Goal: Task Accomplishment & Management: Manage account settings

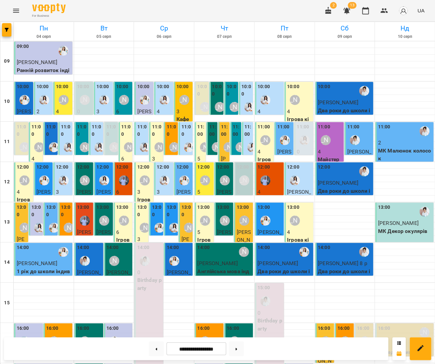
click at [414, 140] on p "2" at bounding box center [405, 143] width 54 height 8
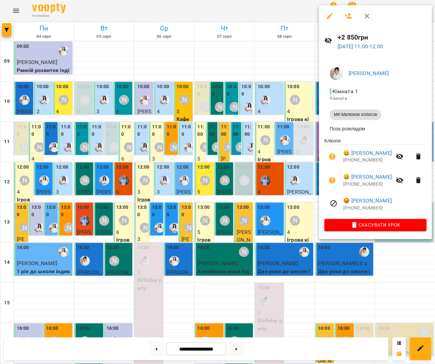
click at [400, 180] on icon "button" at bounding box center [399, 180] width 7 height 6
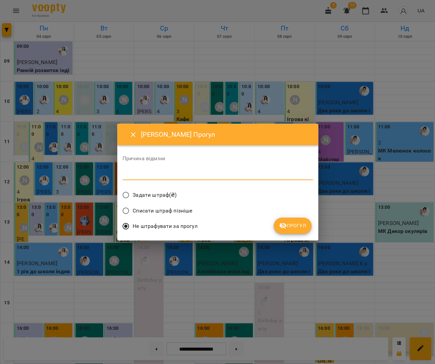
click at [247, 174] on textarea at bounding box center [218, 174] width 190 height 6
type textarea "********"
click at [302, 225] on span "Прогул" at bounding box center [292, 226] width 27 height 8
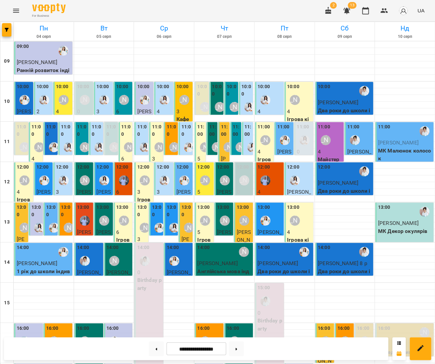
click at [384, 147] on p "МК Малюнок колосок" at bounding box center [405, 155] width 54 height 16
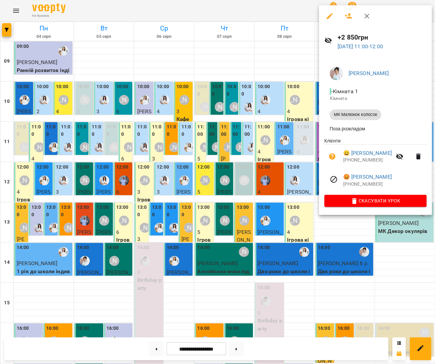
click at [403, 153] on button "button" at bounding box center [400, 156] width 16 height 16
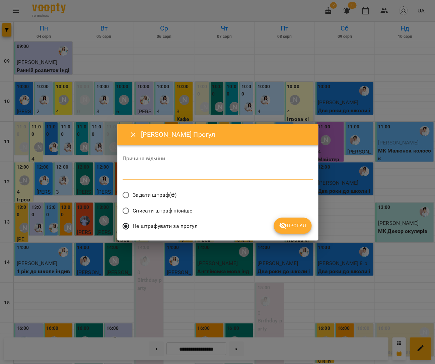
click at [228, 175] on textarea at bounding box center [218, 174] width 190 height 6
type textarea "********"
click at [292, 222] on span "Прогул" at bounding box center [292, 226] width 27 height 8
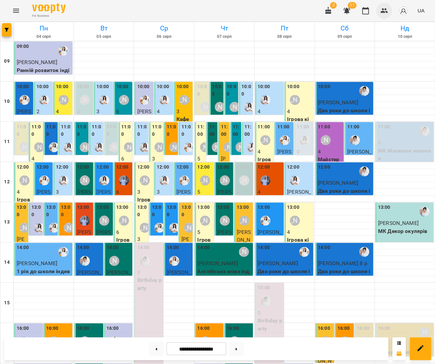
click at [382, 14] on icon "button" at bounding box center [384, 11] width 8 height 8
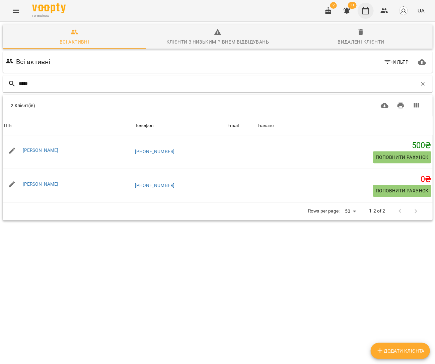
type input "*****"
drag, startPoint x: 370, startPoint y: 13, endPoint x: 374, endPoint y: 38, distance: 24.8
click at [370, 13] on icon "button" at bounding box center [366, 11] width 8 height 8
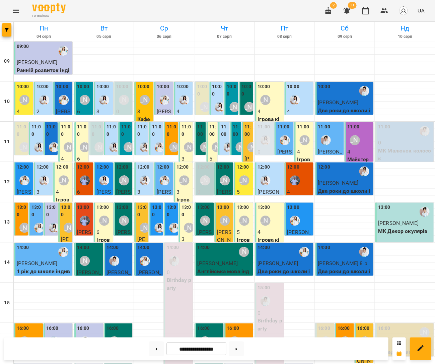
scroll to position [13, 0]
click at [397, 242] on div at bounding box center [405, 245] width 60 height 7
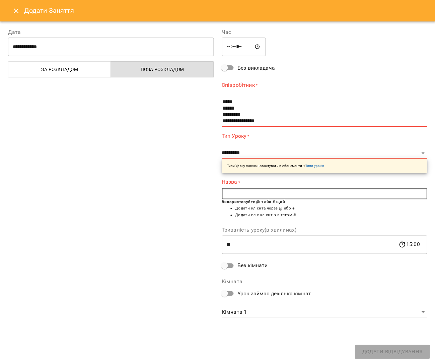
click at [231, 48] on input "*****" at bounding box center [244, 47] width 44 height 19
click at [322, 63] on div "**********" at bounding box center [325, 173] width 214 height 306
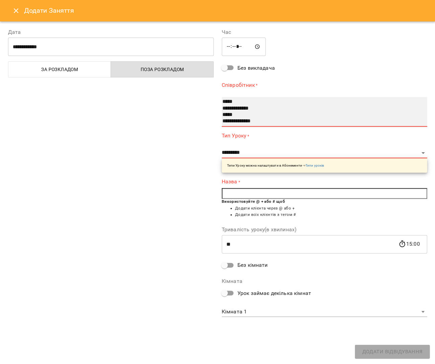
drag, startPoint x: 232, startPoint y: 114, endPoint x: 247, endPoint y: 149, distance: 37.9
click at [232, 114] on option "*****" at bounding box center [320, 115] width 197 height 6
select select "**********"
type input "**"
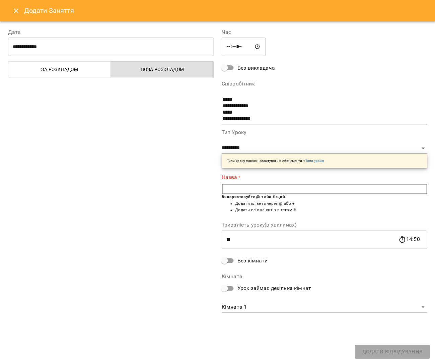
click at [244, 190] on input "text" at bounding box center [325, 189] width 206 height 11
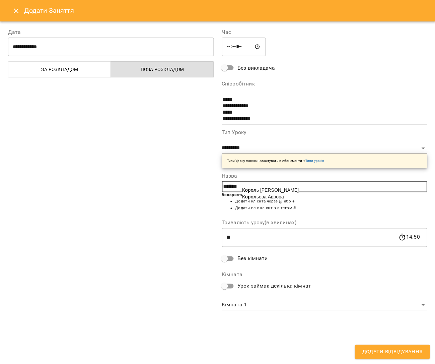
click at [248, 188] on b "Корол" at bounding box center [249, 189] width 14 height 5
type input "**********"
click at [396, 343] on div "**********" at bounding box center [217, 192] width 435 height 343
click at [396, 344] on div "**********" at bounding box center [217, 192] width 435 height 343
click at [395, 349] on span "Додати Відвідування" at bounding box center [392, 351] width 60 height 9
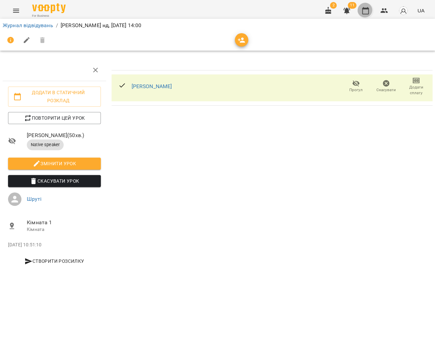
click at [374, 12] on button "button" at bounding box center [366, 11] width 16 height 16
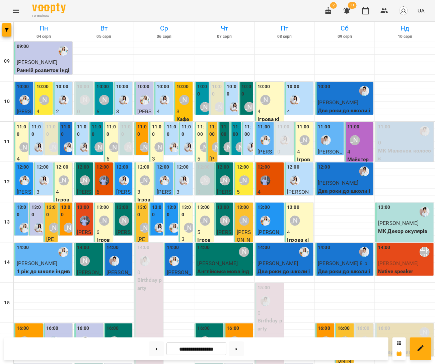
click at [414, 251] on div "14:00 Шруті" at bounding box center [405, 251] width 54 height 15
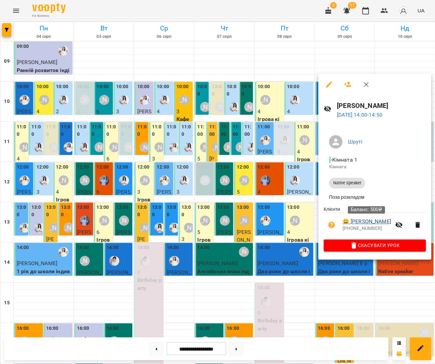
click at [378, 222] on link "😀 [PERSON_NAME]" at bounding box center [367, 222] width 49 height 8
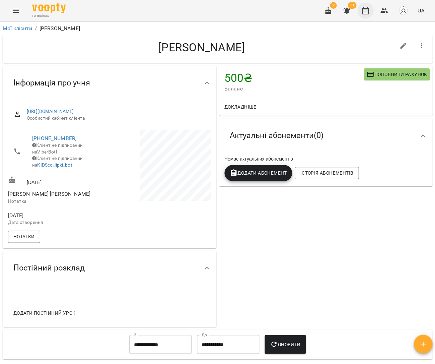
click at [368, 8] on icon "button" at bounding box center [365, 10] width 7 height 7
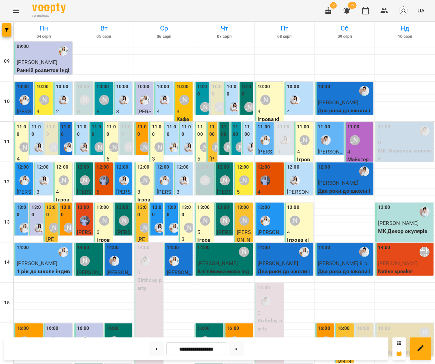
click at [404, 258] on div "14:00 Шруті" at bounding box center [405, 251] width 54 height 15
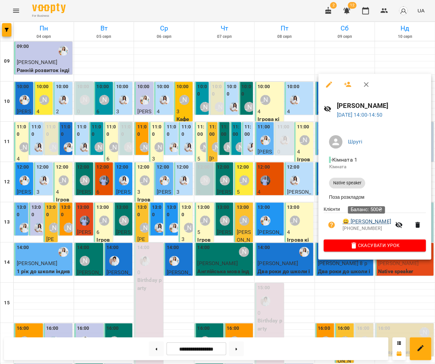
click at [376, 224] on link "😀 [PERSON_NAME]" at bounding box center [367, 222] width 49 height 8
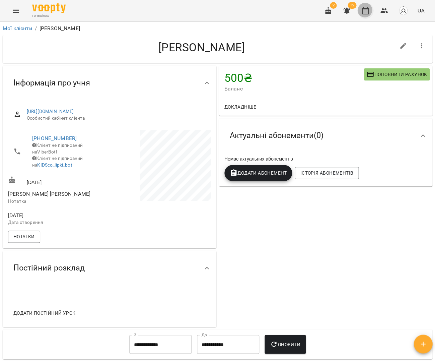
click at [364, 11] on icon "button" at bounding box center [366, 11] width 8 height 8
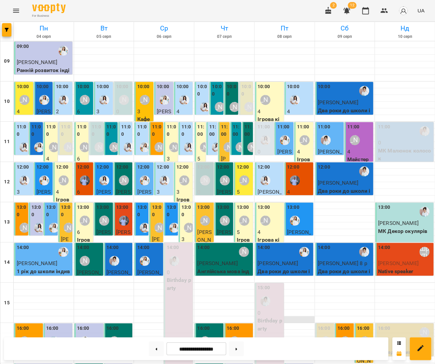
drag, startPoint x: 241, startPoint y: 347, endPoint x: 306, endPoint y: 320, distance: 70.6
click at [241, 347] on button at bounding box center [236, 348] width 15 height 15
type input "**********"
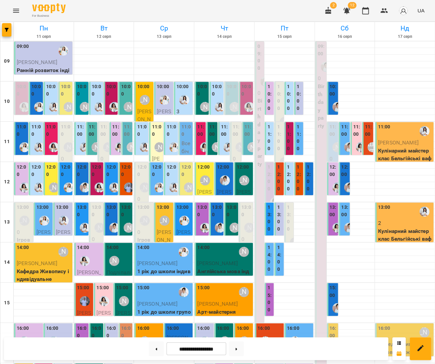
click at [114, 97] on div "10:00" at bounding box center [112, 91] width 10 height 16
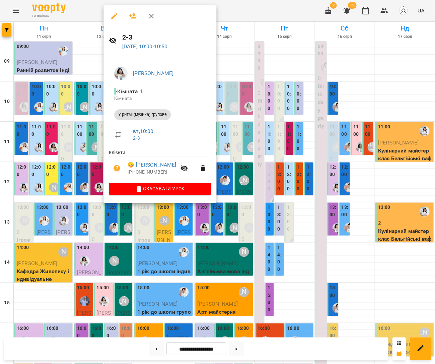
click at [129, 13] on icon "button" at bounding box center [133, 16] width 8 height 8
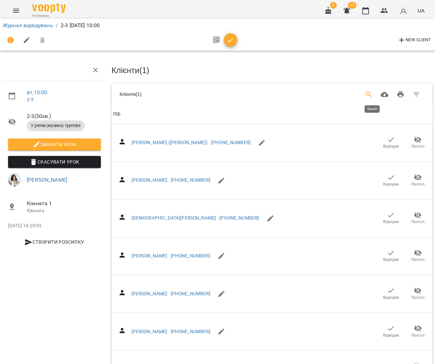
click at [373, 94] on icon "Search" at bounding box center [369, 94] width 8 height 8
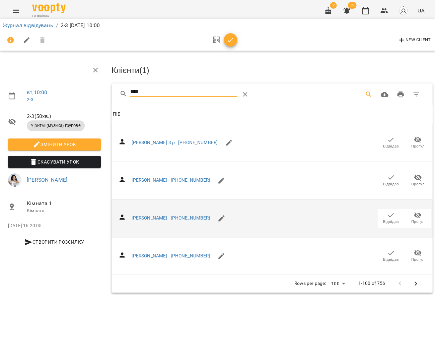
type input "****"
click at [387, 211] on icon "button" at bounding box center [391, 215] width 8 height 8
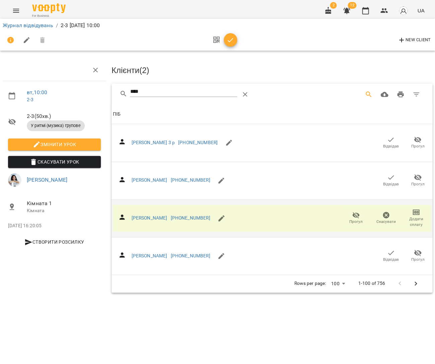
click at [227, 36] on button "button" at bounding box center [230, 39] width 13 height 13
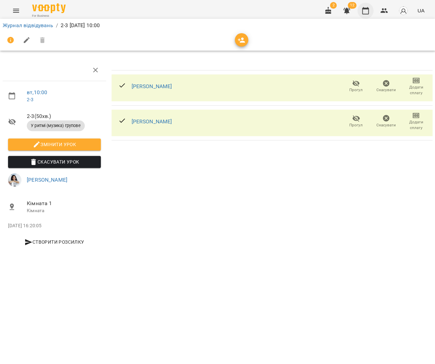
click at [367, 13] on icon "button" at bounding box center [365, 10] width 7 height 7
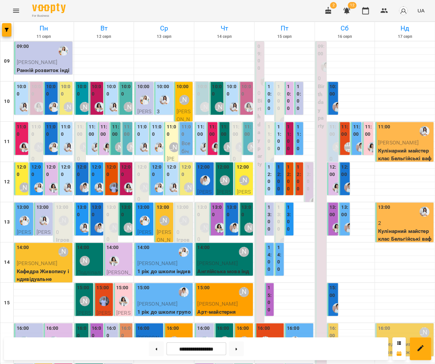
click at [114, 137] on label "11:00" at bounding box center [115, 130] width 7 height 14
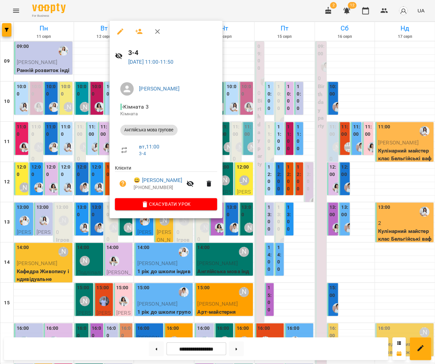
drag, startPoint x: 88, startPoint y: 141, endPoint x: 101, endPoint y: 139, distance: 12.9
click at [89, 141] on div at bounding box center [217, 182] width 435 height 364
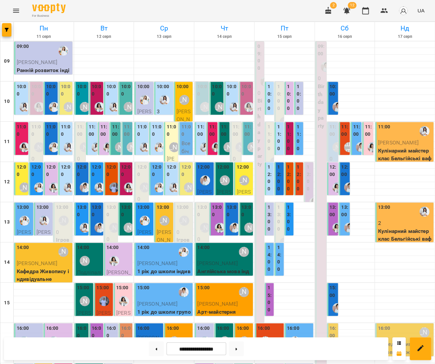
click at [80, 139] on div "[PERSON_NAME]" at bounding box center [84, 146] width 15 height 15
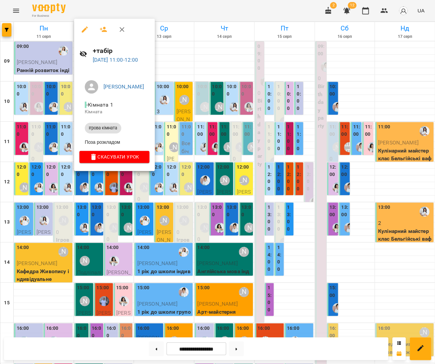
click at [241, 152] on div at bounding box center [217, 182] width 435 height 364
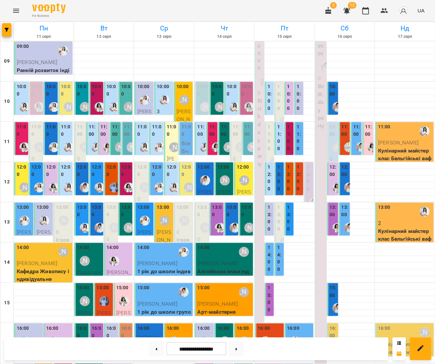
click at [131, 135] on label "11:00" at bounding box center [127, 130] width 7 height 14
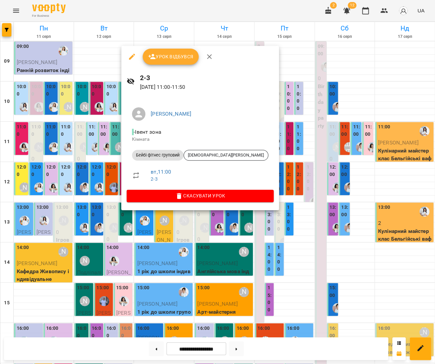
click at [160, 57] on span "Урок відбувся" at bounding box center [171, 57] width 46 height 8
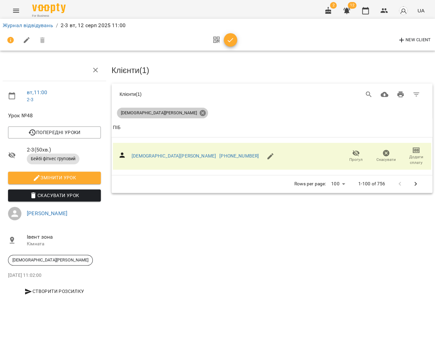
click at [200, 111] on icon at bounding box center [203, 113] width 6 height 6
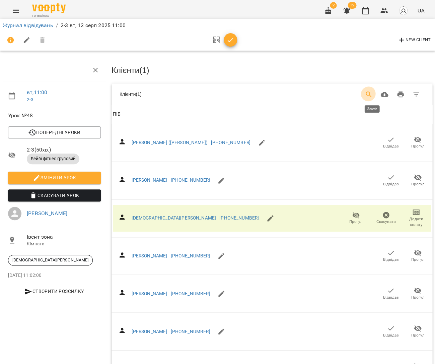
click at [372, 92] on icon "Search" at bounding box center [369, 95] width 6 height 6
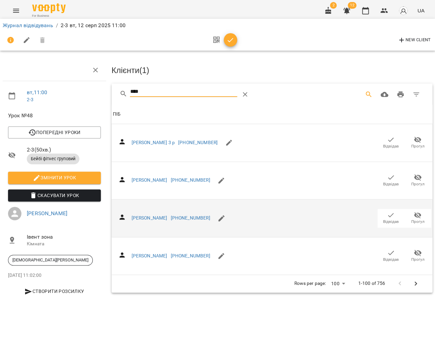
type input "****"
click at [398, 211] on span "Відвідав" at bounding box center [391, 217] width 19 height 13
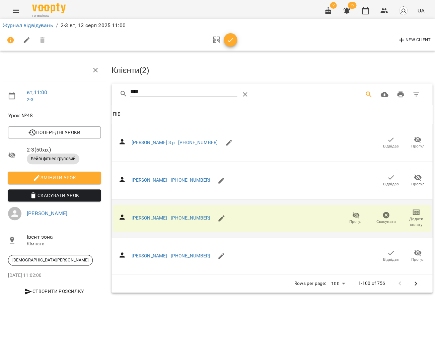
click at [230, 42] on icon "button" at bounding box center [231, 40] width 8 height 8
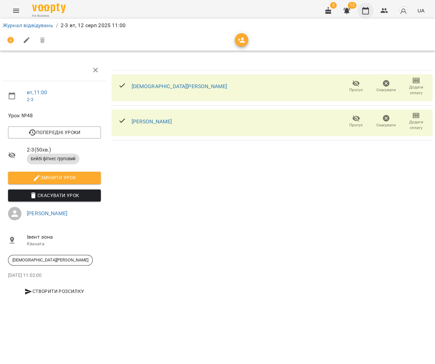
click at [365, 13] on icon "button" at bounding box center [365, 10] width 7 height 7
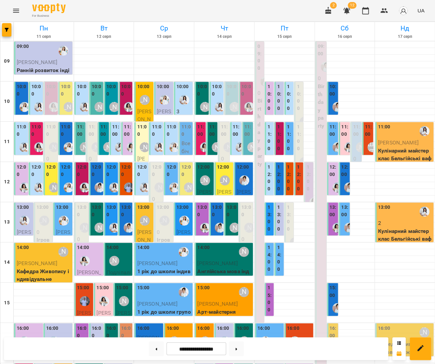
click at [103, 136] on label "11:00" at bounding box center [104, 130] width 7 height 14
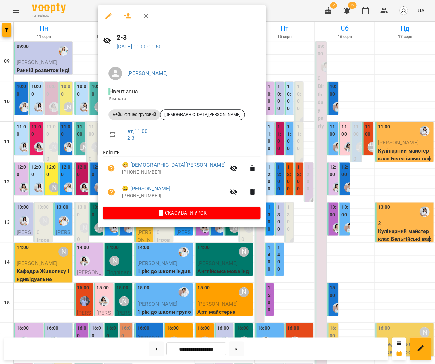
click at [250, 166] on icon "button" at bounding box center [252, 168] width 5 height 6
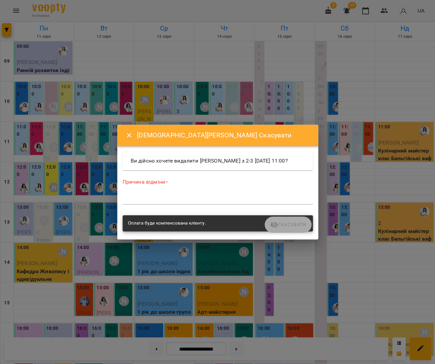
click at [233, 197] on div "*" at bounding box center [218, 199] width 190 height 11
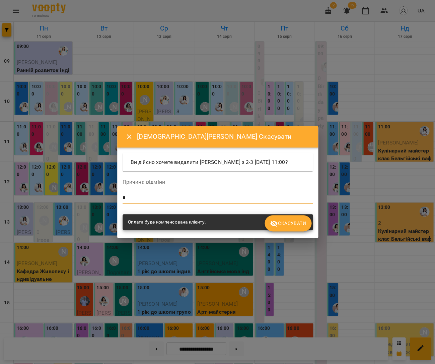
click at [277, 231] on button "Скасувати" at bounding box center [288, 223] width 47 height 16
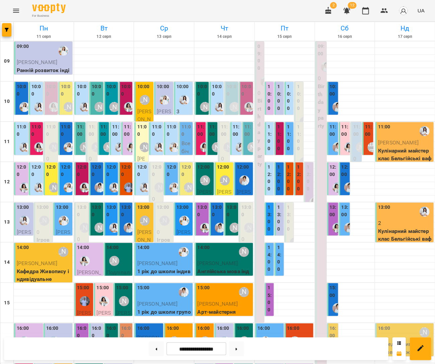
click at [104, 140] on div "[PERSON_NAME]" at bounding box center [108, 146] width 15 height 15
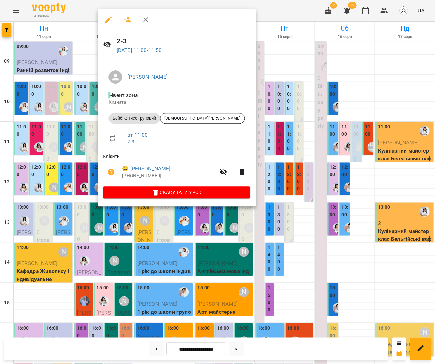
click at [81, 141] on div at bounding box center [217, 182] width 435 height 364
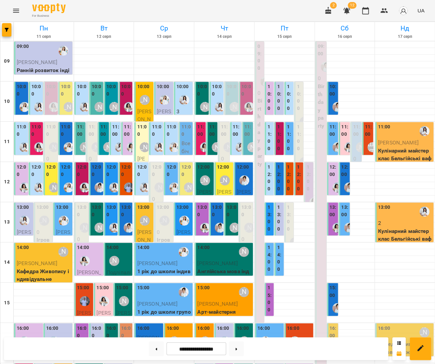
click at [129, 307] on div "[PERSON_NAME]" at bounding box center [123, 300] width 15 height 15
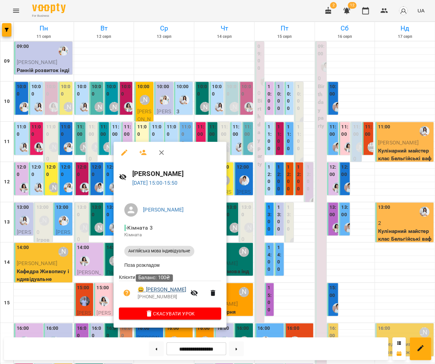
click at [157, 290] on link "😀 Лаймочка" at bounding box center [162, 290] width 49 height 8
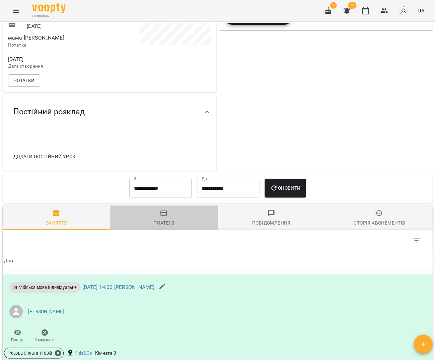
drag, startPoint x: 156, startPoint y: 228, endPoint x: 159, endPoint y: 230, distance: 4.1
click at [156, 227] on div "Платежі" at bounding box center [164, 223] width 21 height 8
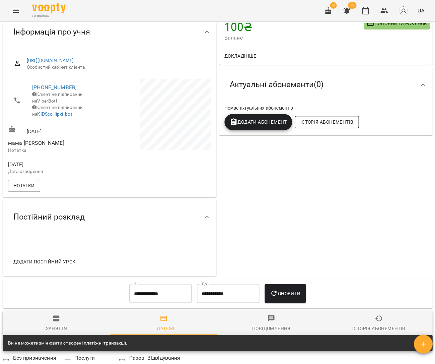
scroll to position [31, 0]
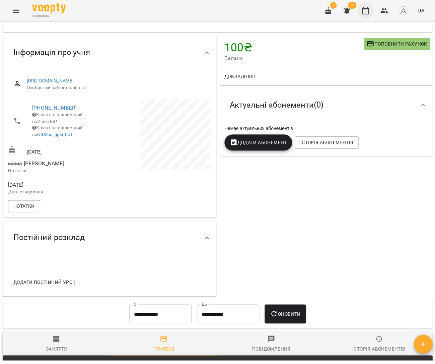
click at [364, 14] on icon "button" at bounding box center [366, 11] width 8 height 8
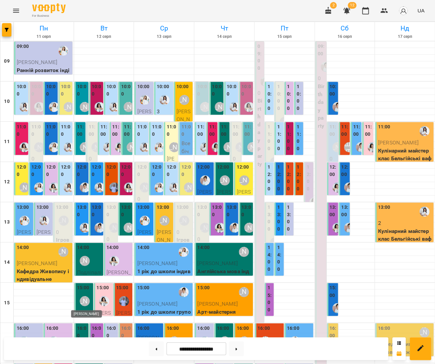
click at [89, 299] on div "[PERSON_NAME]" at bounding box center [85, 301] width 10 height 10
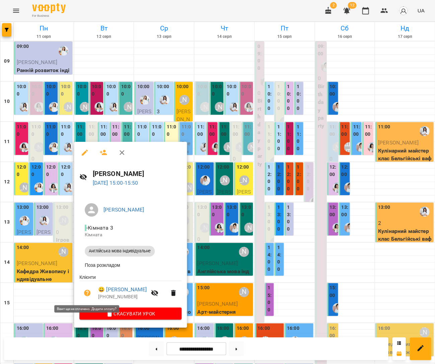
click at [84, 293] on icon "button" at bounding box center [87, 293] width 7 height 7
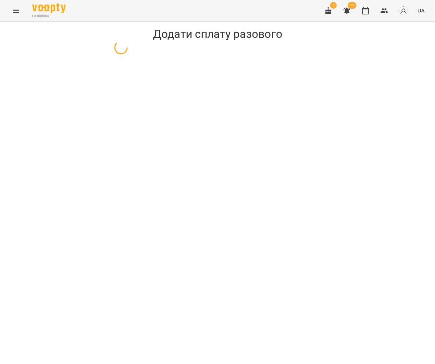
select select "**********"
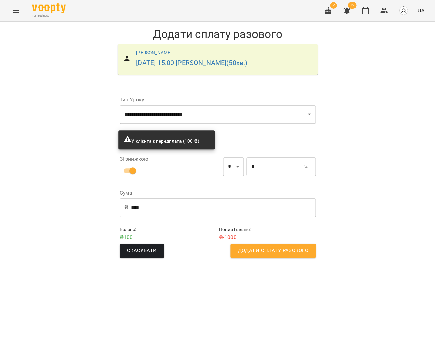
click at [248, 165] on input "*" at bounding box center [276, 166] width 58 height 19
click at [247, 165] on input "*" at bounding box center [276, 166] width 58 height 19
type input "***"
type input "**"
type input "*"
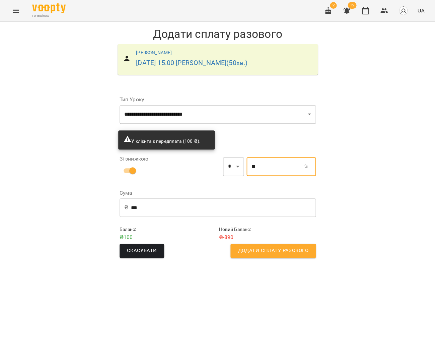
type input "***"
type input "*****"
type input "****"
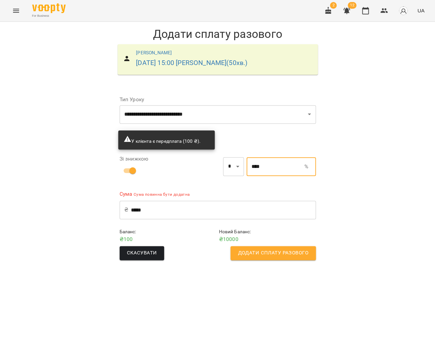
type input "*"
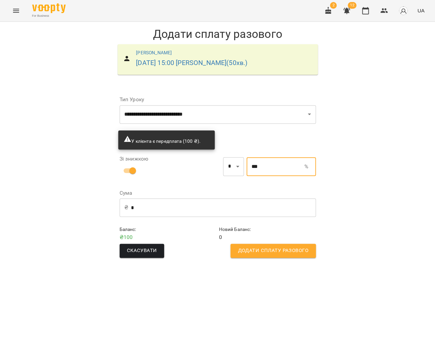
type input "***"
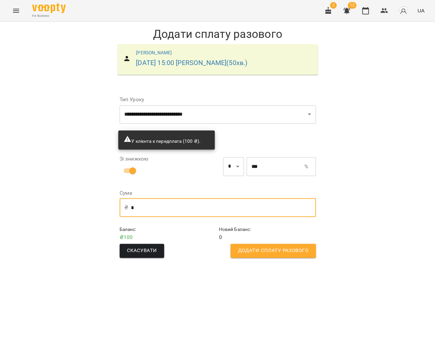
click at [145, 207] on input "*" at bounding box center [223, 207] width 185 height 19
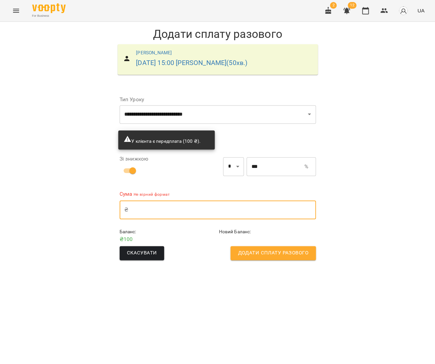
type input "*"
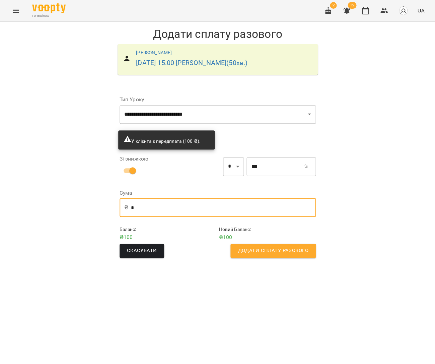
click at [249, 249] on span "Додати сплату разового" at bounding box center [273, 250] width 70 height 9
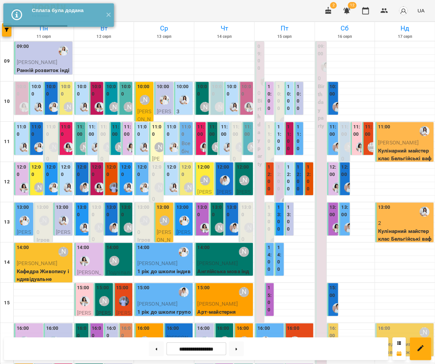
scroll to position [45, 0]
click at [101, 293] on div "[PERSON_NAME]" at bounding box center [104, 300] width 15 height 15
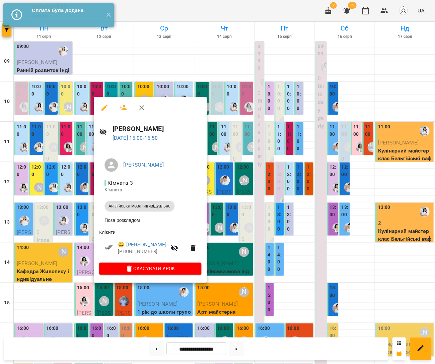
click at [220, 242] on div at bounding box center [217, 182] width 435 height 364
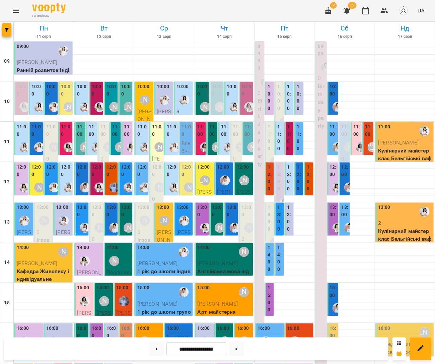
scroll to position [0, 0]
click at [157, 135] on label "11:00" at bounding box center [157, 130] width 10 height 14
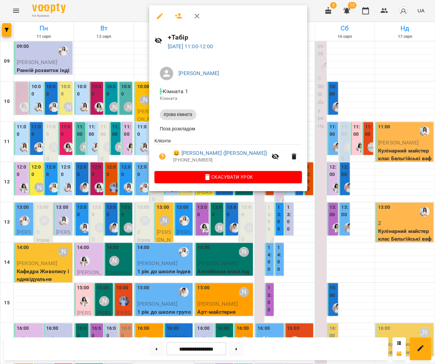
scroll to position [4, 0]
click at [103, 126] on div at bounding box center [217, 182] width 435 height 364
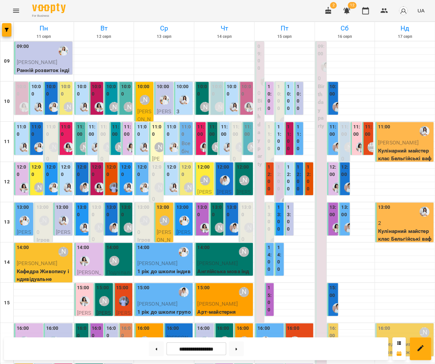
scroll to position [5, 0]
click at [176, 134] on div "11:00" at bounding box center [172, 139] width 10 height 32
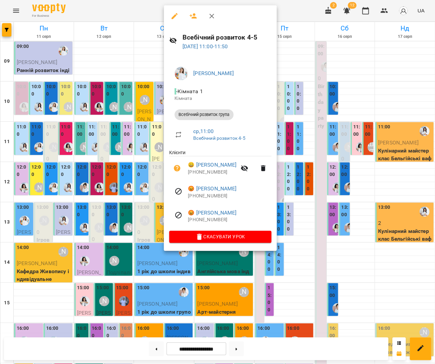
click at [37, 171] on div at bounding box center [217, 182] width 435 height 364
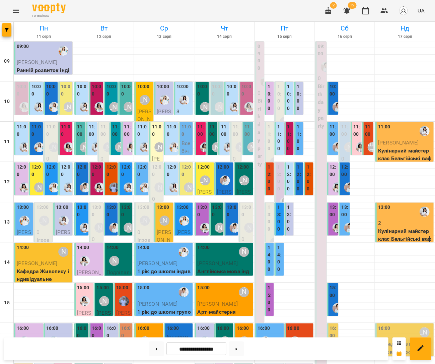
click at [23, 92] on div "10:00" at bounding box center [22, 91] width 10 height 16
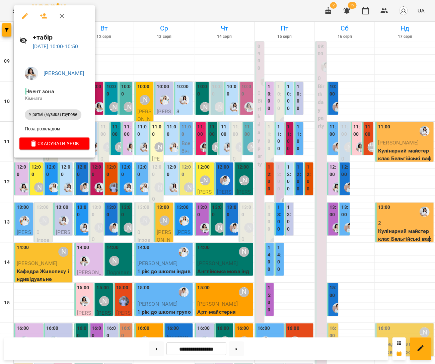
click at [44, 17] on icon "button" at bounding box center [43, 15] width 7 height 5
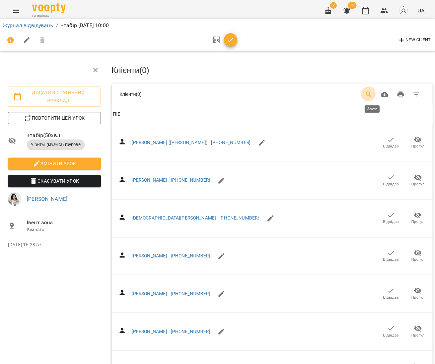
click at [373, 90] on icon "Search" at bounding box center [369, 94] width 8 height 8
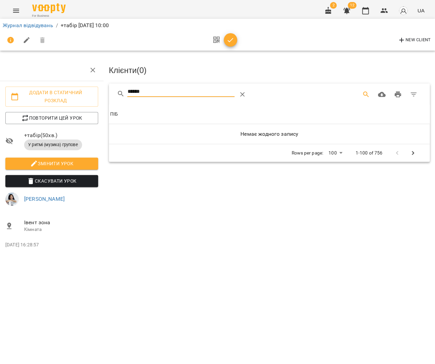
scroll to position [0, 3]
click at [130, 89] on input "******" at bounding box center [180, 91] width 107 height 11
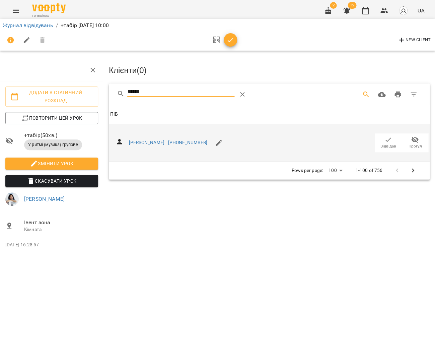
type input "******"
click at [387, 140] on icon "button" at bounding box center [388, 140] width 8 height 8
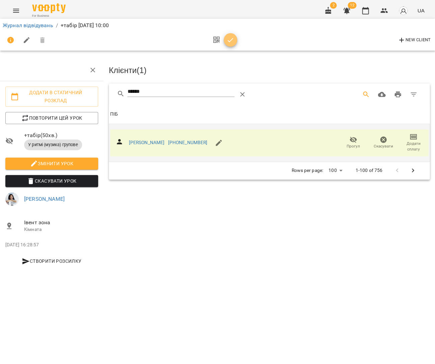
click at [229, 42] on icon "button" at bounding box center [231, 40] width 8 height 8
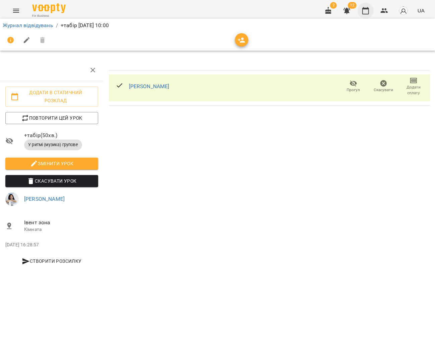
click at [371, 11] on button "button" at bounding box center [366, 11] width 16 height 16
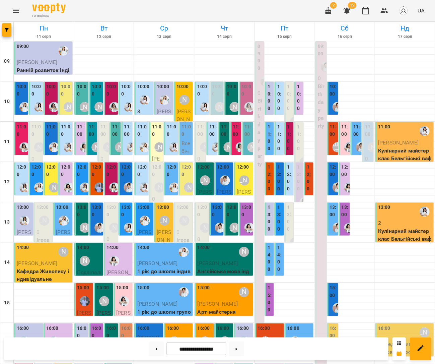
click at [36, 133] on label "11:00" at bounding box center [37, 130] width 10 height 14
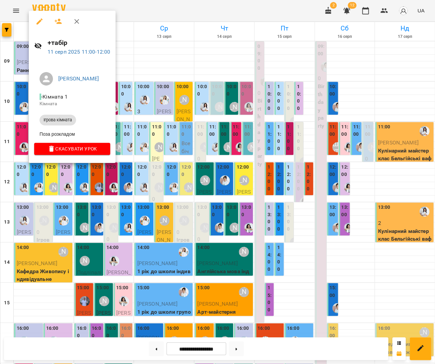
drag, startPoint x: 52, startPoint y: 22, endPoint x: 60, endPoint y: 23, distance: 8.5
click at [52, 22] on button "button" at bounding box center [58, 21] width 16 height 16
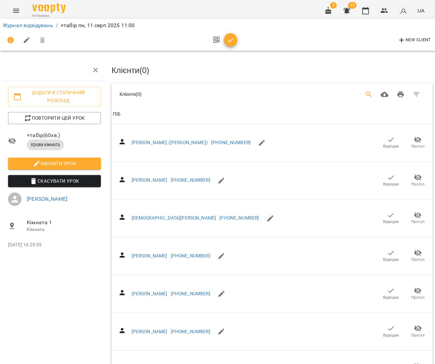
click at [373, 97] on button "Search" at bounding box center [369, 94] width 16 height 16
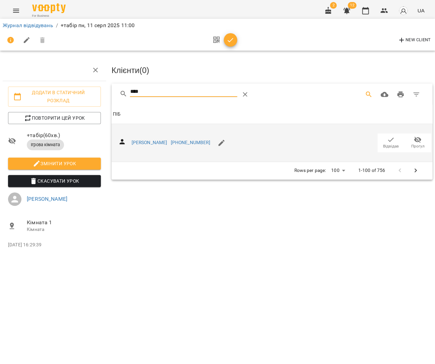
type input "****"
click at [383, 139] on span "Відвідав" at bounding box center [391, 142] width 19 height 13
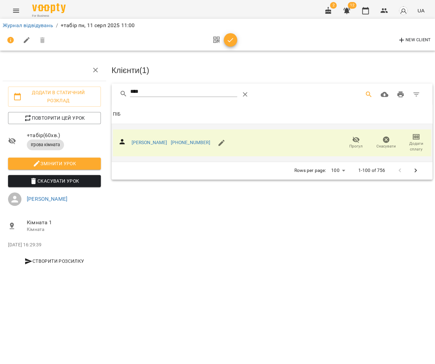
drag, startPoint x: 226, startPoint y: 40, endPoint x: 254, endPoint y: 40, distance: 28.2
click at [227, 40] on icon "button" at bounding box center [231, 40] width 8 height 8
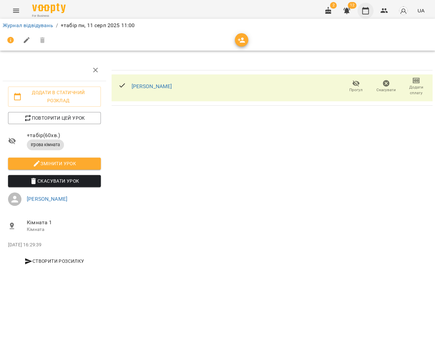
click at [366, 11] on icon "button" at bounding box center [366, 11] width 8 height 8
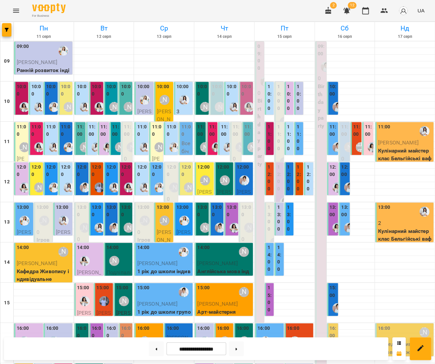
click at [30, 174] on div "12:00 Аліна Арт Бойко Ніна (Нінель) Арт-майстерня груповий" at bounding box center [36, 250] width 14 height 177
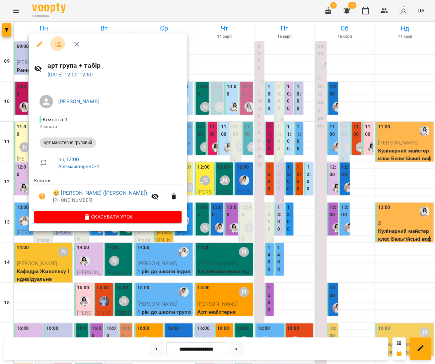
drag, startPoint x: 54, startPoint y: 45, endPoint x: 89, endPoint y: 51, distance: 35.4
click at [54, 45] on icon "button" at bounding box center [58, 44] width 8 height 8
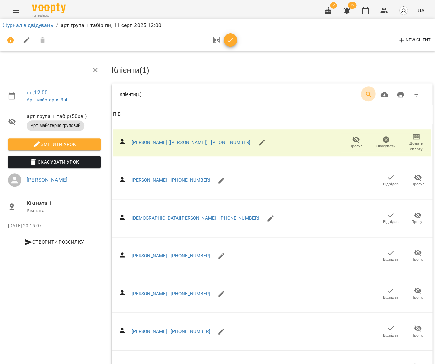
click at [371, 93] on icon "Search" at bounding box center [369, 94] width 8 height 8
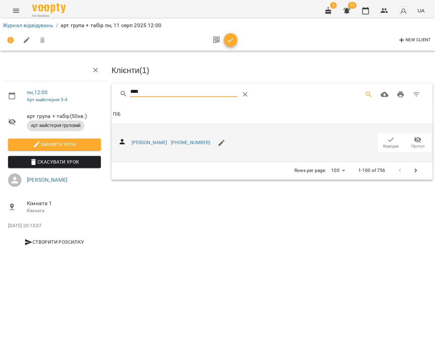
type input "****"
click at [394, 137] on icon "button" at bounding box center [391, 140] width 8 height 8
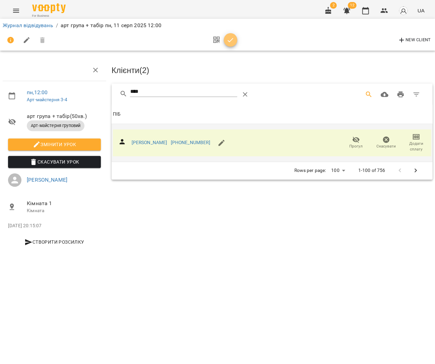
drag, startPoint x: 228, startPoint y: 41, endPoint x: 326, endPoint y: 30, distance: 98.5
click at [229, 41] on icon "button" at bounding box center [231, 40] width 6 height 4
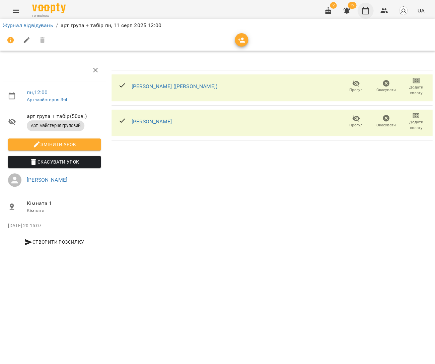
click at [372, 12] on button "button" at bounding box center [366, 11] width 16 height 16
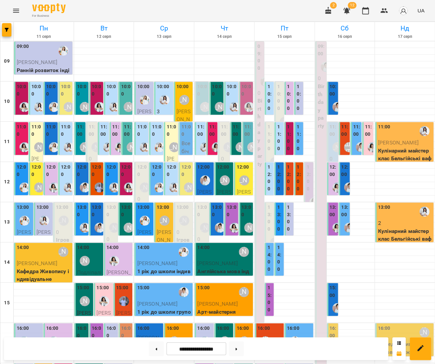
click at [60, 227] on div "[PERSON_NAME]" at bounding box center [63, 220] width 15 height 15
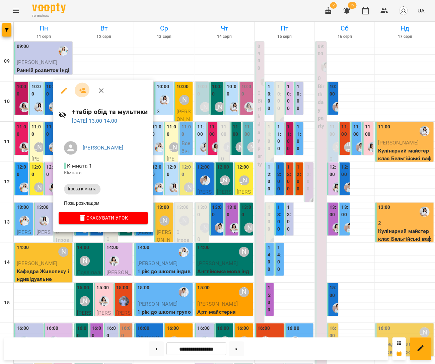
click at [80, 86] on button "button" at bounding box center [83, 90] width 16 height 16
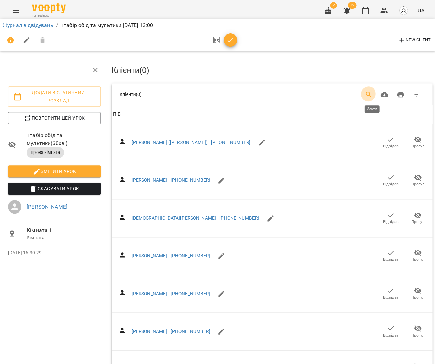
click at [366, 96] on button "Search" at bounding box center [369, 94] width 16 height 16
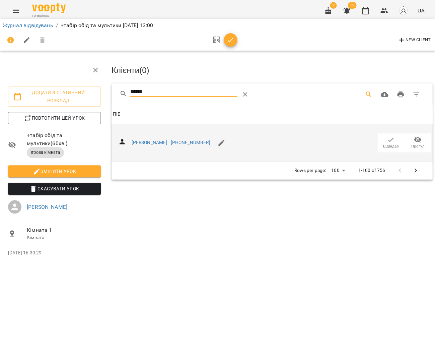
type input "******"
click at [390, 137] on icon "button" at bounding box center [391, 140] width 8 height 8
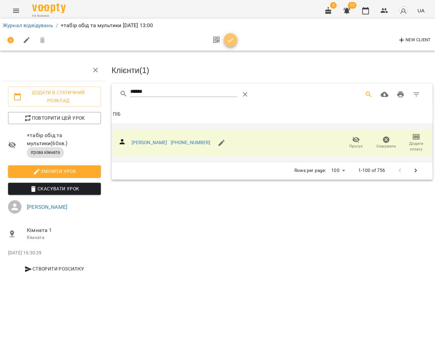
click at [228, 37] on icon "button" at bounding box center [231, 40] width 8 height 8
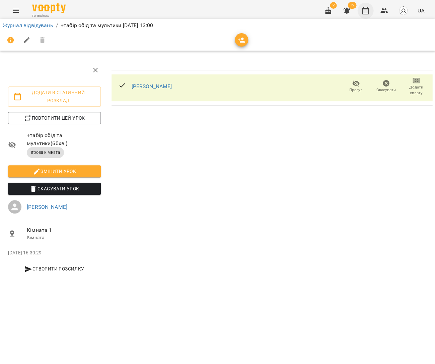
click at [363, 14] on button "button" at bounding box center [366, 11] width 16 height 16
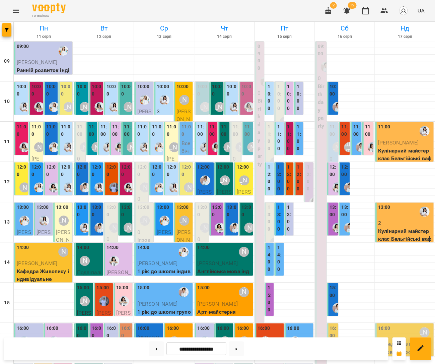
click at [68, 98] on div "10:00" at bounding box center [66, 91] width 10 height 16
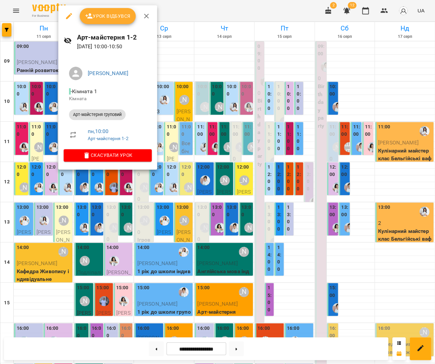
click at [53, 99] on div at bounding box center [217, 182] width 435 height 364
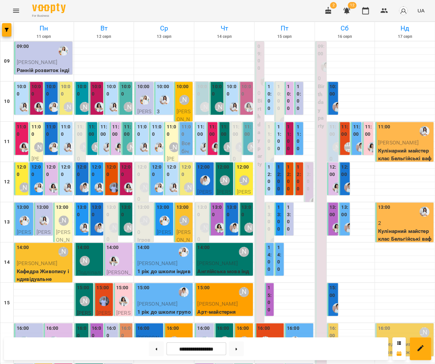
click at [114, 140] on div at bounding box center [119, 146] width 15 height 15
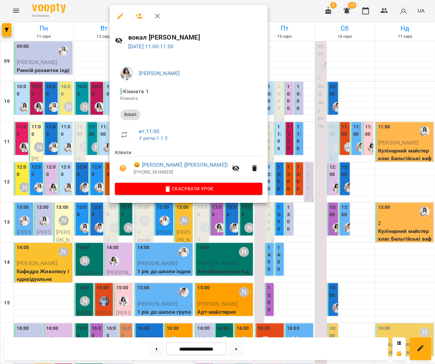
click at [95, 148] on div at bounding box center [217, 182] width 435 height 364
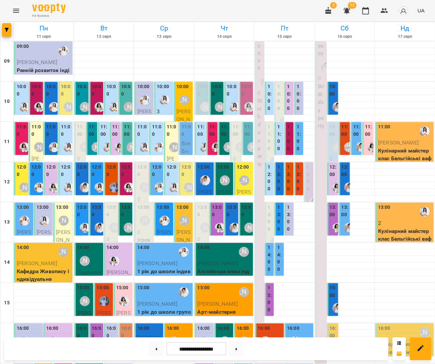
click at [95, 95] on label "10:00" at bounding box center [97, 90] width 10 height 14
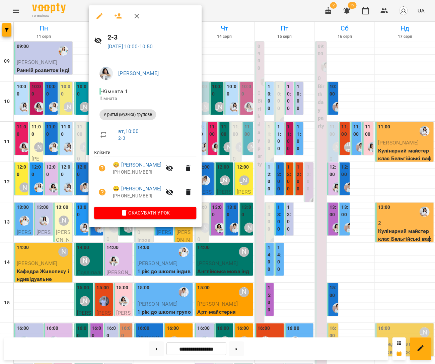
click at [223, 158] on div at bounding box center [217, 182] width 435 height 364
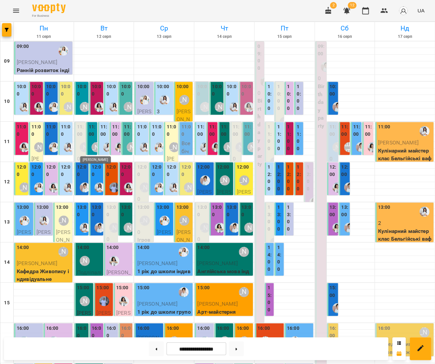
click at [96, 142] on div "[PERSON_NAME]" at bounding box center [97, 147] width 10 height 10
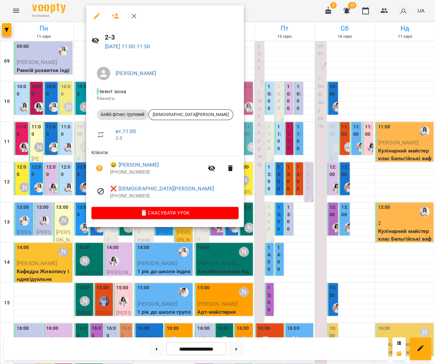
click at [234, 160] on div at bounding box center [217, 182] width 435 height 364
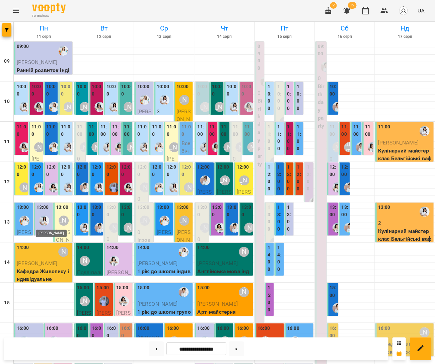
click at [43, 219] on img "Каріна" at bounding box center [44, 221] width 10 height 10
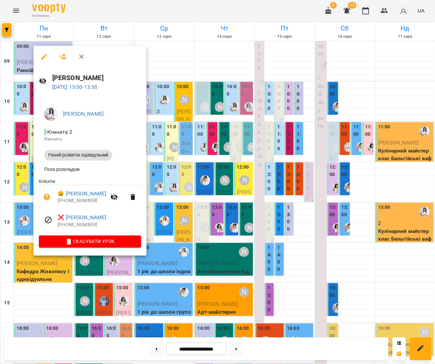
click at [226, 219] on div at bounding box center [217, 182] width 435 height 364
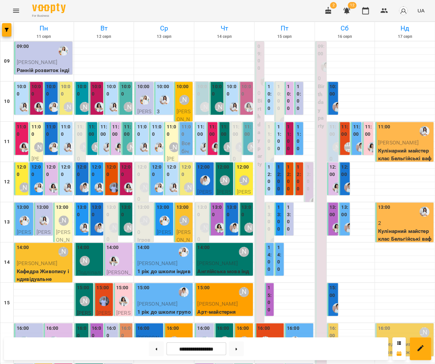
click at [67, 138] on div "11:00" at bounding box center [66, 131] width 10 height 16
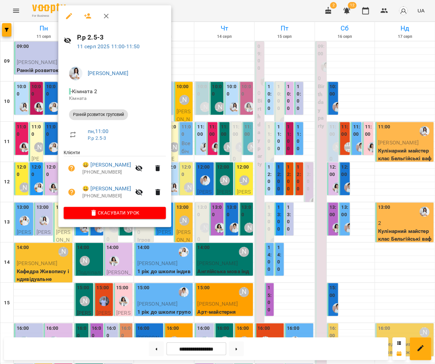
click at [39, 141] on div at bounding box center [217, 182] width 435 height 364
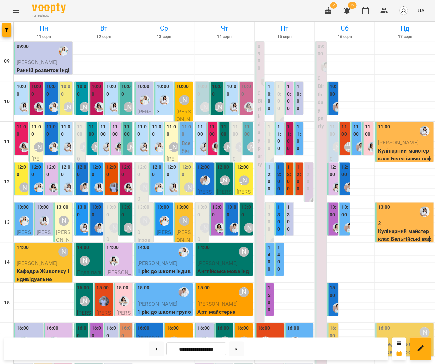
scroll to position [40, 0]
click at [343, 164] on label "12:00" at bounding box center [345, 171] width 7 height 14
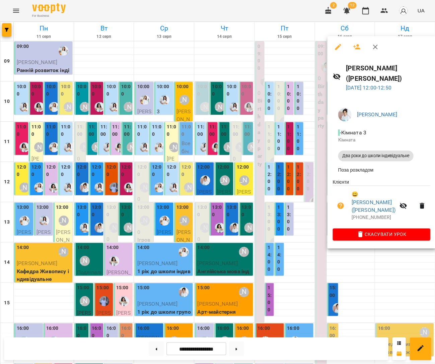
drag, startPoint x: 223, startPoint y: 124, endPoint x: 362, endPoint y: 130, distance: 139.6
click at [223, 124] on div at bounding box center [217, 182] width 435 height 364
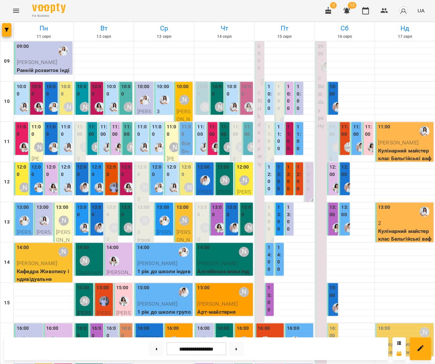
click at [357, 139] on div at bounding box center [360, 146] width 15 height 15
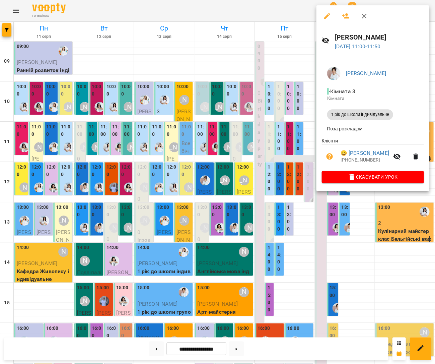
drag, startPoint x: 242, startPoint y: 103, endPoint x: 291, endPoint y: 118, distance: 50.7
click at [243, 103] on div at bounding box center [217, 182] width 435 height 364
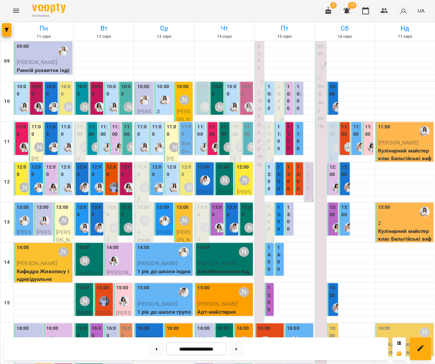
click at [344, 204] on label "13:00" at bounding box center [345, 211] width 7 height 14
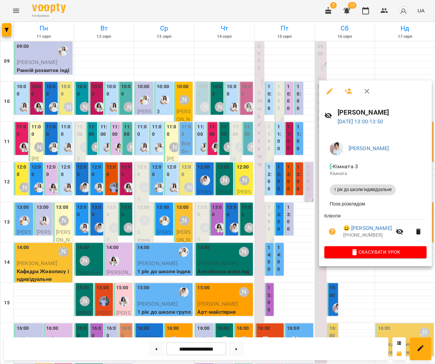
click at [153, 136] on div at bounding box center [217, 182] width 435 height 364
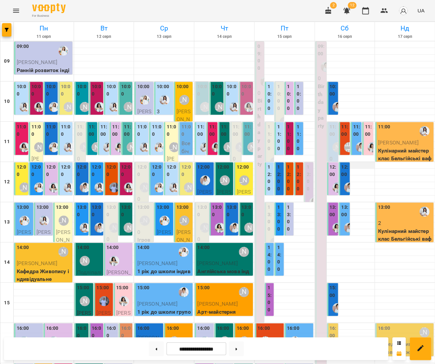
click at [359, 162] on div at bounding box center [345, 165] width 60 height 7
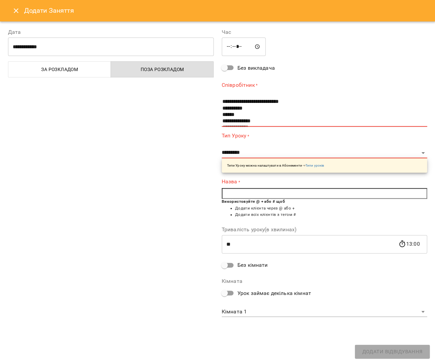
scroll to position [0, 0]
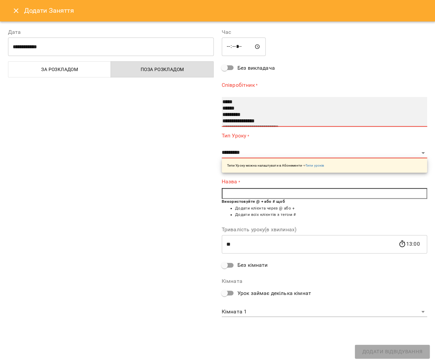
select select "**********"
click at [235, 108] on option "******" at bounding box center [320, 108] width 197 height 6
type input "**"
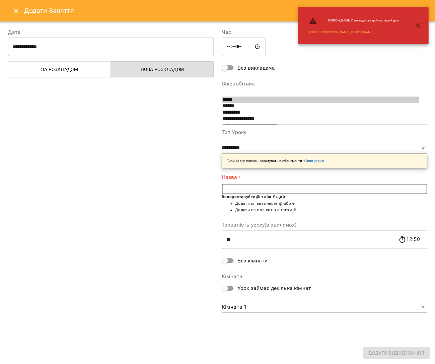
click at [255, 190] on input "text" at bounding box center [325, 189] width 206 height 11
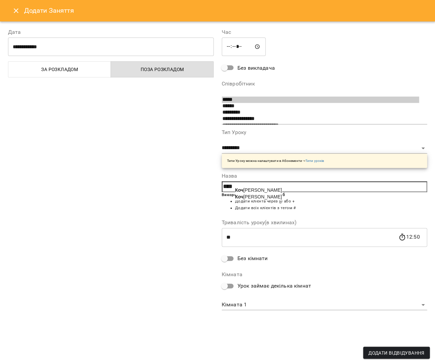
click at [258, 199] on span "Коч уріна Віра" at bounding box center [258, 196] width 47 height 5
type input "**********"
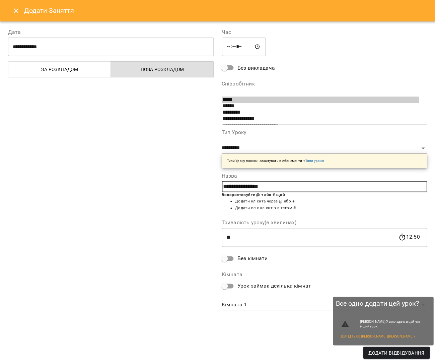
click at [378, 351] on span "Додати Відвідування" at bounding box center [397, 353] width 56 height 8
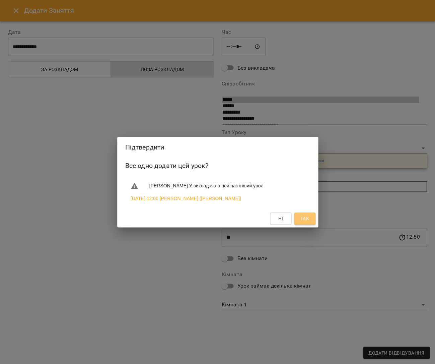
click at [303, 213] on button "Так" at bounding box center [304, 219] width 21 height 12
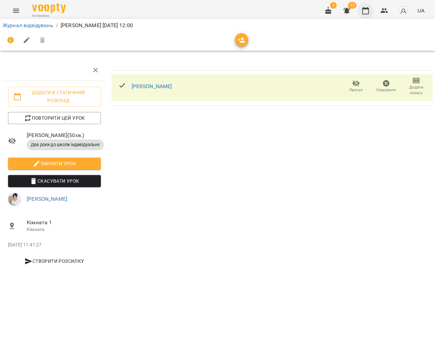
click at [369, 13] on icon "button" at bounding box center [365, 10] width 7 height 7
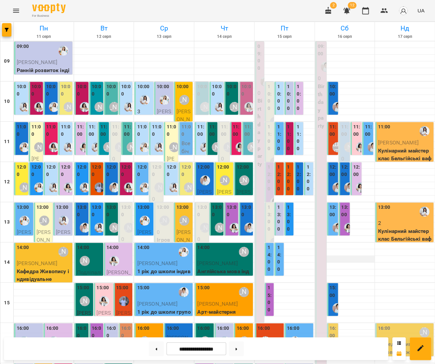
scroll to position [98, 0]
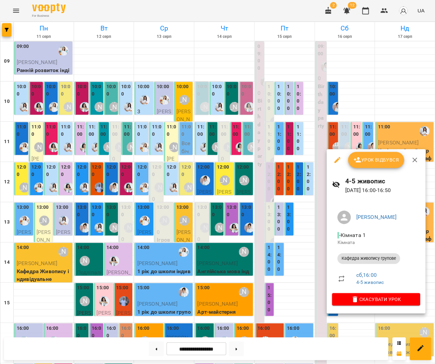
click at [261, 238] on div at bounding box center [217, 182] width 435 height 364
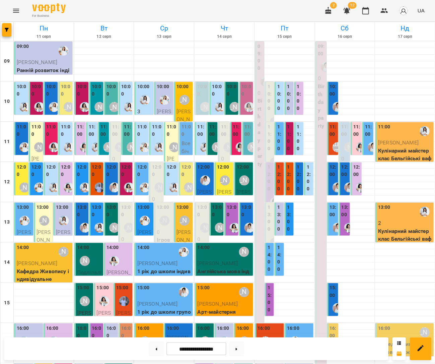
scroll to position [52, 0]
click at [66, 164] on label "12:00" at bounding box center [66, 171] width 10 height 14
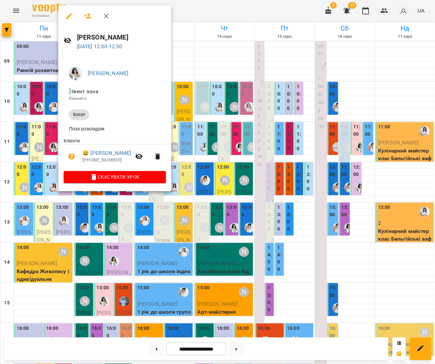
click at [183, 153] on div at bounding box center [217, 182] width 435 height 364
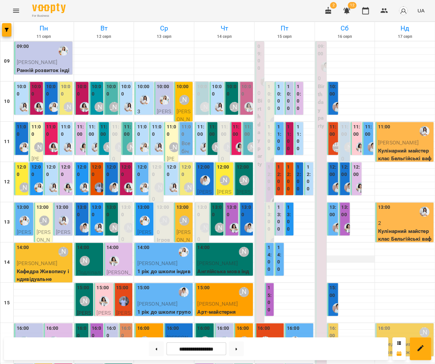
scroll to position [79, 0]
click at [194, 242] on div at bounding box center [164, 245] width 60 height 7
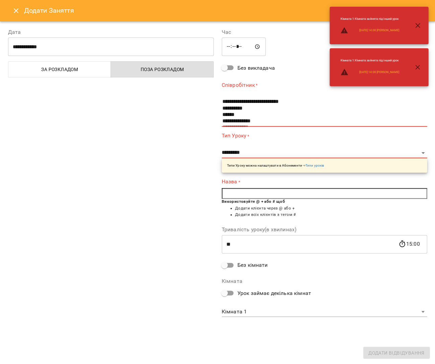
scroll to position [0, 0]
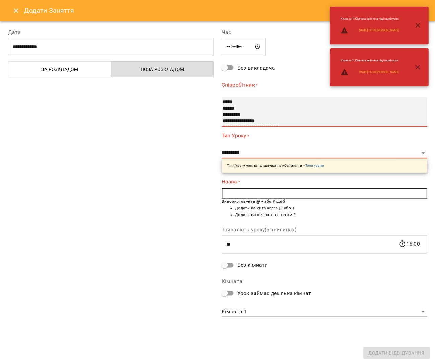
select select "**********"
click at [229, 114] on option "*********" at bounding box center [320, 115] width 197 height 6
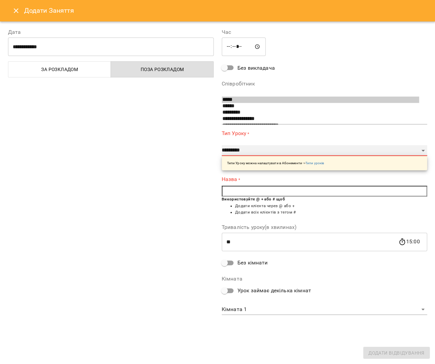
select select "**********"
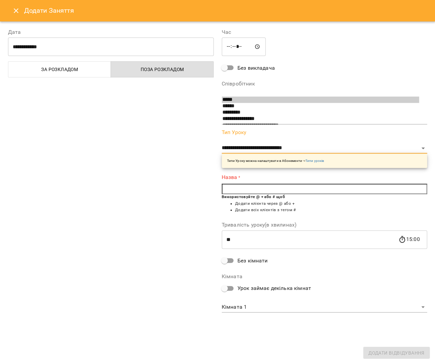
click at [270, 189] on input "text" at bounding box center [325, 189] width 206 height 11
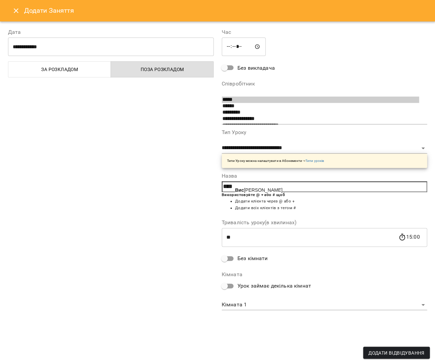
click at [259, 188] on span "Вис тавкін Платон" at bounding box center [259, 189] width 48 height 5
type input "**********"
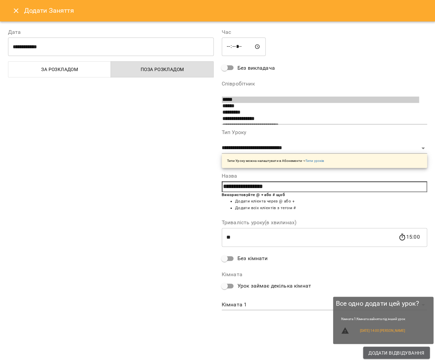
click at [398, 350] on span "Додати Відвідування" at bounding box center [397, 353] width 56 height 8
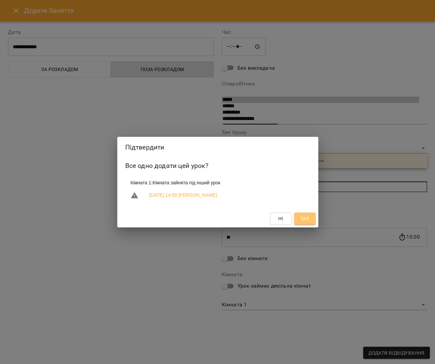
click at [308, 220] on span "Так" at bounding box center [304, 219] width 9 height 8
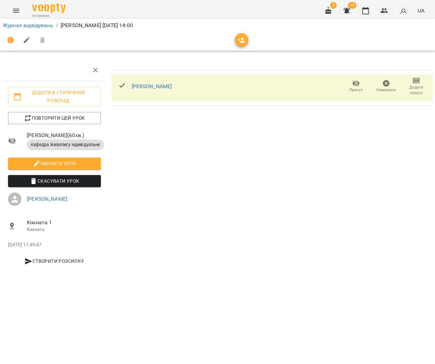
scroll to position [0, 3]
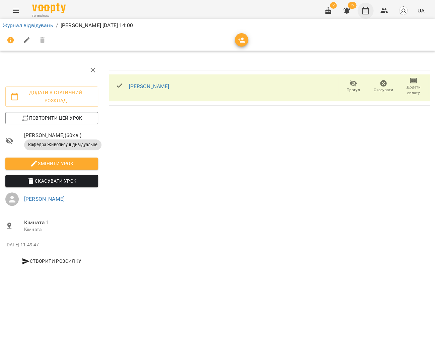
click at [368, 9] on icon "button" at bounding box center [365, 10] width 7 height 7
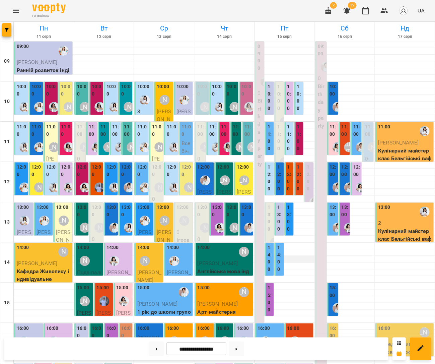
scroll to position [36, 0]
click at [254, 283] on div at bounding box center [224, 286] width 60 height 7
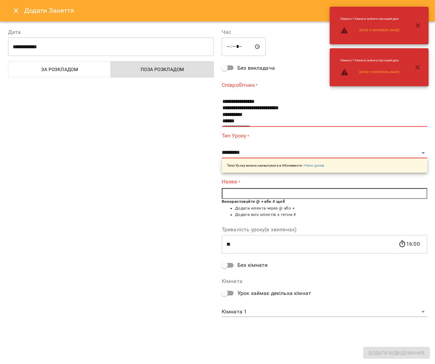
scroll to position [26, 0]
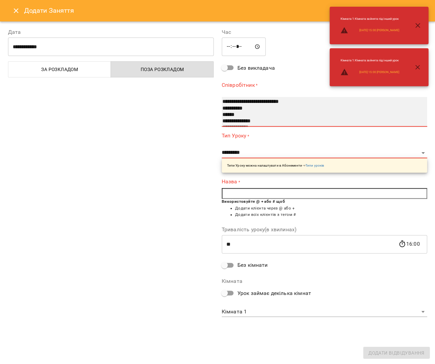
click at [239, 109] on option "**********" at bounding box center [320, 108] width 197 height 6
select select "**********"
type input "**"
type input "**********"
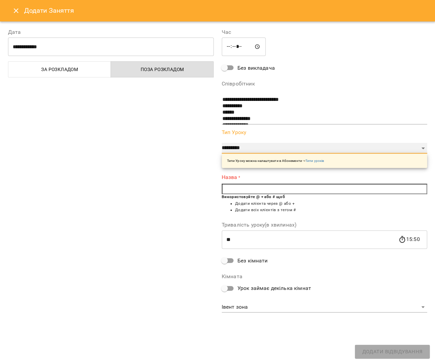
select select "**********"
type input "**"
select select "**********"
type input "**"
click at [267, 186] on input "text" at bounding box center [325, 189] width 206 height 11
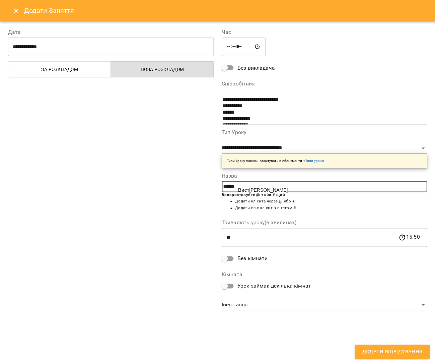
drag, startPoint x: 258, startPoint y: 189, endPoint x: 261, endPoint y: 191, distance: 4.3
click at [258, 189] on span "Вист авкін Платон" at bounding box center [263, 189] width 50 height 5
type input "**********"
click at [381, 350] on span "Додати Відвідування" at bounding box center [392, 351] width 60 height 9
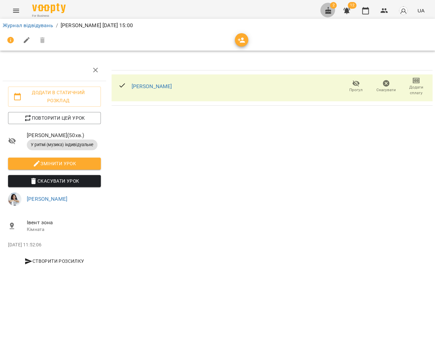
click at [329, 5] on button "button" at bounding box center [328, 11] width 16 height 16
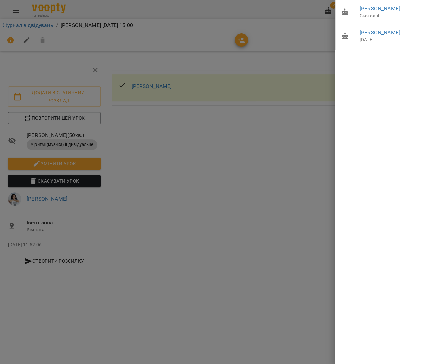
click at [321, 11] on div at bounding box center [217, 182] width 435 height 364
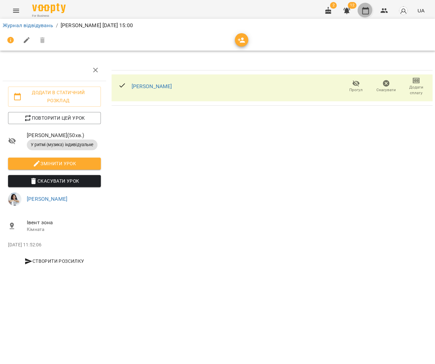
click at [369, 10] on icon "button" at bounding box center [366, 11] width 8 height 8
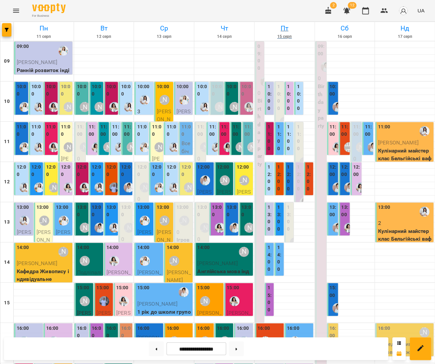
scroll to position [12, 0]
click at [217, 83] on label "10:00" at bounding box center [217, 90] width 10 height 14
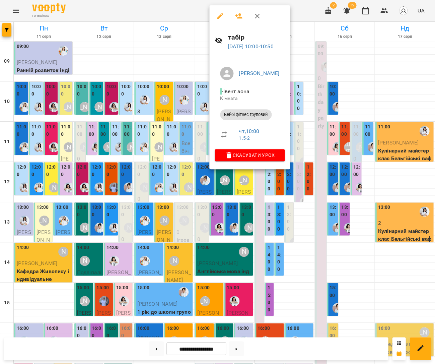
click at [185, 80] on div at bounding box center [217, 182] width 435 height 364
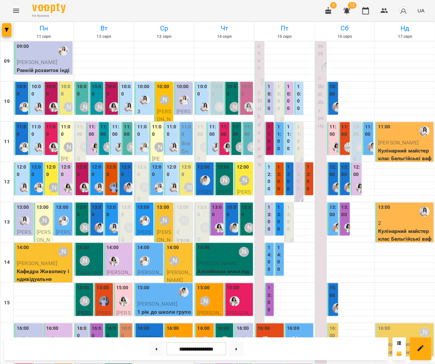
click at [238, 139] on div "[PERSON_NAME]" at bounding box center [240, 146] width 15 height 15
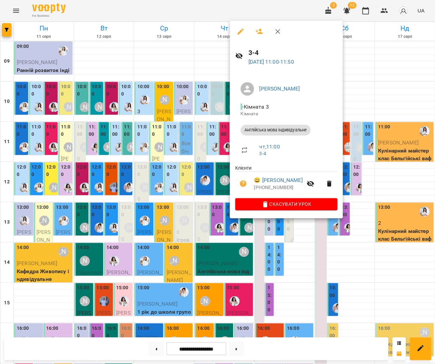
click at [221, 123] on div at bounding box center [217, 182] width 435 height 364
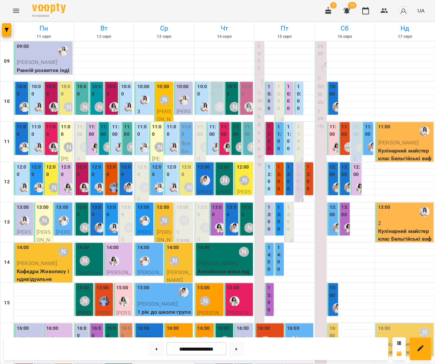
click at [196, 125] on div "11:00 [PERSON_NAME] 0 Ігрова кімната" at bounding box center [200, 171] width 11 height 98
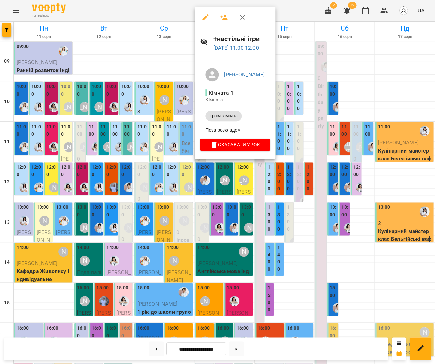
click at [168, 118] on div at bounding box center [217, 182] width 435 height 364
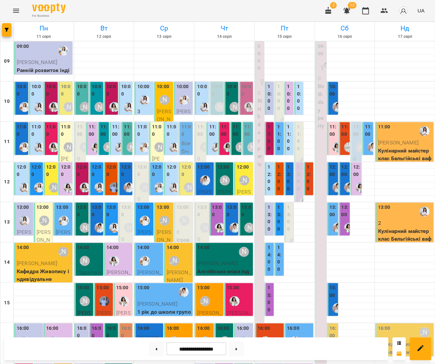
click at [38, 102] on img "Каріна" at bounding box center [39, 107] width 10 height 10
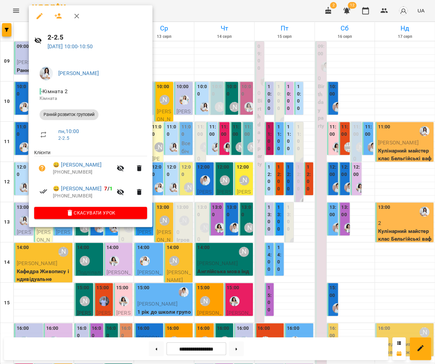
click at [192, 137] on div at bounding box center [217, 182] width 435 height 364
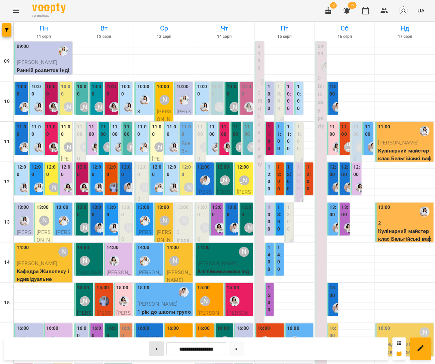
click at [157, 346] on button at bounding box center [156, 348] width 15 height 15
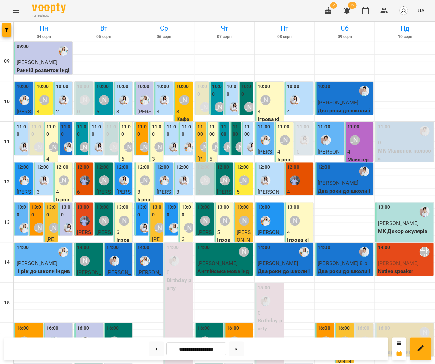
click at [302, 92] on div at bounding box center [294, 99] width 15 height 15
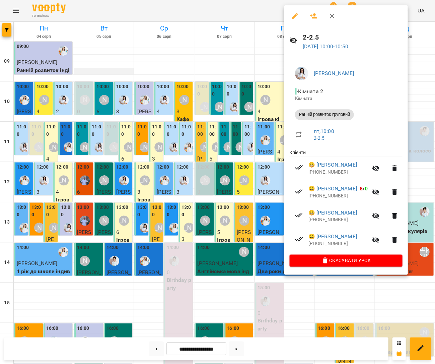
click at [121, 58] on div at bounding box center [217, 182] width 435 height 364
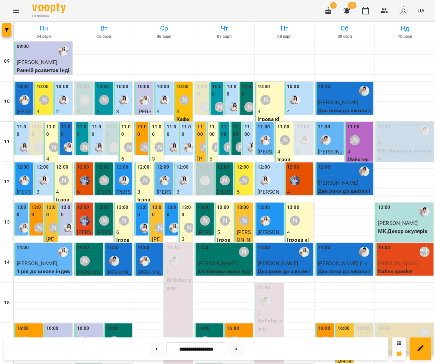
scroll to position [0, 0]
click at [99, 98] on div "[PERSON_NAME]" at bounding box center [104, 100] width 10 height 10
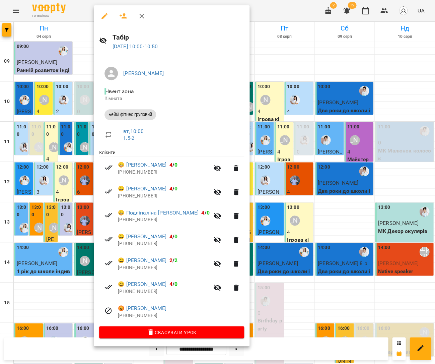
click at [275, 139] on div at bounding box center [217, 182] width 435 height 364
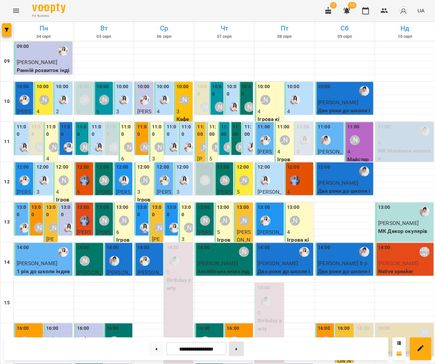
click at [231, 349] on div at bounding box center [236, 348] width 20 height 15
click at [237, 349] on button at bounding box center [236, 348] width 15 height 15
type input "**********"
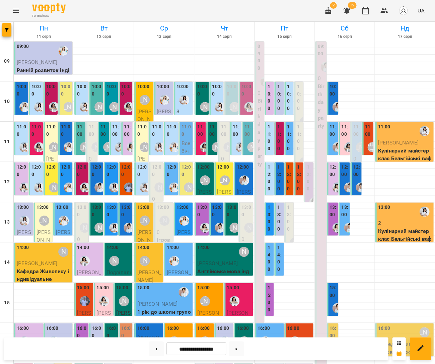
click at [346, 181] on div at bounding box center [349, 187] width 15 height 15
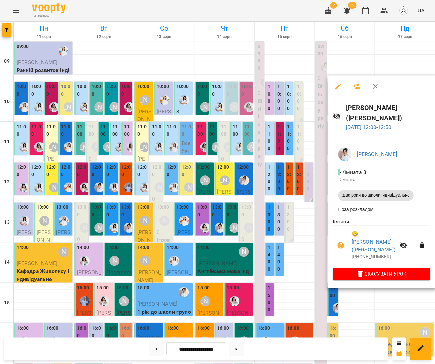
drag, startPoint x: 247, startPoint y: 168, endPoint x: 359, endPoint y: 181, distance: 112.4
click at [247, 168] on div at bounding box center [217, 182] width 435 height 364
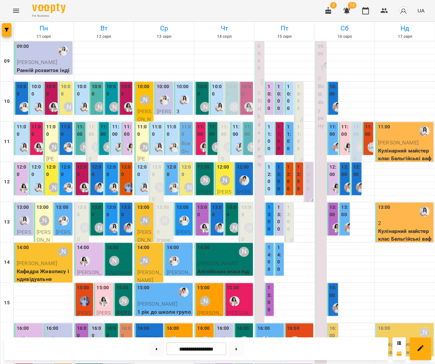
click at [361, 177] on div "12:00 Кочуріна Віра Два роки до школи індивідуальне" at bounding box center [356, 270] width 11 height 216
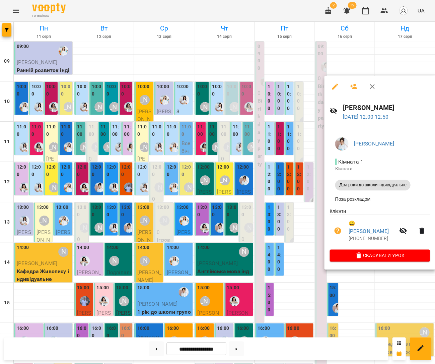
click at [237, 166] on div at bounding box center [217, 182] width 435 height 364
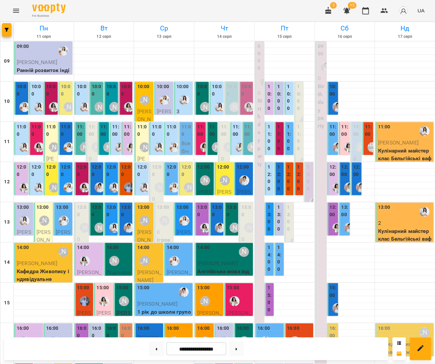
scroll to position [38, 0]
click at [36, 123] on label "11:00" at bounding box center [37, 130] width 10 height 14
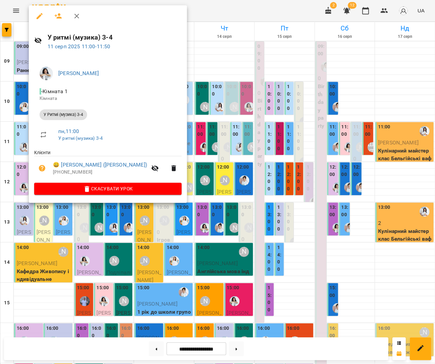
drag, startPoint x: 190, startPoint y: 128, endPoint x: 3, endPoint y: 136, distance: 187.6
click at [190, 128] on div at bounding box center [217, 182] width 435 height 364
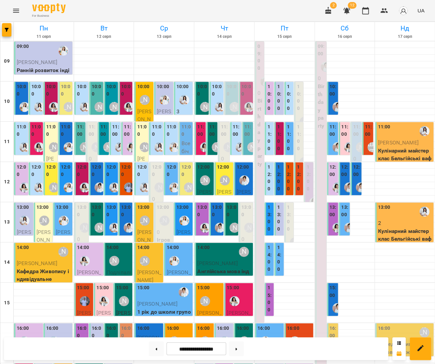
click at [26, 164] on label "12:00" at bounding box center [22, 171] width 10 height 14
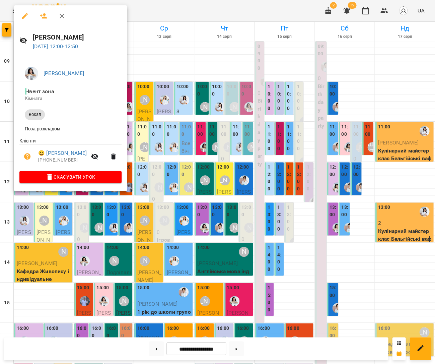
drag, startPoint x: 221, startPoint y: 138, endPoint x: 144, endPoint y: 113, distance: 81.0
click at [221, 138] on div at bounding box center [217, 182] width 435 height 364
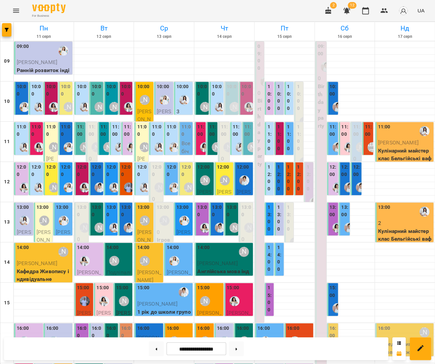
click at [129, 123] on label "11:00" at bounding box center [127, 130] width 7 height 14
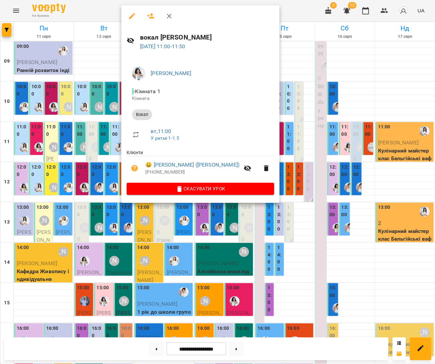
drag, startPoint x: 114, startPoint y: 91, endPoint x: 105, endPoint y: 107, distance: 18.4
click at [113, 91] on div at bounding box center [217, 182] width 435 height 364
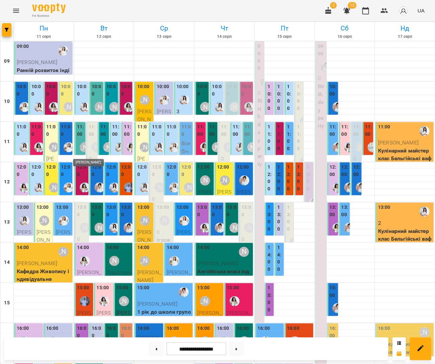
click at [82, 182] on img "Анна Білан" at bounding box center [85, 187] width 10 height 10
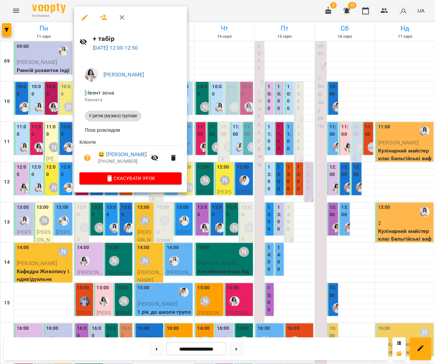
drag, startPoint x: 221, startPoint y: 149, endPoint x: 121, endPoint y: 135, distance: 101.2
click at [221, 149] on div at bounding box center [217, 182] width 435 height 364
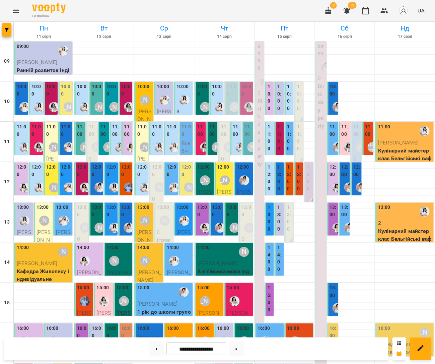
scroll to position [0, 0]
click at [202, 133] on label "11:00" at bounding box center [200, 130] width 7 height 14
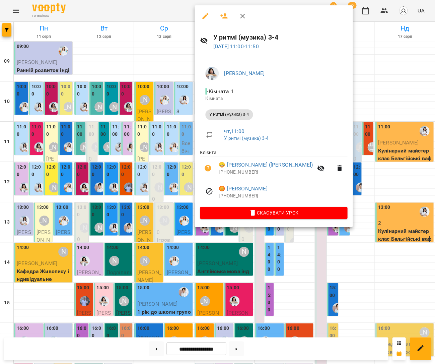
drag, startPoint x: 136, startPoint y: 133, endPoint x: 214, endPoint y: 191, distance: 97.4
click at [136, 133] on div at bounding box center [217, 182] width 435 height 364
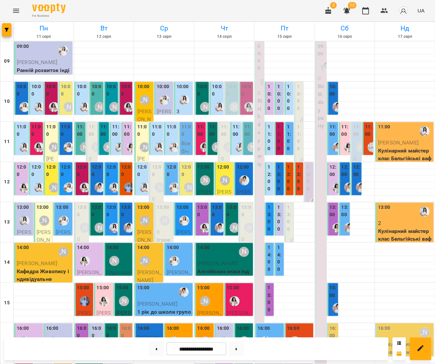
click at [201, 210] on label "13:00" at bounding box center [202, 211] width 10 height 14
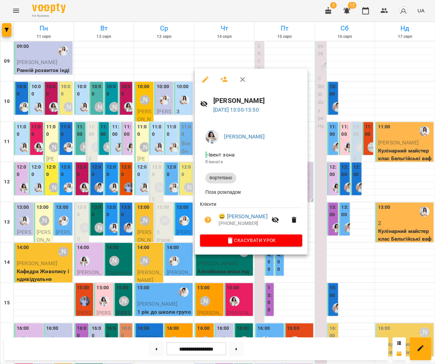
drag, startPoint x: 125, startPoint y: 179, endPoint x: 134, endPoint y: 184, distance: 10.2
click at [125, 179] on div at bounding box center [217, 182] width 435 height 364
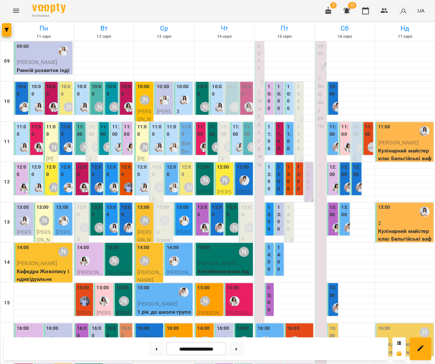
click at [46, 48] on div "09:00" at bounding box center [44, 50] width 54 height 15
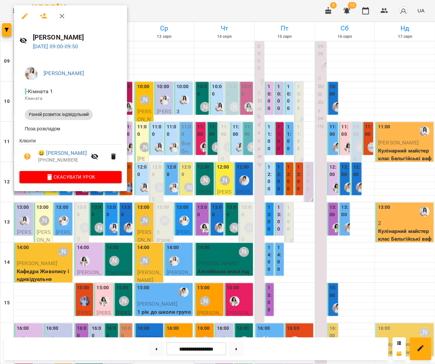
click at [216, 161] on div at bounding box center [217, 182] width 435 height 364
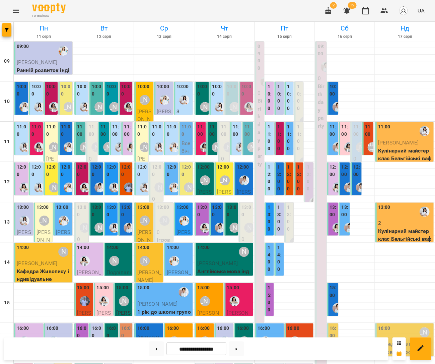
scroll to position [149, 0]
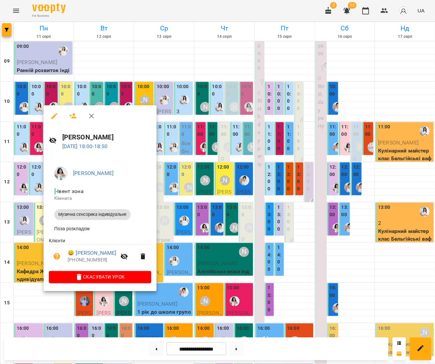
click at [130, 259] on button "button" at bounding box center [124, 256] width 16 height 16
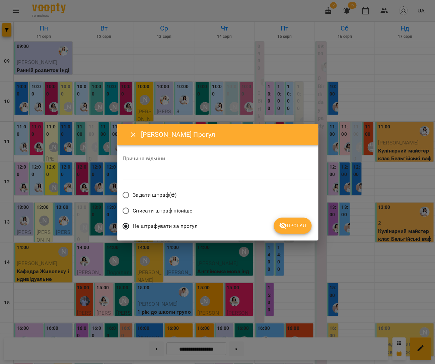
click at [187, 177] on textarea at bounding box center [218, 174] width 190 height 6
type textarea "*******"
click at [295, 226] on span "Прогул" at bounding box center [292, 226] width 27 height 8
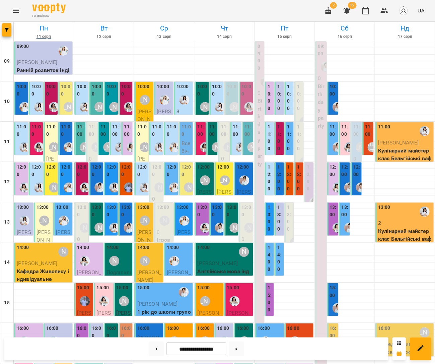
scroll to position [0, 0]
click at [43, 55] on div "09:00" at bounding box center [44, 50] width 54 height 15
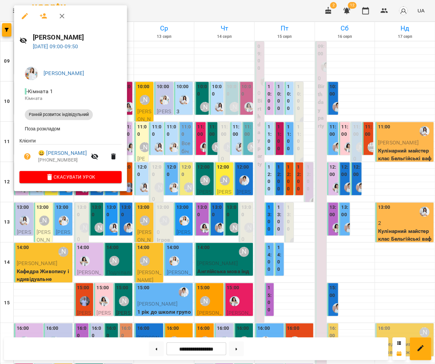
click at [97, 157] on icon "button" at bounding box center [94, 157] width 7 height 6
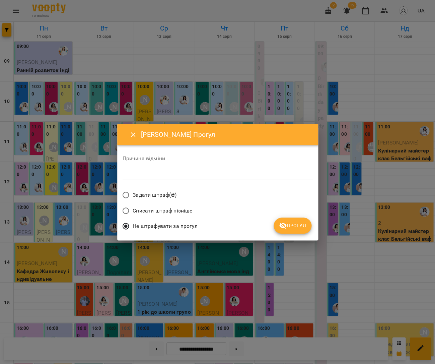
click at [161, 179] on div "*" at bounding box center [218, 174] width 190 height 11
type textarea "*******"
click at [287, 229] on button "Прогул" at bounding box center [293, 226] width 38 height 16
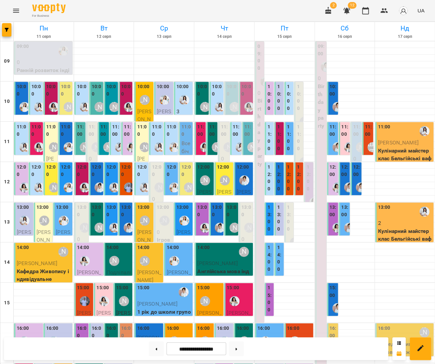
click at [17, 8] on icon "Menu" at bounding box center [16, 11] width 8 height 8
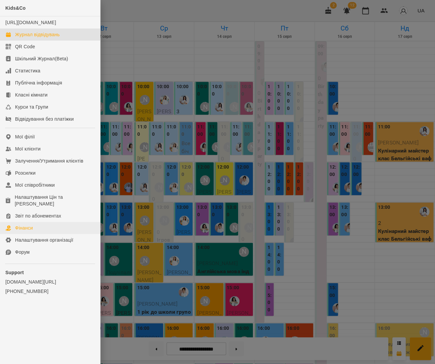
click at [39, 223] on link "Фінанси" at bounding box center [50, 228] width 100 height 12
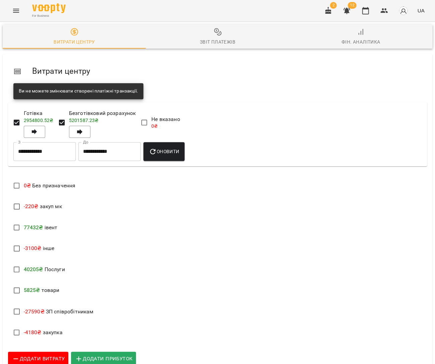
scroll to position [139, 0]
click at [110, 354] on span "Додати прибуток" at bounding box center [104, 358] width 58 height 9
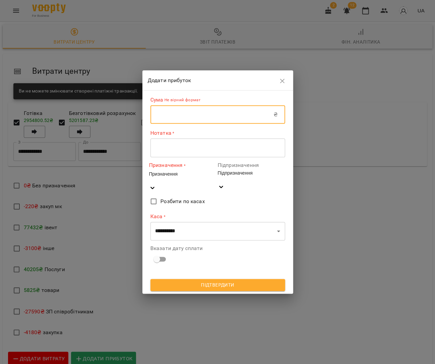
click at [161, 117] on input "text" at bounding box center [211, 114] width 123 height 19
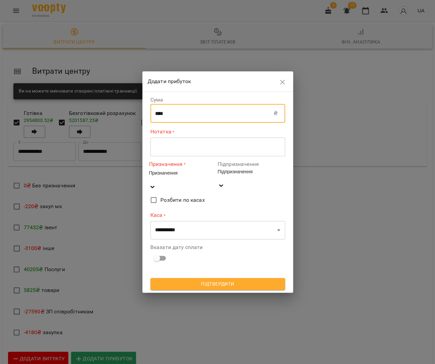
type input "****"
click at [180, 156] on div "* ​" at bounding box center [217, 146] width 135 height 19
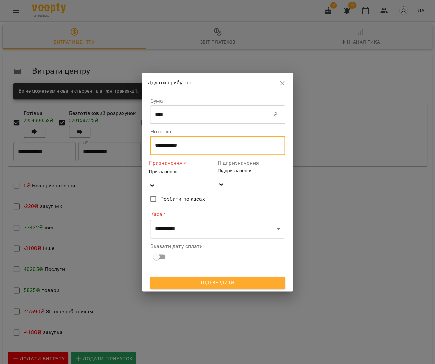
type textarea "**********"
click at [185, 175] on div "Призначення" at bounding box center [182, 171] width 67 height 7
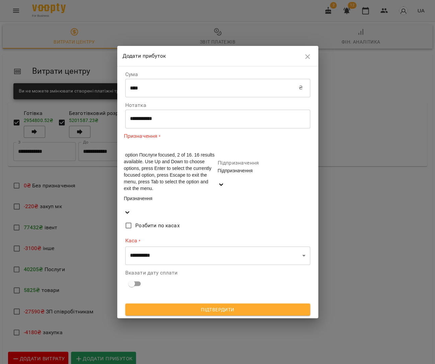
drag, startPoint x: 179, startPoint y: 208, endPoint x: 191, endPoint y: 203, distance: 13.6
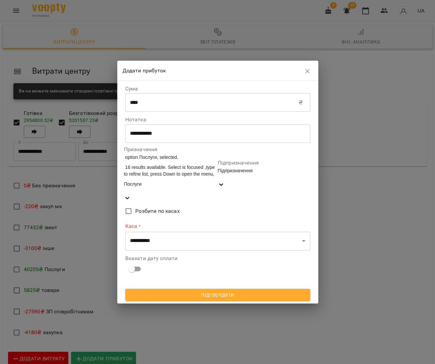
click at [232, 181] on div "Підпризначення" at bounding box center [264, 174] width 93 height 14
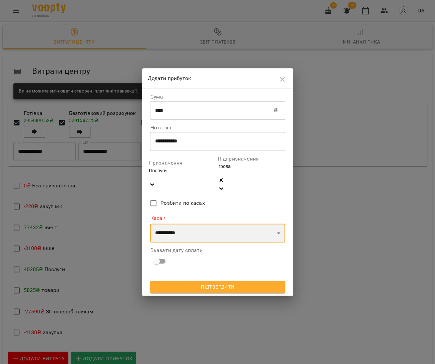
select select "****"
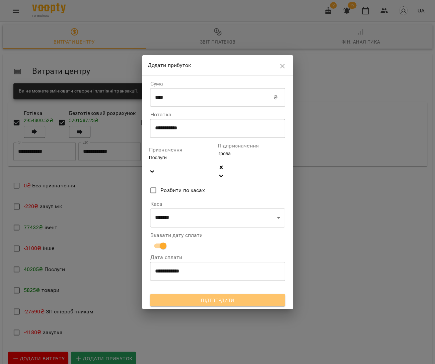
click at [201, 296] on span "Підтвердити" at bounding box center [218, 300] width 124 height 8
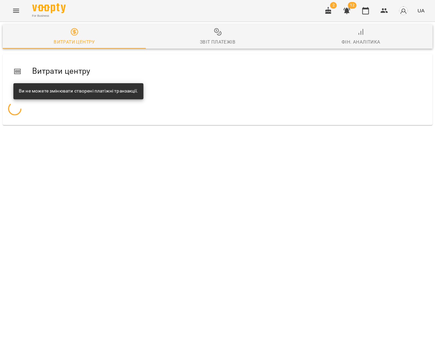
scroll to position [0, 0]
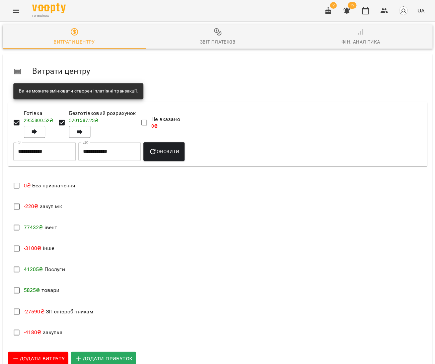
click at [210, 40] on div "Звіт платежів" at bounding box center [218, 42] width 36 height 8
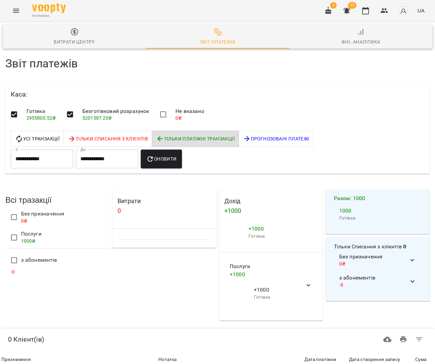
drag, startPoint x: 374, startPoint y: 7, endPoint x: 357, endPoint y: 7, distance: 16.8
click at [374, 7] on div "2 12 UA" at bounding box center [373, 10] width 107 height 17
click at [367, 11] on icon "button" at bounding box center [366, 11] width 8 height 8
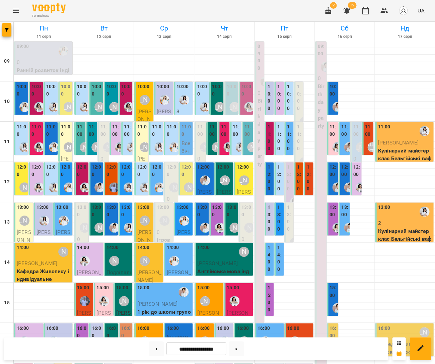
click at [279, 90] on label "10:00" at bounding box center [279, 97] width 5 height 29
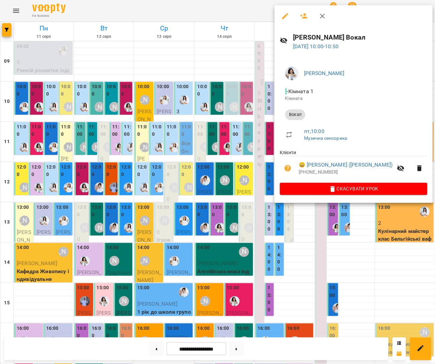
click at [239, 87] on div at bounding box center [217, 182] width 435 height 364
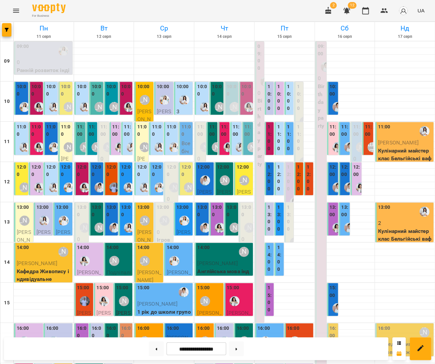
click at [271, 127] on label "11:00" at bounding box center [269, 137] width 5 height 29
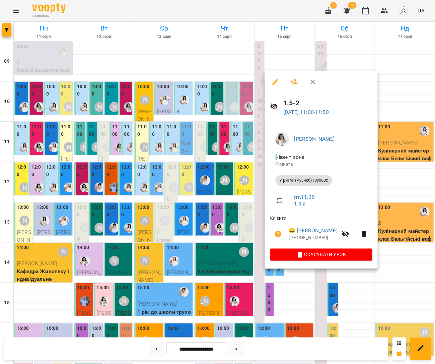
click at [206, 116] on div at bounding box center [217, 182] width 435 height 364
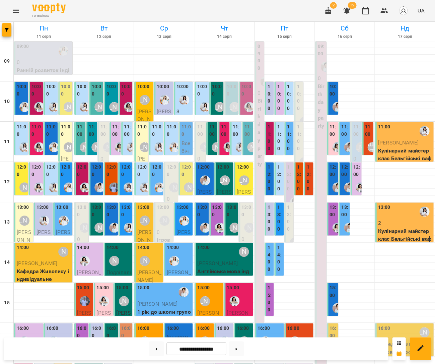
click at [333, 135] on label "11:00" at bounding box center [333, 130] width 7 height 14
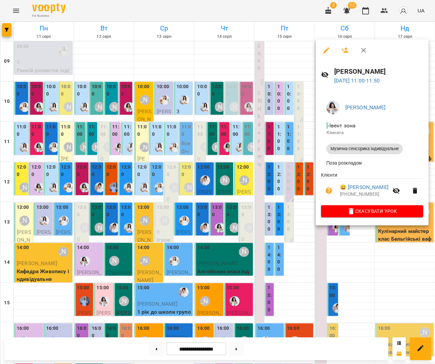
drag, startPoint x: 209, startPoint y: 125, endPoint x: 328, endPoint y: 166, distance: 125.7
click at [209, 125] on div at bounding box center [217, 182] width 435 height 364
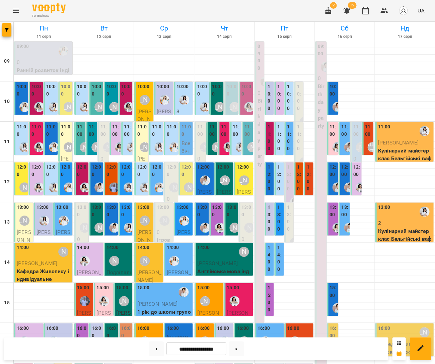
click at [360, 178] on div "12:00 Швець Анна Вокал" at bounding box center [356, 222] width 11 height 121
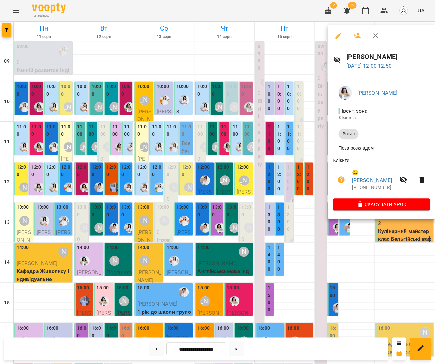
drag, startPoint x: 197, startPoint y: 122, endPoint x: 319, endPoint y: 212, distance: 151.7
click at [197, 122] on div at bounding box center [217, 182] width 435 height 364
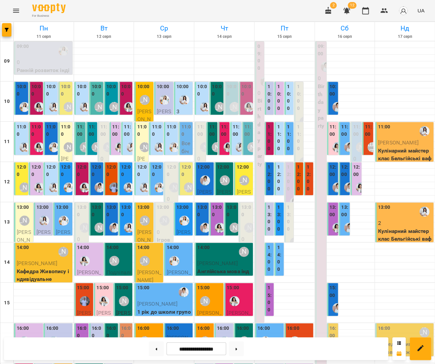
click at [335, 220] on div at bounding box center [337, 227] width 15 height 15
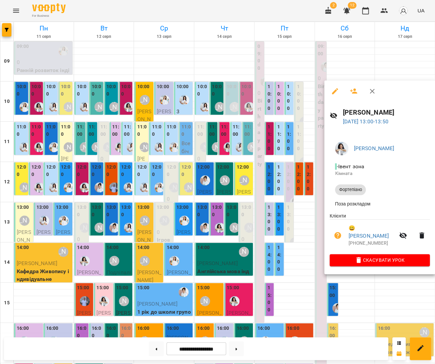
click at [219, 170] on div at bounding box center [217, 182] width 435 height 364
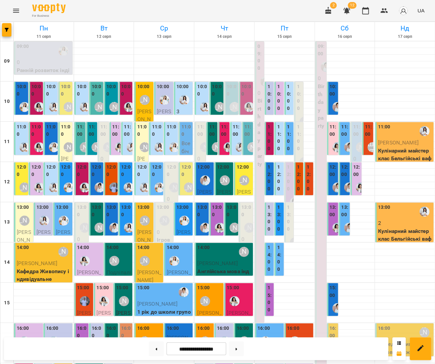
scroll to position [29, 0]
click at [344, 142] on img "Іванна" at bounding box center [349, 147] width 10 height 10
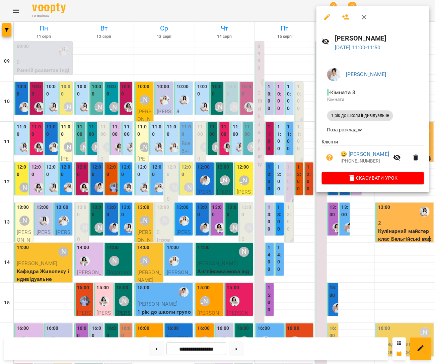
drag, startPoint x: 270, startPoint y: 99, endPoint x: 391, endPoint y: 115, distance: 122.1
click at [270, 99] on div at bounding box center [217, 182] width 435 height 364
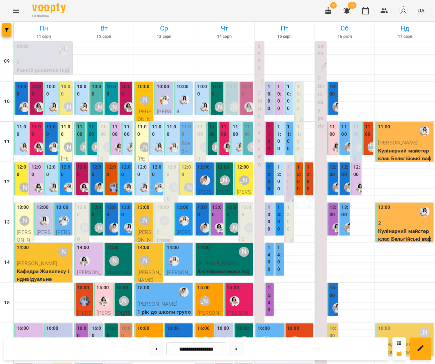
click at [368, 139] on div "Шруті" at bounding box center [372, 146] width 15 height 15
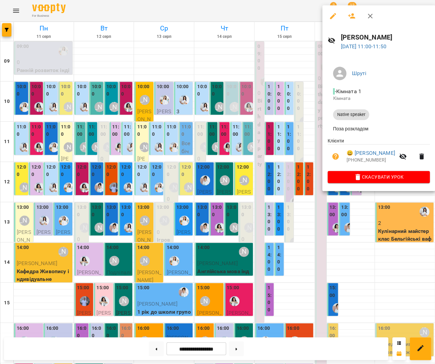
click at [286, 102] on div at bounding box center [217, 182] width 435 height 364
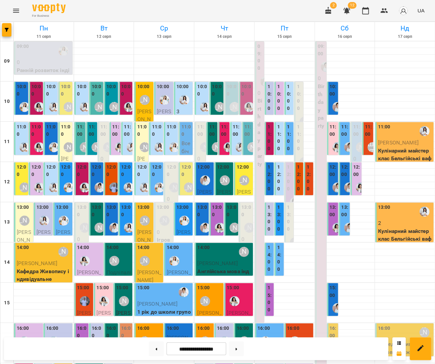
click at [346, 164] on label "12:00" at bounding box center [345, 171] width 7 height 14
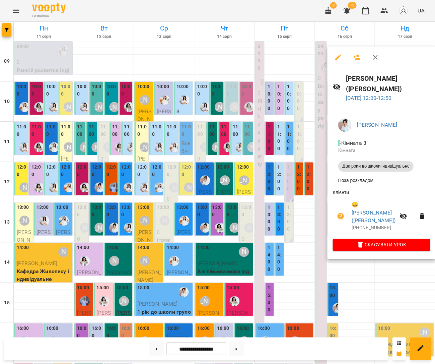
drag, startPoint x: 177, startPoint y: 100, endPoint x: 320, endPoint y: 132, distance: 146.1
click at [177, 100] on div at bounding box center [217, 182] width 435 height 364
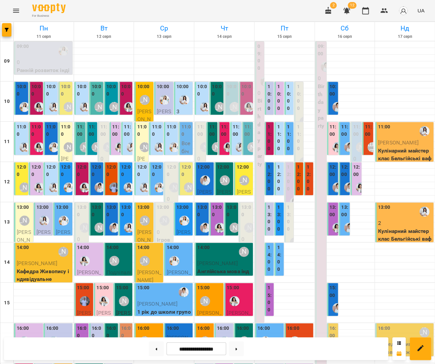
click at [333, 164] on label "12:00" at bounding box center [333, 171] width 7 height 14
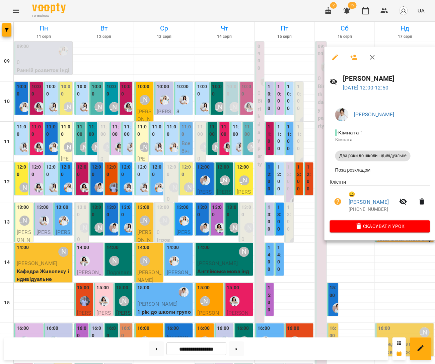
click at [183, 105] on div at bounding box center [217, 182] width 435 height 364
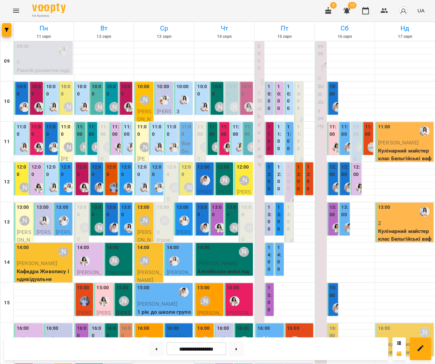
click at [366, 139] on div "Шруті" at bounding box center [372, 146] width 15 height 15
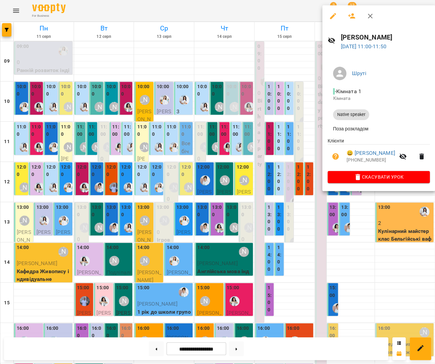
click at [198, 112] on div at bounding box center [217, 182] width 435 height 364
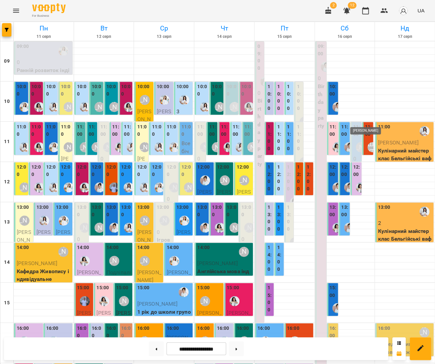
click at [356, 142] on div "[PERSON_NAME]" at bounding box center [361, 147] width 10 height 10
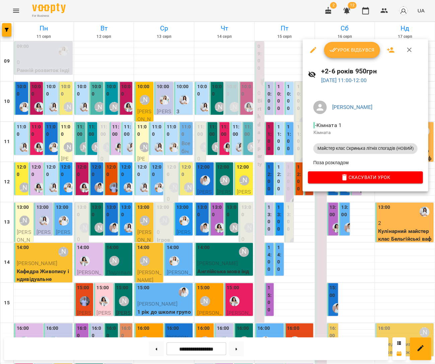
click at [210, 104] on div at bounding box center [217, 182] width 435 height 364
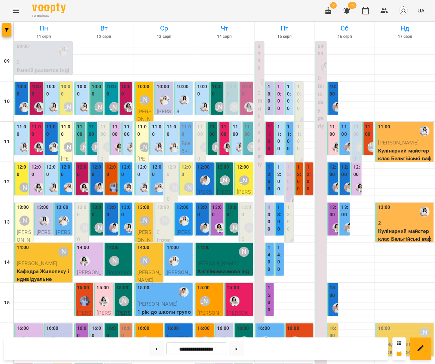
scroll to position [137, 0]
click at [83, 324] on label "16:00" at bounding box center [82, 331] width 10 height 14
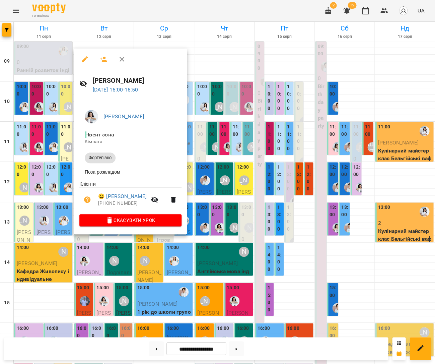
click at [222, 231] on div at bounding box center [217, 182] width 435 height 364
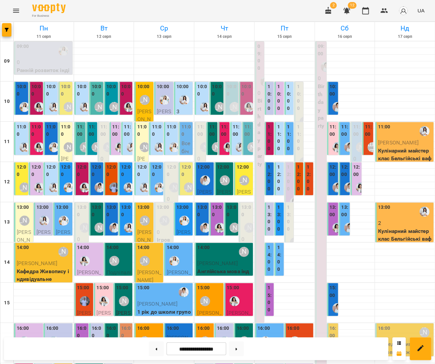
scroll to position [8, 0]
click at [37, 88] on label "10:00" at bounding box center [37, 90] width 10 height 14
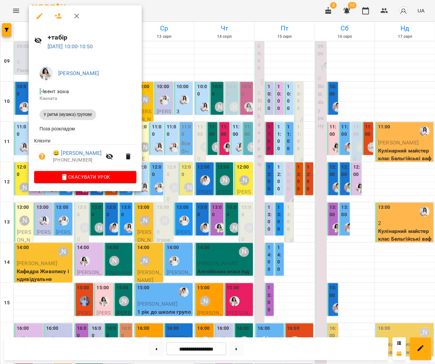
drag, startPoint x: 55, startPoint y: 14, endPoint x: 61, endPoint y: 16, distance: 7.1
click at [55, 14] on icon "button" at bounding box center [58, 16] width 8 height 8
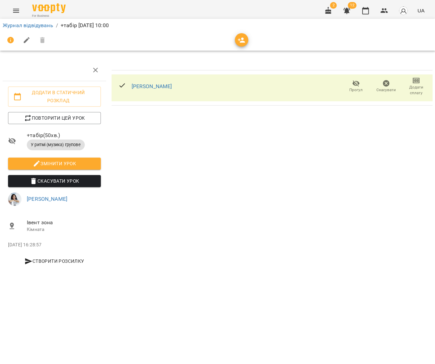
click at [239, 38] on icon "button" at bounding box center [242, 40] width 8 height 8
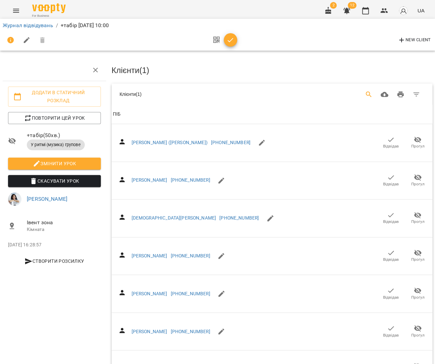
click at [371, 95] on icon "Search" at bounding box center [369, 94] width 8 height 8
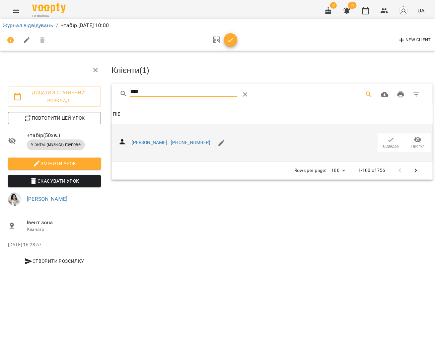
type input "****"
click at [391, 140] on icon "button" at bounding box center [391, 140] width 8 height 8
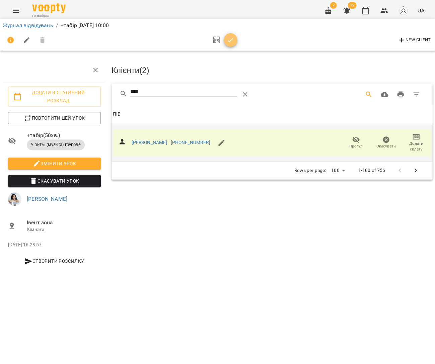
drag, startPoint x: 227, startPoint y: 39, endPoint x: 323, endPoint y: 29, distance: 97.3
click at [227, 39] on icon "button" at bounding box center [231, 40] width 8 height 8
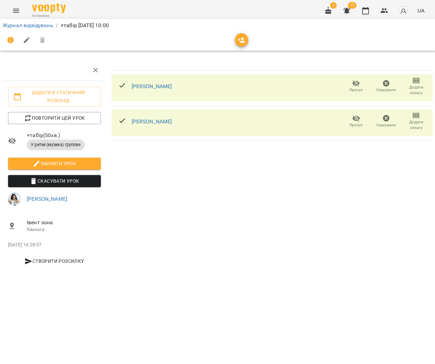
drag, startPoint x: 368, startPoint y: 9, endPoint x: 210, endPoint y: 37, distance: 159.6
click at [368, 9] on icon "button" at bounding box center [365, 10] width 7 height 7
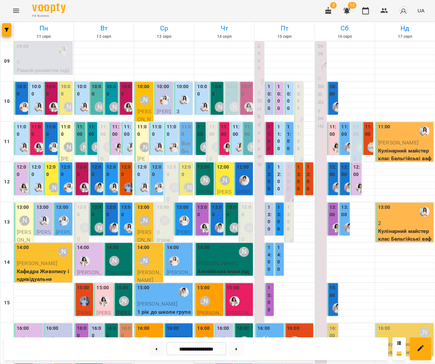
click at [110, 96] on label "10:00" at bounding box center [112, 90] width 10 height 14
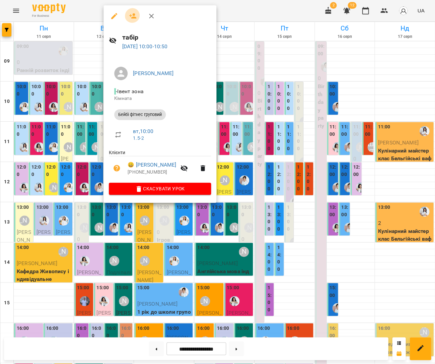
drag, startPoint x: 126, startPoint y: 15, endPoint x: 134, endPoint y: 18, distance: 9.0
click at [126, 15] on button "button" at bounding box center [133, 16] width 16 height 16
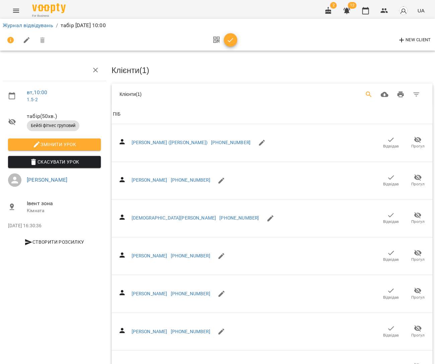
click at [365, 94] on button "Search" at bounding box center [369, 94] width 16 height 16
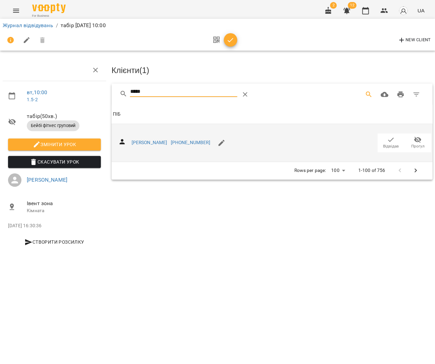
type input "*****"
drag, startPoint x: 391, startPoint y: 141, endPoint x: 363, endPoint y: 130, distance: 29.9
click at [391, 143] on span "Відвідав" at bounding box center [391, 146] width 16 height 6
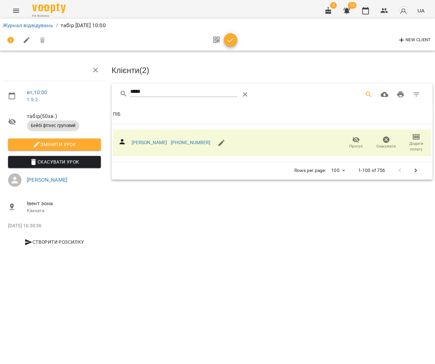
click at [228, 44] on button "button" at bounding box center [230, 39] width 13 height 13
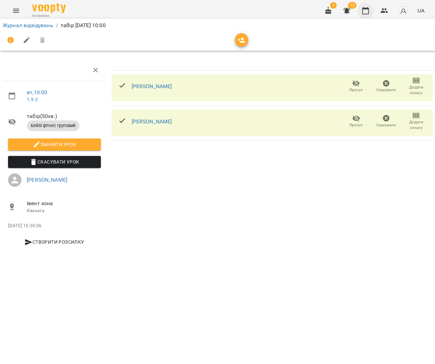
click at [373, 13] on button "button" at bounding box center [366, 11] width 16 height 16
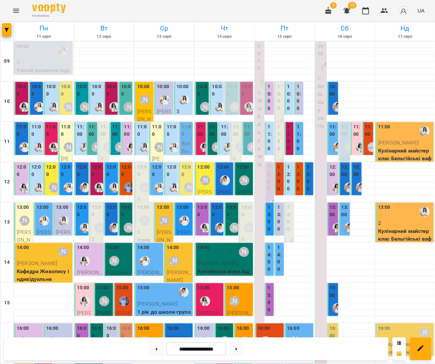
click at [96, 94] on label "10:00" at bounding box center [97, 90] width 10 height 14
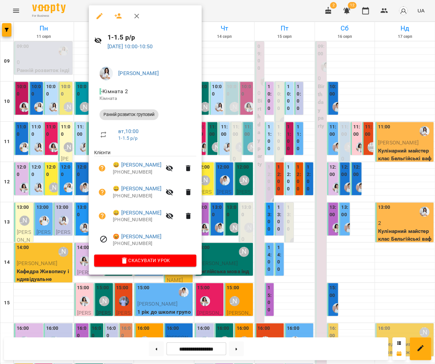
click at [71, 95] on div at bounding box center [217, 182] width 435 height 364
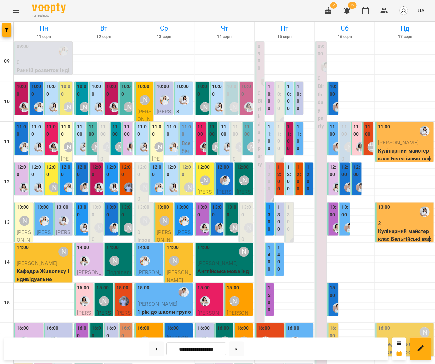
click at [98, 97] on div "10:00" at bounding box center [97, 91] width 10 height 16
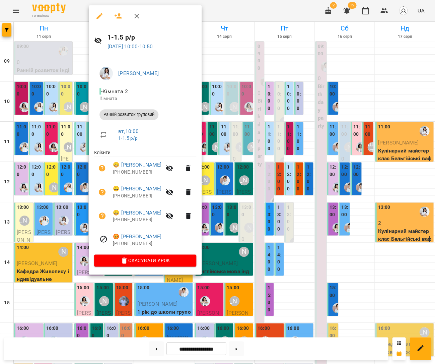
drag, startPoint x: 54, startPoint y: 103, endPoint x: 113, endPoint y: 134, distance: 66.7
click at [54, 103] on div at bounding box center [217, 182] width 435 height 364
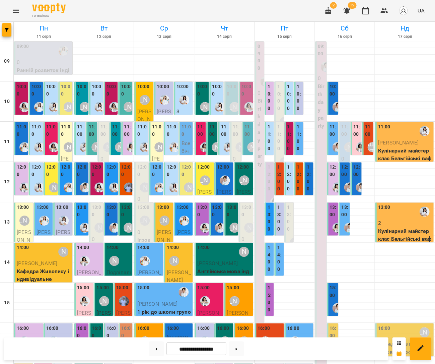
click at [77, 137] on div "11:00" at bounding box center [80, 131] width 7 height 16
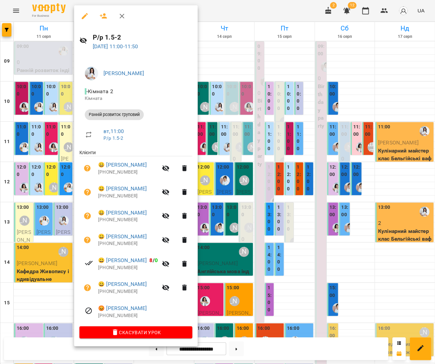
drag, startPoint x: 25, startPoint y: 189, endPoint x: 132, endPoint y: 158, distance: 112.0
click at [25, 189] on div at bounding box center [217, 182] width 435 height 364
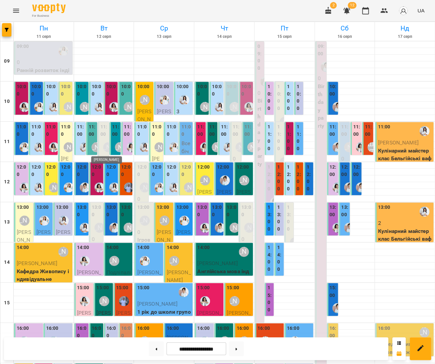
click at [106, 146] on div "[PERSON_NAME]" at bounding box center [108, 147] width 10 height 10
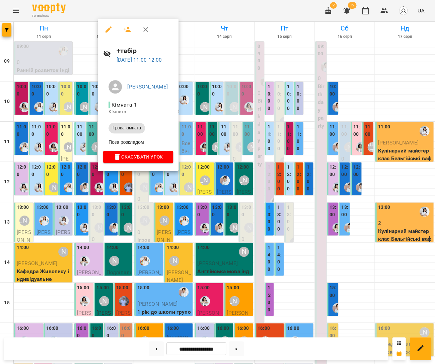
drag, startPoint x: 128, startPoint y: 29, endPoint x: 172, endPoint y: 40, distance: 46.0
click at [128, 29] on icon "button" at bounding box center [127, 29] width 8 height 8
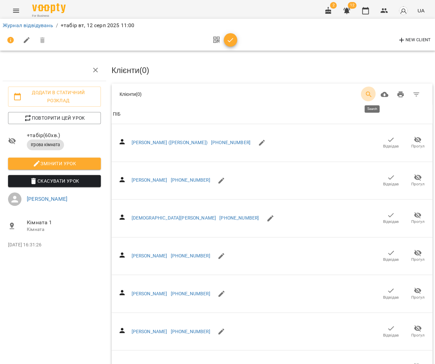
click at [368, 94] on button "Search" at bounding box center [369, 94] width 16 height 16
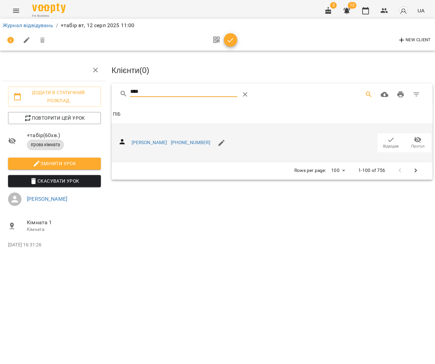
type input "****"
click at [388, 140] on icon "button" at bounding box center [391, 140] width 8 height 8
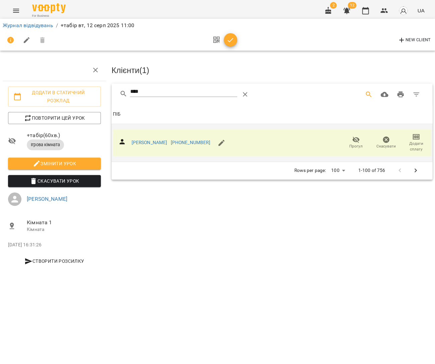
drag, startPoint x: 245, startPoint y: 95, endPoint x: 229, endPoint y: 100, distance: 16.5
click at [245, 95] on icon "Table Toolbar" at bounding box center [245, 94] width 8 height 8
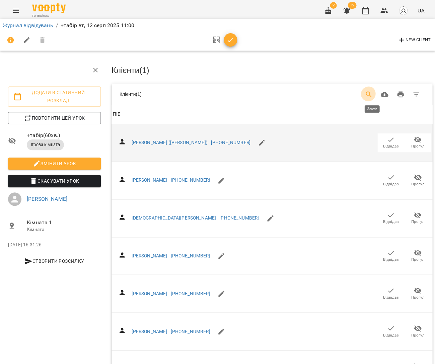
click at [370, 95] on icon "Search" at bounding box center [369, 94] width 8 height 8
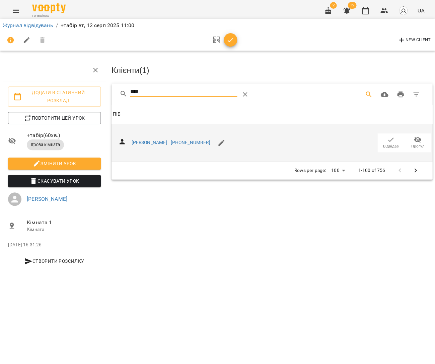
type input "****"
click at [391, 141] on icon "button" at bounding box center [391, 140] width 8 height 8
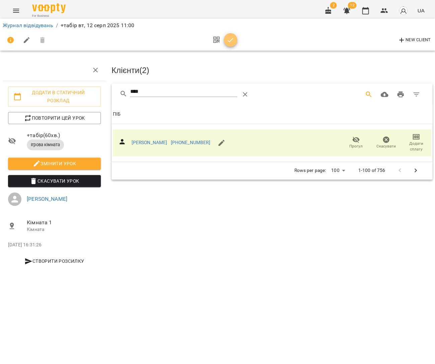
click at [228, 38] on icon "button" at bounding box center [231, 40] width 8 height 8
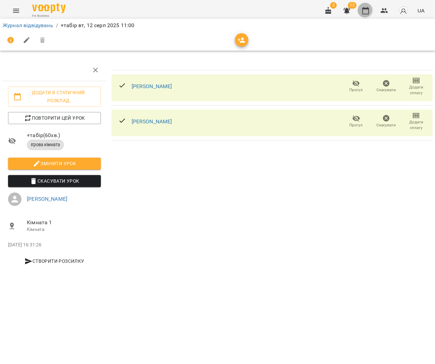
click at [370, 9] on icon "button" at bounding box center [366, 11] width 8 height 8
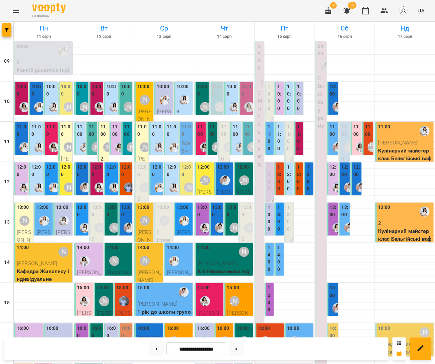
click at [97, 175] on label "12:00" at bounding box center [97, 171] width 10 height 14
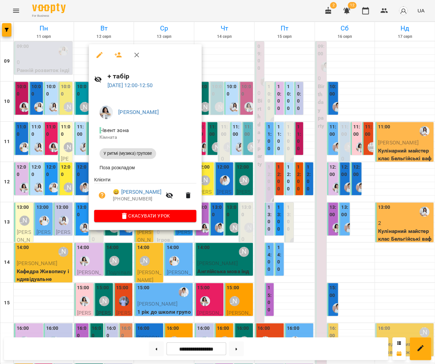
click at [114, 52] on icon "button" at bounding box center [118, 55] width 8 height 8
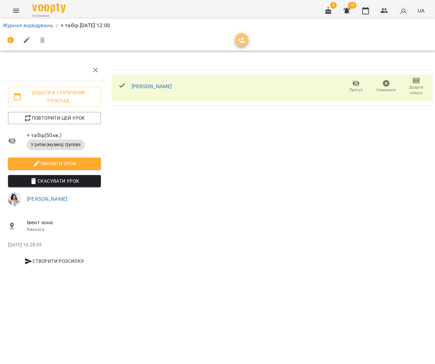
click at [245, 38] on span "button" at bounding box center [241, 40] width 13 height 8
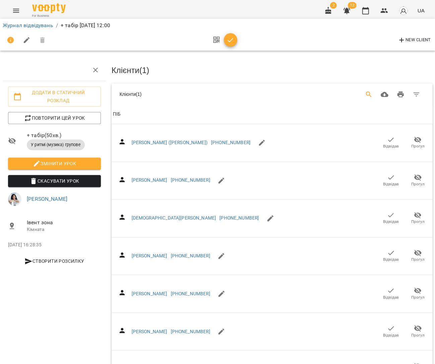
click at [370, 96] on icon "Search" at bounding box center [369, 94] width 8 height 8
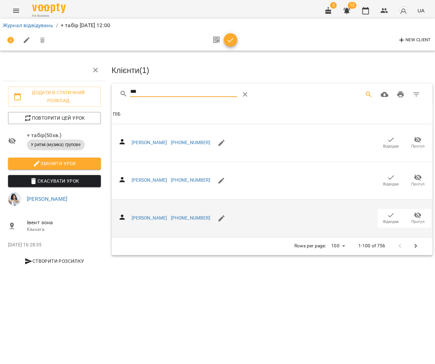
type input "***"
click at [391, 213] on icon "button" at bounding box center [391, 215] width 6 height 4
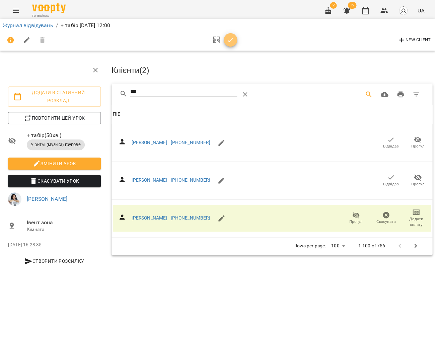
drag, startPoint x: 230, startPoint y: 40, endPoint x: 352, endPoint y: 15, distance: 124.8
click at [230, 40] on icon "button" at bounding box center [231, 40] width 6 height 4
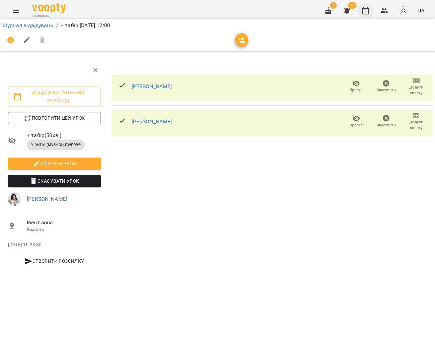
click at [362, 13] on button "button" at bounding box center [366, 11] width 16 height 16
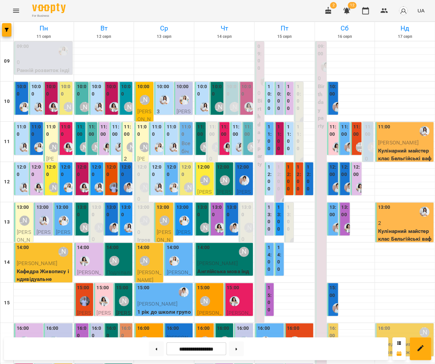
click at [297, 103] on label "10:00" at bounding box center [299, 97] width 5 height 29
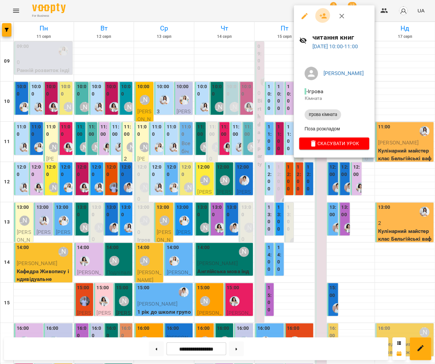
click at [320, 14] on icon "button" at bounding box center [323, 16] width 8 height 8
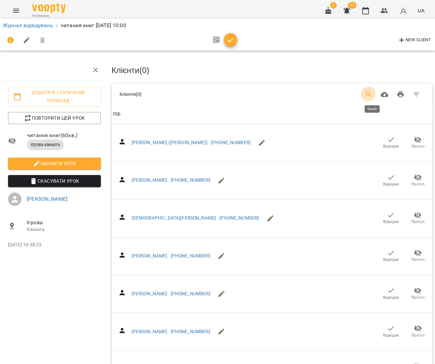
click at [373, 92] on icon "Search" at bounding box center [369, 94] width 8 height 8
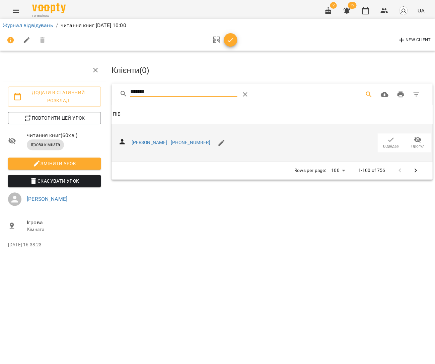
type input "*******"
click at [393, 137] on icon "button" at bounding box center [391, 139] width 6 height 4
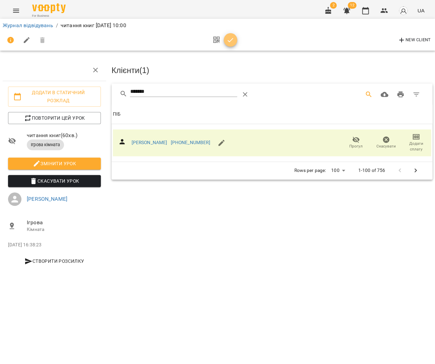
click at [231, 44] on button "button" at bounding box center [230, 39] width 13 height 13
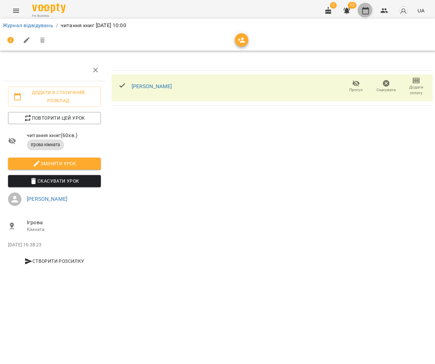
click at [369, 13] on icon "button" at bounding box center [366, 11] width 8 height 8
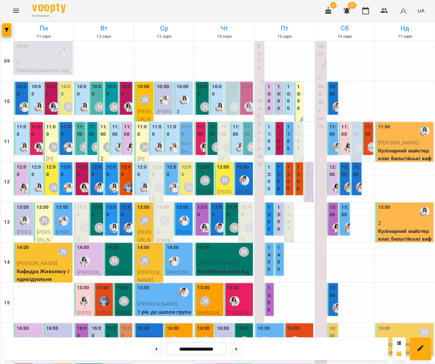
click at [298, 135] on label "11:00" at bounding box center [299, 137] width 5 height 29
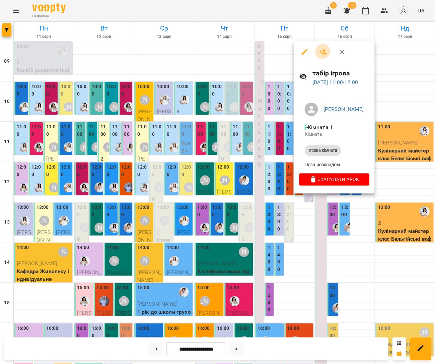
click at [319, 49] on icon "button" at bounding box center [323, 52] width 8 height 8
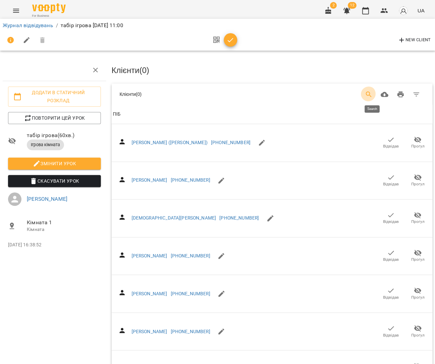
click at [373, 93] on icon "Search" at bounding box center [369, 94] width 8 height 8
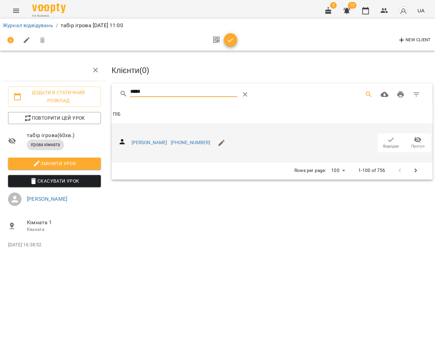
type input "*****"
click at [393, 143] on span "Відвідав" at bounding box center [391, 146] width 16 height 6
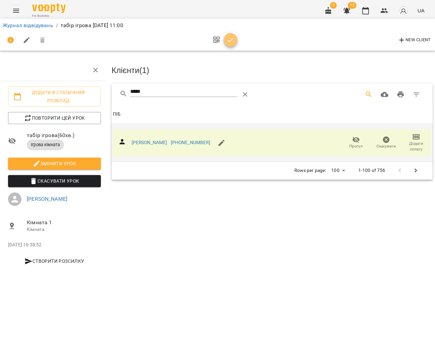
click at [230, 44] on button "button" at bounding box center [230, 39] width 13 height 13
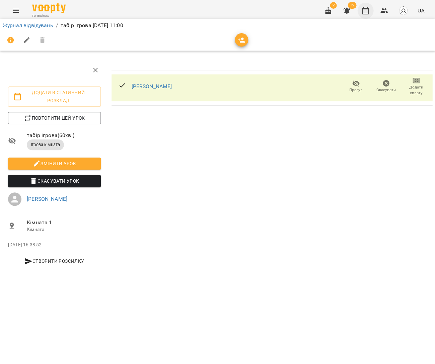
click at [368, 12] on icon "button" at bounding box center [366, 11] width 8 height 8
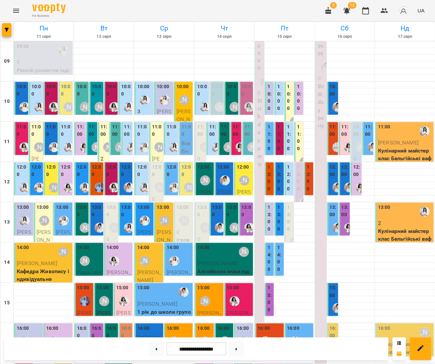
click at [297, 183] on label "12:00" at bounding box center [299, 178] width 5 height 29
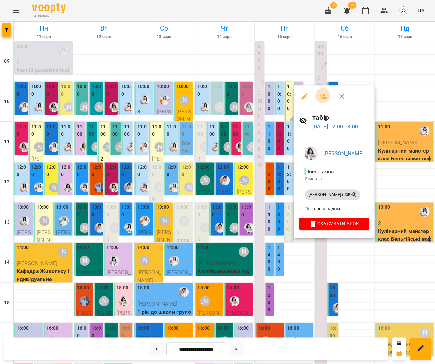
click at [321, 95] on icon "button" at bounding box center [323, 96] width 8 height 8
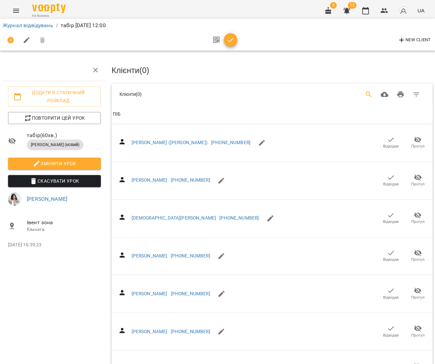
click at [372, 90] on icon "Search" at bounding box center [369, 94] width 8 height 8
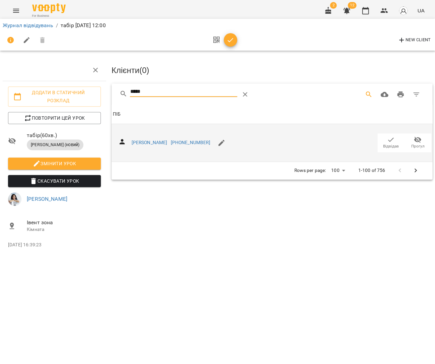
type input "*****"
click at [393, 137] on icon "button" at bounding box center [391, 140] width 8 height 8
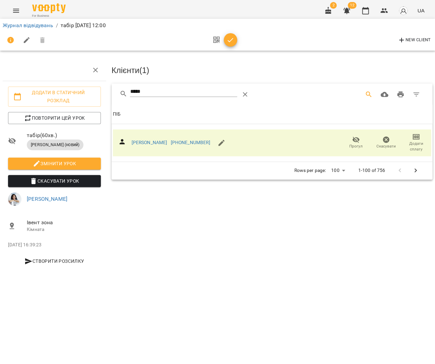
click at [229, 42] on icon "button" at bounding box center [231, 40] width 8 height 8
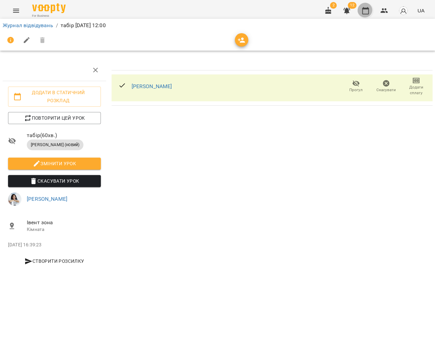
drag, startPoint x: 371, startPoint y: 10, endPoint x: 368, endPoint y: 14, distance: 5.3
click at [371, 10] on button "button" at bounding box center [366, 11] width 16 height 16
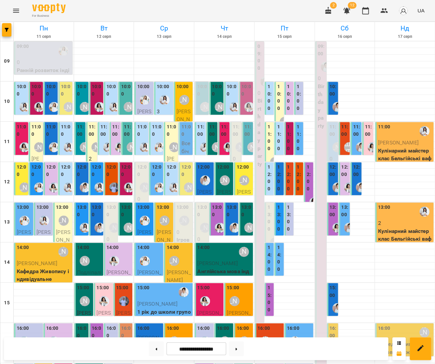
click at [266, 179] on div "12:00 Клинцов Степан Всебічний розвиток 3-3.5 (Каріна)" at bounding box center [269, 348] width 9 height 373
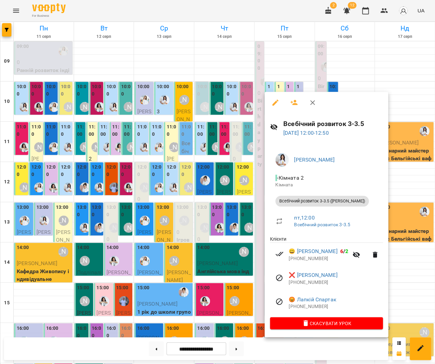
click at [205, 171] on div at bounding box center [217, 182] width 435 height 364
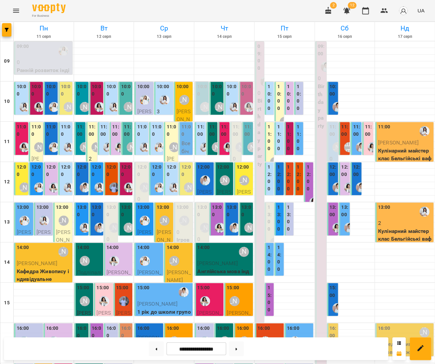
click at [311, 175] on label "12:00" at bounding box center [309, 178] width 5 height 29
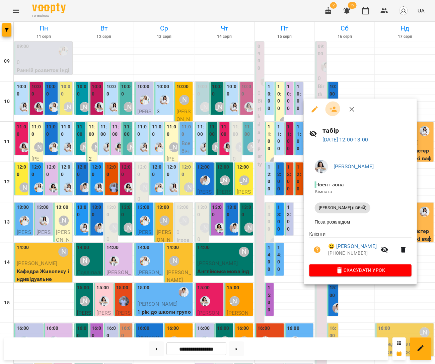
click at [331, 110] on icon "button" at bounding box center [333, 109] width 7 height 5
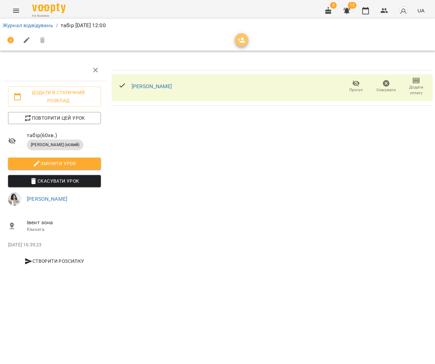
click at [238, 42] on icon "button" at bounding box center [242, 40] width 8 height 8
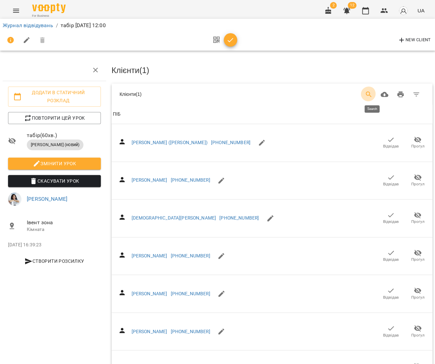
click at [373, 94] on icon "Search" at bounding box center [369, 94] width 8 height 8
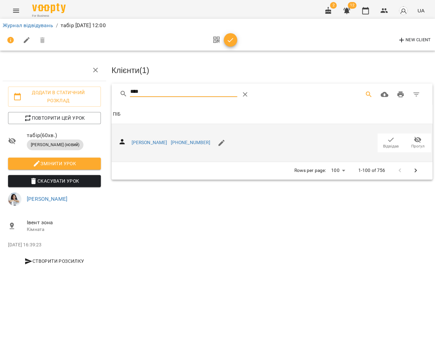
type input "****"
click at [398, 141] on span "Відвідав" at bounding box center [391, 142] width 19 height 13
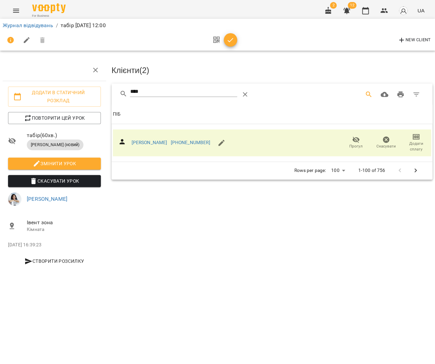
click at [234, 41] on span "button" at bounding box center [230, 40] width 13 height 8
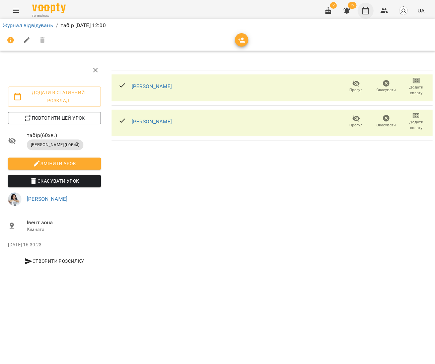
click at [369, 8] on icon "button" at bounding box center [365, 10] width 7 height 7
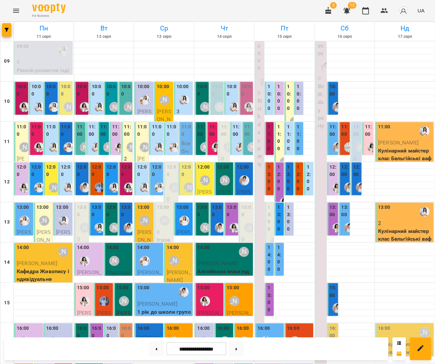
scroll to position [33, 0]
click at [355, 139] on div "[PERSON_NAME]" at bounding box center [360, 146] width 15 height 15
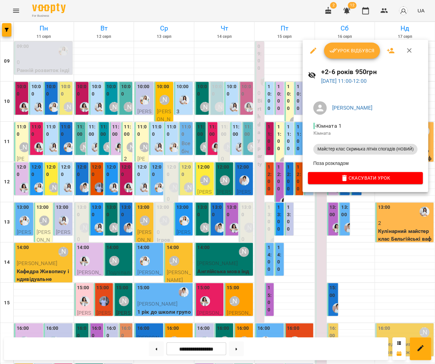
drag, startPoint x: 215, startPoint y: 119, endPoint x: 322, endPoint y: 136, distance: 108.5
click at [215, 119] on div at bounding box center [217, 182] width 435 height 364
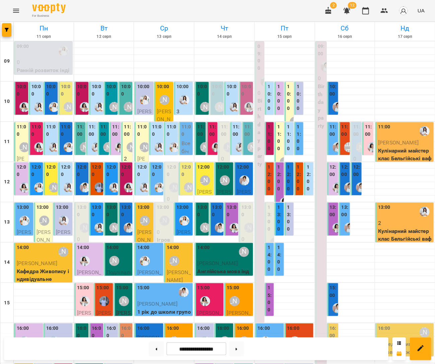
click at [280, 164] on label "12:00" at bounding box center [279, 178] width 5 height 29
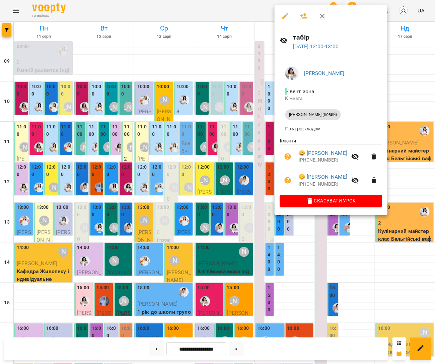
drag, startPoint x: 201, startPoint y: 141, endPoint x: 212, endPoint y: 143, distance: 10.9
click at [201, 141] on div at bounding box center [217, 182] width 435 height 364
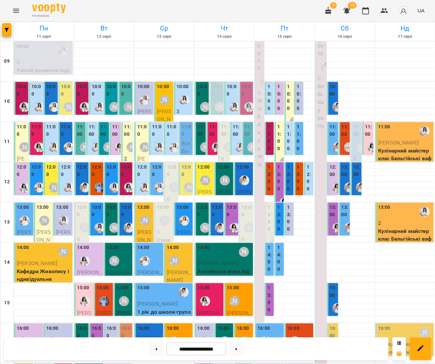
click at [86, 204] on label "13:00" at bounding box center [82, 211] width 10 height 14
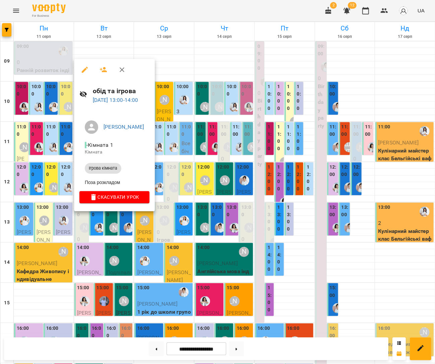
click at [100, 69] on icon "button" at bounding box center [104, 70] width 8 height 8
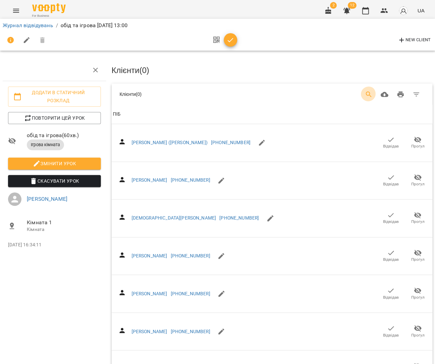
click at [373, 90] on icon "Search" at bounding box center [369, 94] width 8 height 8
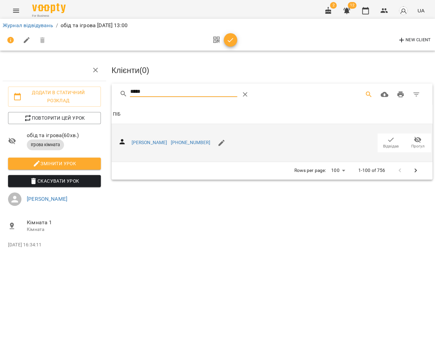
type input "*****"
click at [391, 143] on span "Відвідав" at bounding box center [391, 146] width 16 height 6
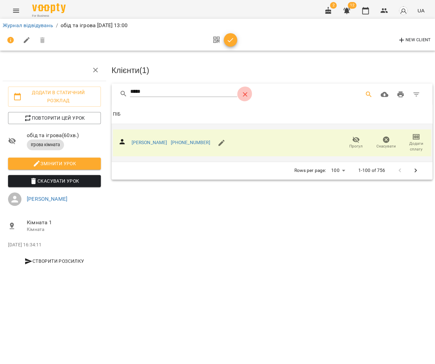
click at [246, 92] on icon "Table Toolbar" at bounding box center [245, 94] width 5 height 5
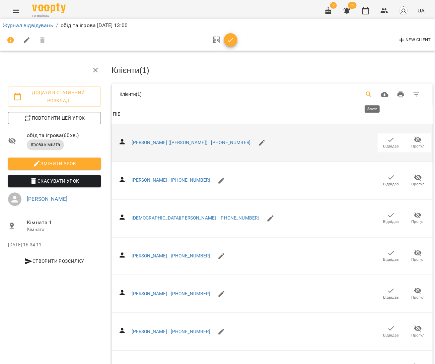
click at [373, 95] on icon "Search" at bounding box center [369, 94] width 8 height 8
type input "*"
click at [369, 13] on icon "button" at bounding box center [365, 10] width 7 height 7
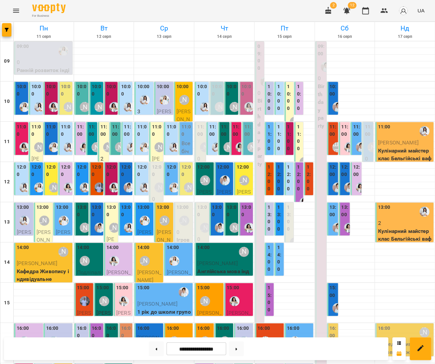
click at [181, 110] on span "[PERSON_NAME] ([PERSON_NAME])" at bounding box center [184, 135] width 14 height 54
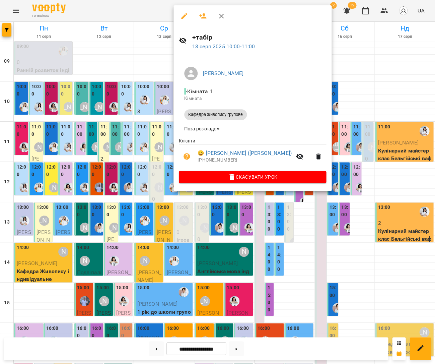
drag, startPoint x: 203, startPoint y: 16, endPoint x: 215, endPoint y: 23, distance: 13.8
click at [203, 16] on icon "button" at bounding box center [203, 16] width 8 height 8
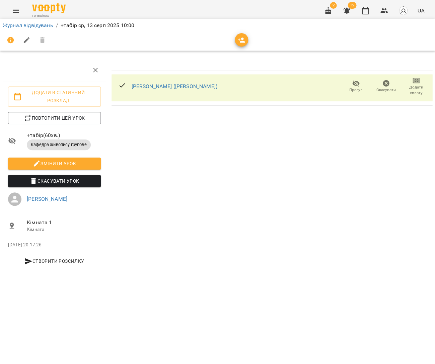
click at [241, 43] on button "button" at bounding box center [241, 39] width 13 height 13
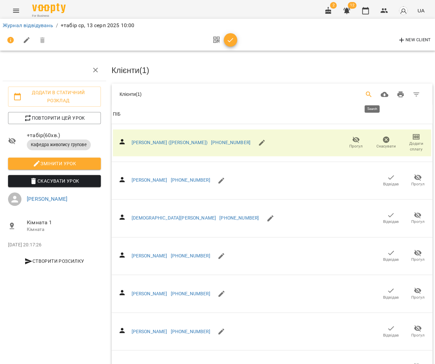
click at [373, 90] on icon "Search" at bounding box center [369, 94] width 8 height 8
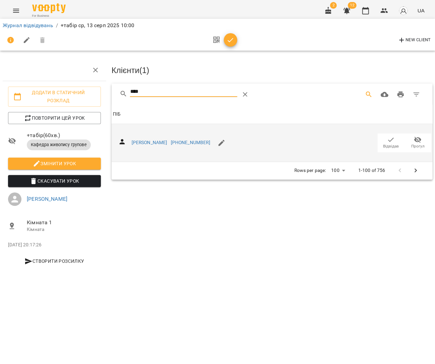
type input "****"
click at [397, 143] on span "Відвідав" at bounding box center [391, 146] width 16 height 6
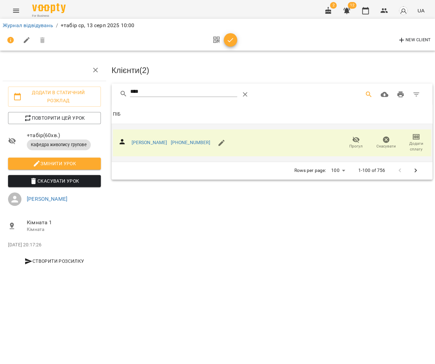
click at [227, 41] on icon "button" at bounding box center [231, 40] width 8 height 8
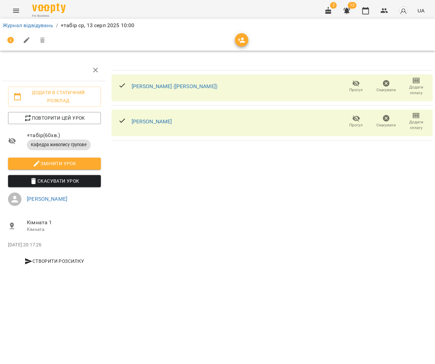
click at [245, 40] on span "button" at bounding box center [241, 40] width 13 height 8
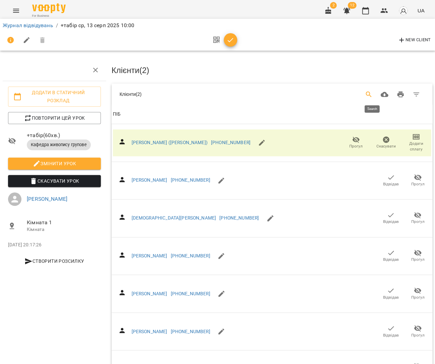
click at [369, 90] on icon "Search" at bounding box center [369, 94] width 8 height 8
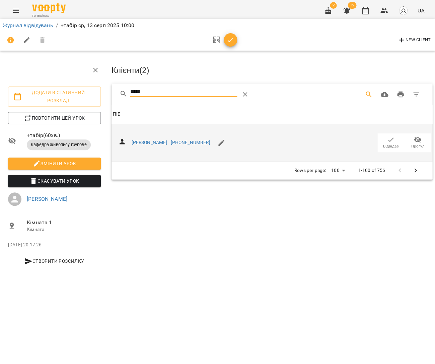
type input "*****"
drag, startPoint x: 388, startPoint y: 139, endPoint x: 379, endPoint y: 136, distance: 9.7
click at [388, 139] on icon "button" at bounding box center [391, 140] width 8 height 8
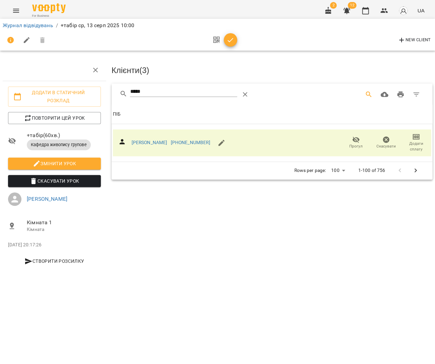
click at [232, 40] on icon "button" at bounding box center [231, 40] width 8 height 8
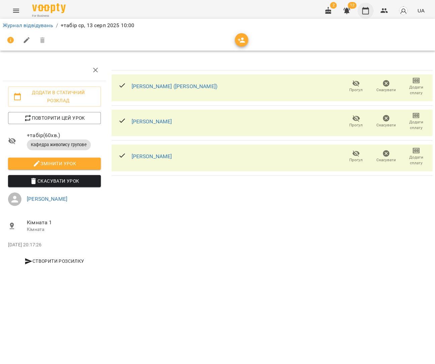
click at [362, 13] on button "button" at bounding box center [366, 11] width 16 height 16
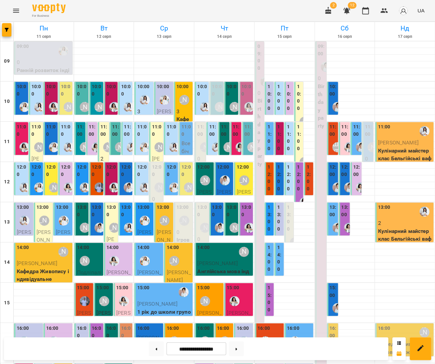
click at [155, 139] on div "[PERSON_NAME]" at bounding box center [159, 146] width 15 height 15
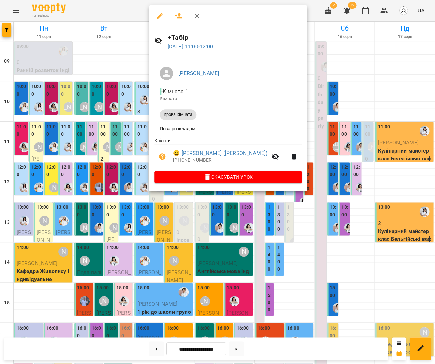
click at [178, 17] on icon "button" at bounding box center [178, 15] width 7 height 5
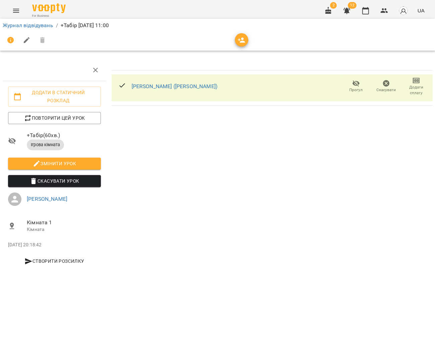
click at [238, 40] on icon "button" at bounding box center [242, 40] width 8 height 8
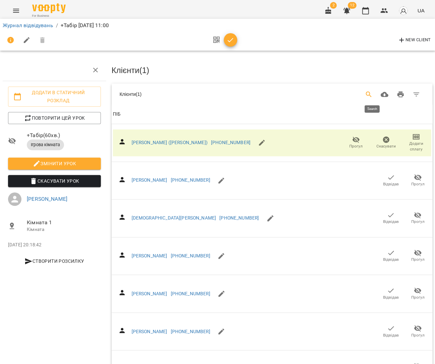
click at [373, 94] on icon "Search" at bounding box center [369, 94] width 8 height 8
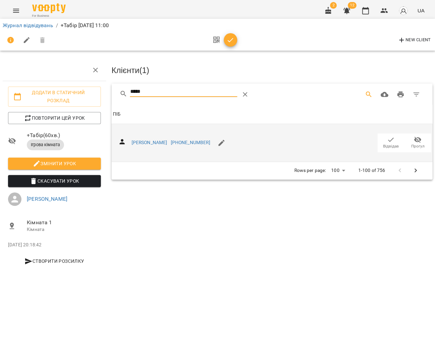
type input "*****"
click at [391, 143] on span "Відвідав" at bounding box center [391, 146] width 16 height 6
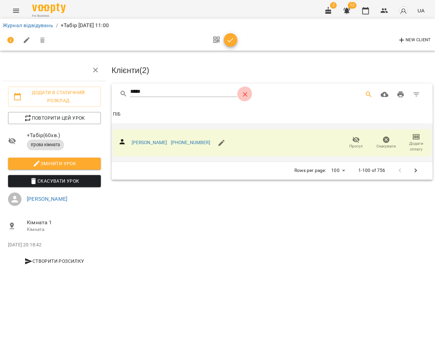
click at [248, 94] on icon "Table Toolbar" at bounding box center [245, 94] width 8 height 8
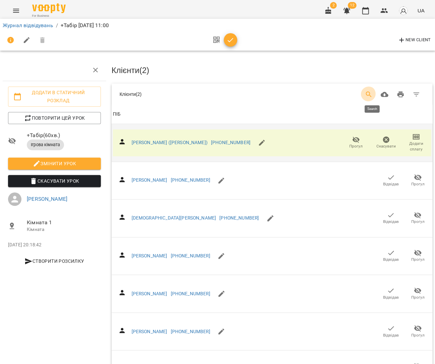
click at [372, 94] on icon "Search" at bounding box center [369, 95] width 6 height 6
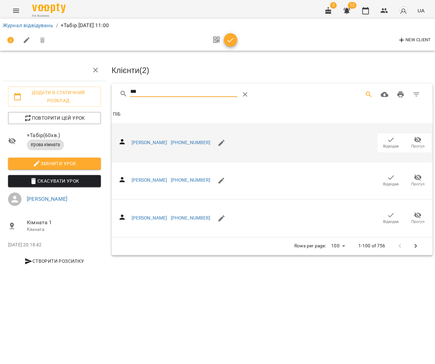
type input "****"
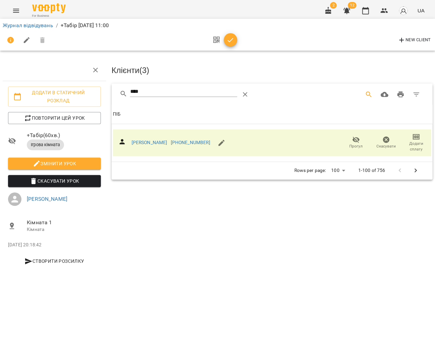
click at [230, 40] on icon "button" at bounding box center [231, 40] width 6 height 4
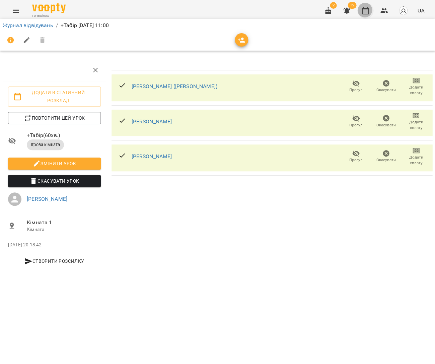
click at [364, 11] on icon "button" at bounding box center [365, 10] width 7 height 7
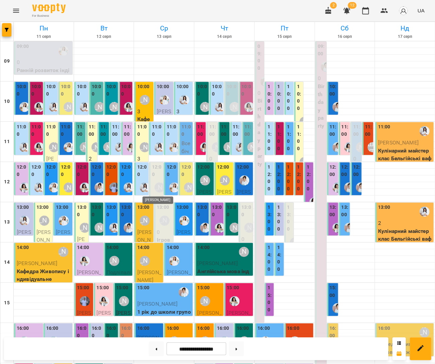
click at [160, 183] on div "[PERSON_NAME]" at bounding box center [160, 187] width 10 height 10
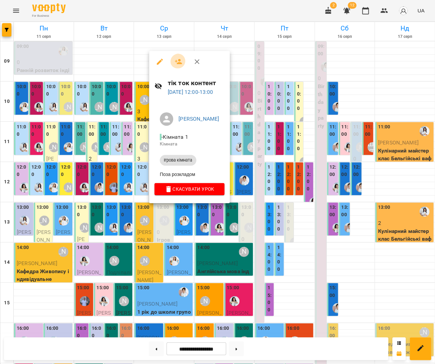
click at [175, 58] on icon "button" at bounding box center [179, 62] width 8 height 8
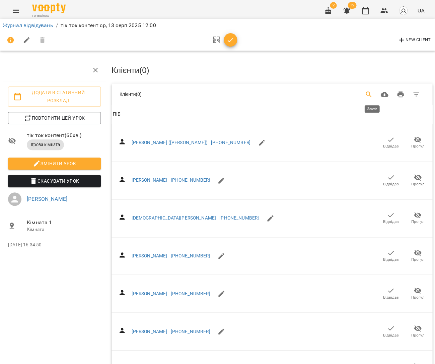
click at [371, 92] on icon "Search" at bounding box center [369, 94] width 8 height 8
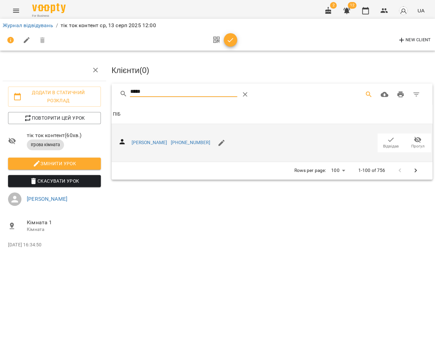
type input "*****"
click at [388, 143] on span "Відвідав" at bounding box center [391, 146] width 16 height 6
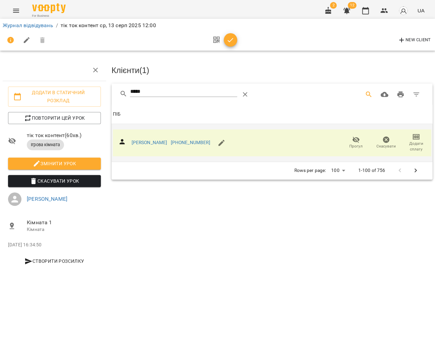
click at [246, 90] on icon "Table Toolbar" at bounding box center [245, 94] width 8 height 8
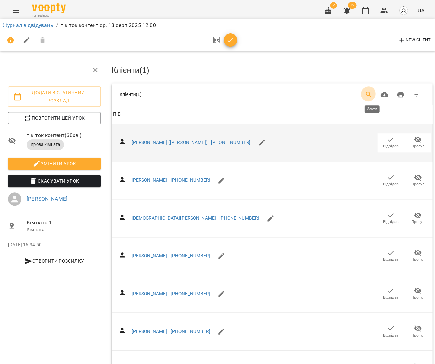
click at [372, 94] on icon "Search" at bounding box center [369, 95] width 6 height 6
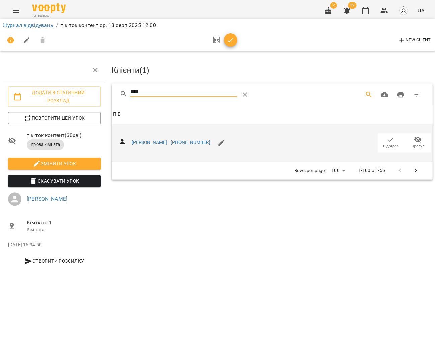
type input "****"
click at [386, 138] on span "Відвідав" at bounding box center [391, 142] width 19 height 13
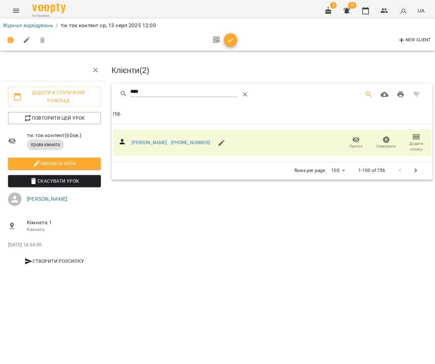
click at [228, 41] on icon "button" at bounding box center [231, 40] width 6 height 4
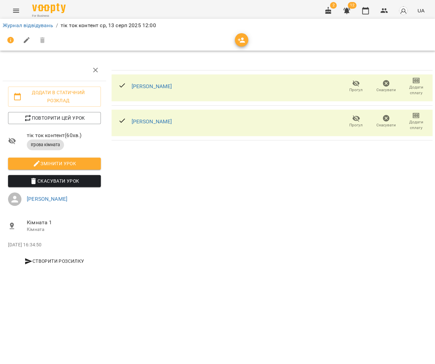
drag, startPoint x: 367, startPoint y: 9, endPoint x: 360, endPoint y: 15, distance: 9.5
click at [367, 9] on icon "button" at bounding box center [365, 10] width 7 height 7
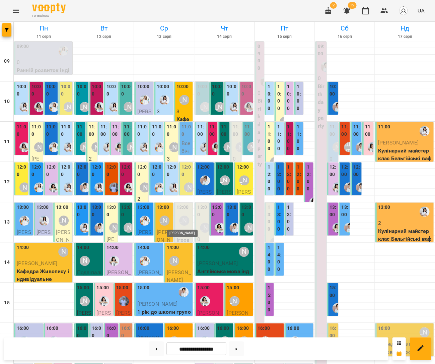
click at [185, 219] on div "[PERSON_NAME]" at bounding box center [184, 221] width 10 height 10
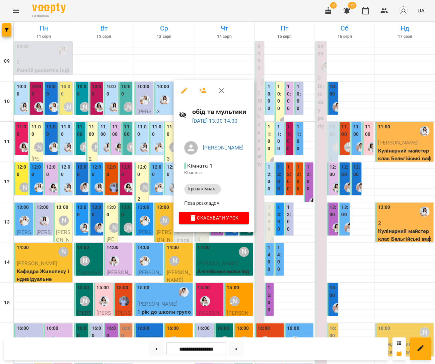
click at [195, 94] on button "button" at bounding box center [203, 90] width 16 height 16
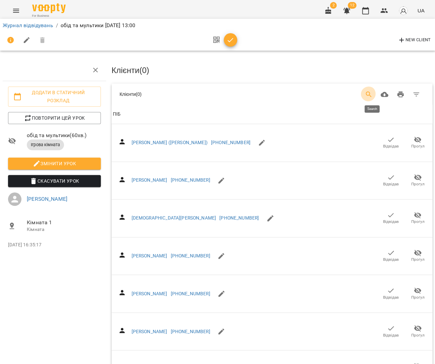
click at [373, 90] on icon "Search" at bounding box center [369, 94] width 8 height 8
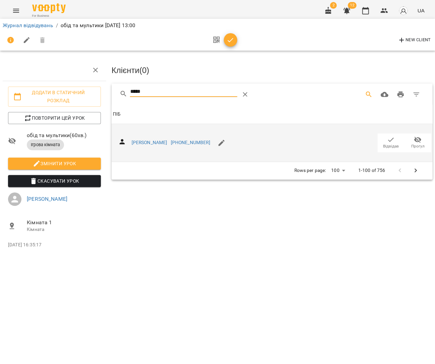
type input "*****"
click at [397, 140] on span "Відвідав" at bounding box center [391, 142] width 19 height 13
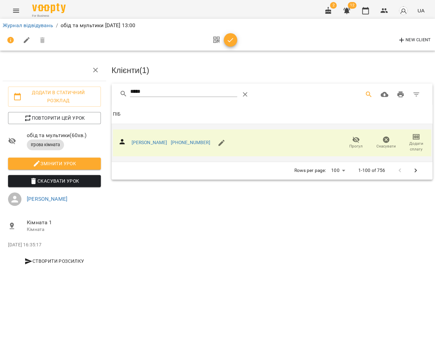
drag, startPoint x: 229, startPoint y: 40, endPoint x: 277, endPoint y: 39, distance: 48.0
click at [229, 40] on icon "button" at bounding box center [231, 40] width 6 height 4
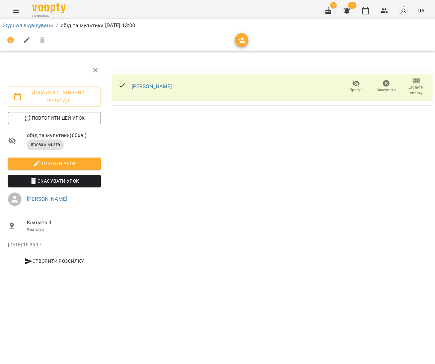
drag, startPoint x: 369, startPoint y: 10, endPoint x: 345, endPoint y: 49, distance: 45.9
click at [369, 10] on icon "button" at bounding box center [366, 11] width 8 height 8
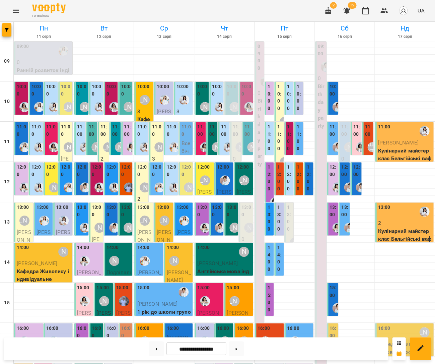
click at [58, 59] on p "0" at bounding box center [44, 62] width 54 height 8
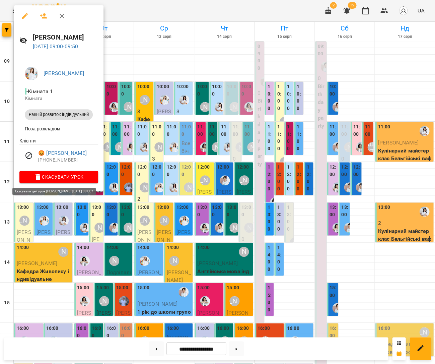
click at [78, 173] on span "Скасувати Урок" at bounding box center [59, 177] width 68 height 8
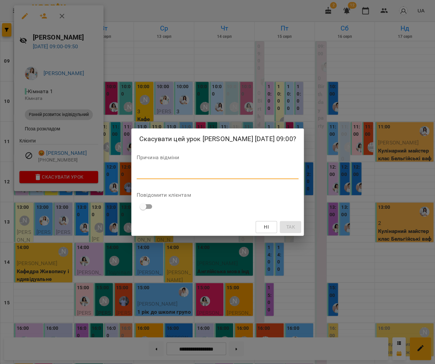
drag, startPoint x: 167, startPoint y: 170, endPoint x: 170, endPoint y: 172, distance: 4.2
click at [166, 171] on textarea at bounding box center [218, 173] width 162 height 6
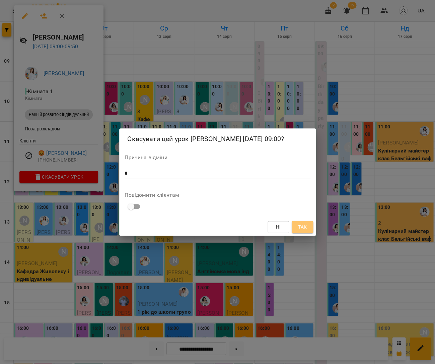
click at [305, 227] on span "Так" at bounding box center [302, 227] width 9 height 8
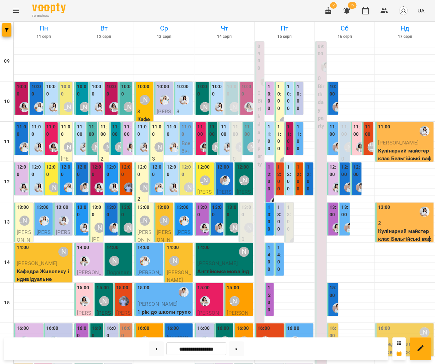
scroll to position [149, 0]
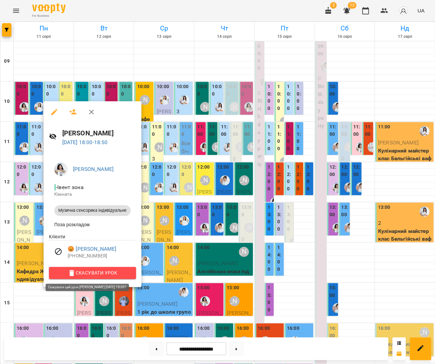
click at [111, 274] on span "Скасувати Урок" at bounding box center [92, 273] width 76 height 8
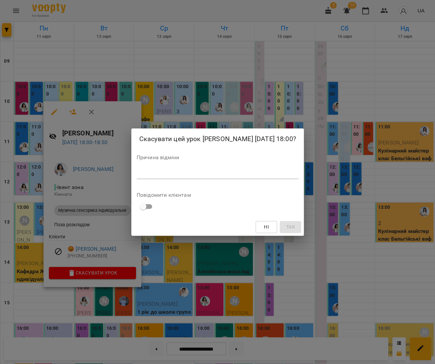
click at [188, 169] on div "*" at bounding box center [218, 173] width 162 height 11
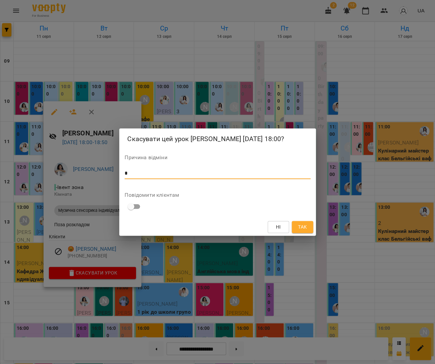
click at [308, 226] on button "Так" at bounding box center [302, 227] width 21 height 12
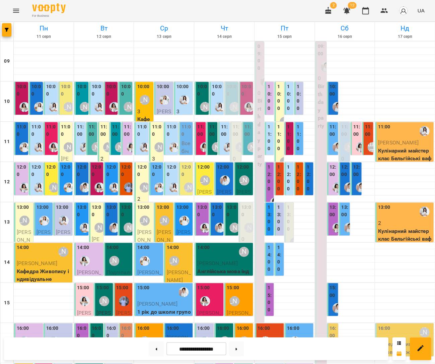
scroll to position [0, 0]
click at [65, 145] on div "[PERSON_NAME]" at bounding box center [69, 147] width 10 height 10
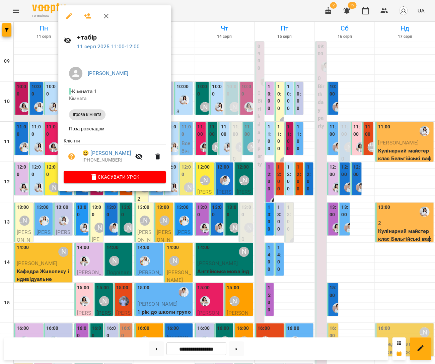
drag, startPoint x: 31, startPoint y: 144, endPoint x: 41, endPoint y: 116, distance: 29.7
click at [31, 144] on div at bounding box center [217, 182] width 435 height 364
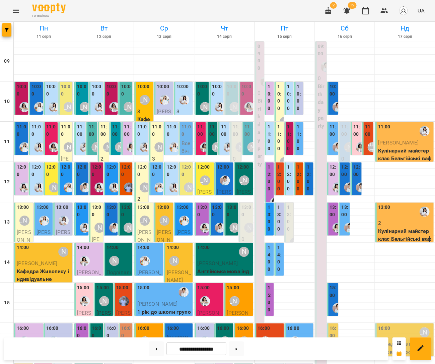
click at [24, 105] on img "Анна Білан" at bounding box center [24, 107] width 10 height 10
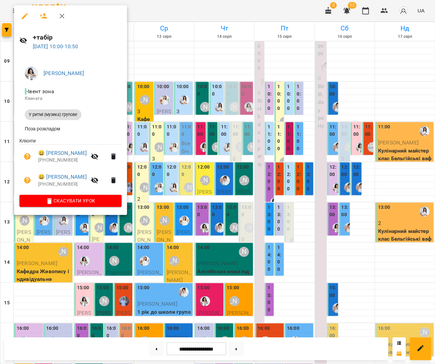
drag, startPoint x: 207, startPoint y: 140, endPoint x: 100, endPoint y: 134, distance: 107.8
click at [207, 140] on div at bounding box center [217, 182] width 435 height 364
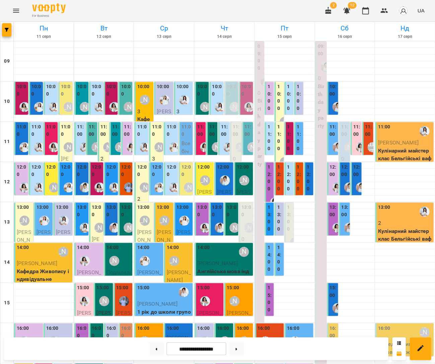
click at [67, 134] on label "11:00" at bounding box center [66, 130] width 10 height 14
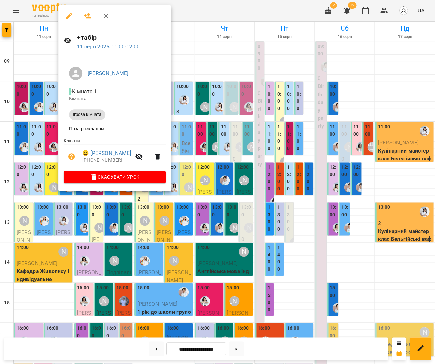
click at [86, 15] on icon "button" at bounding box center [88, 16] width 8 height 8
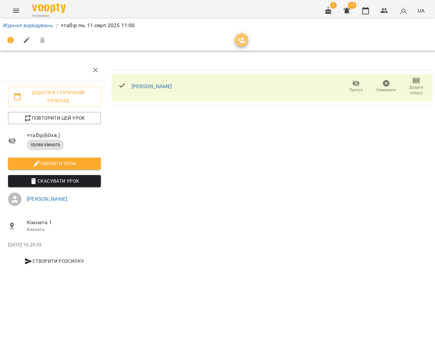
click at [244, 41] on span "button" at bounding box center [241, 40] width 13 height 8
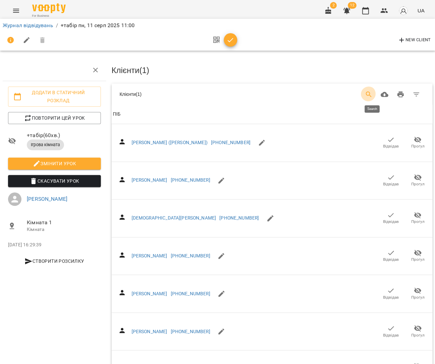
click at [373, 90] on icon "Search" at bounding box center [369, 94] width 8 height 8
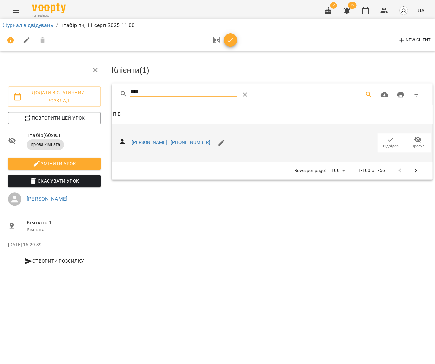
type input "****"
drag, startPoint x: 398, startPoint y: 138, endPoint x: 381, endPoint y: 129, distance: 18.8
click at [398, 138] on span "Відвідав" at bounding box center [391, 142] width 19 height 13
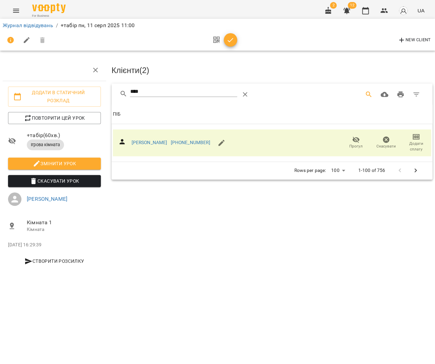
click at [227, 37] on icon "button" at bounding box center [231, 40] width 8 height 8
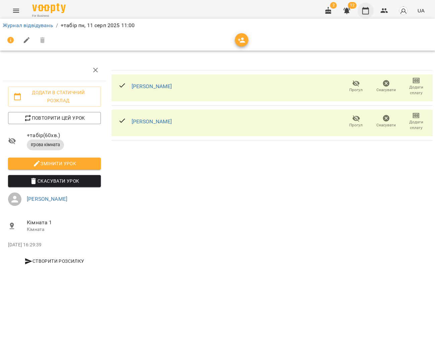
click at [368, 16] on button "button" at bounding box center [366, 11] width 16 height 16
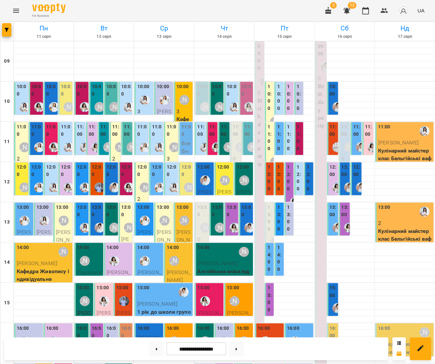
click at [22, 178] on div "12:00" at bounding box center [22, 172] width 10 height 16
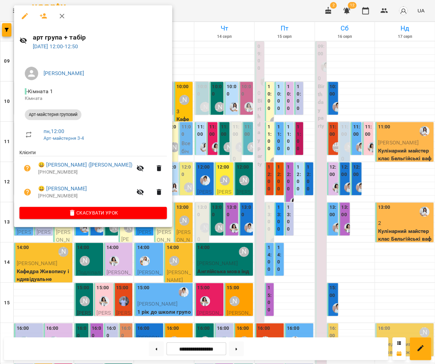
click at [42, 19] on button "button" at bounding box center [44, 16] width 16 height 16
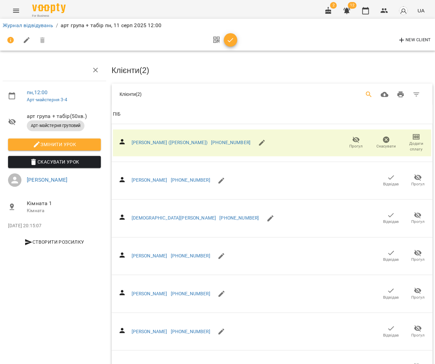
click at [373, 93] on icon "Search" at bounding box center [369, 94] width 8 height 8
click at [180, 93] on input "Search" at bounding box center [183, 91] width 107 height 11
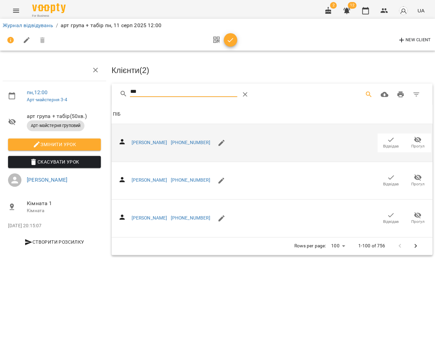
type input "***"
click at [401, 142] on button "Відвідав" at bounding box center [391, 142] width 27 height 19
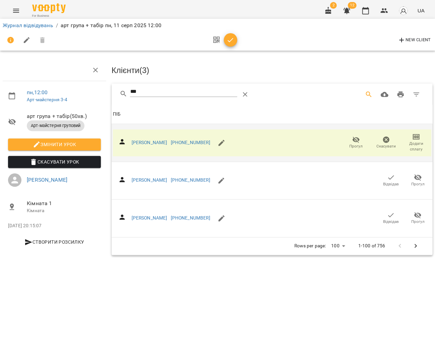
drag, startPoint x: 231, startPoint y: 41, endPoint x: 232, endPoint y: 48, distance: 7.8
click at [232, 41] on icon "button" at bounding box center [231, 40] width 8 height 8
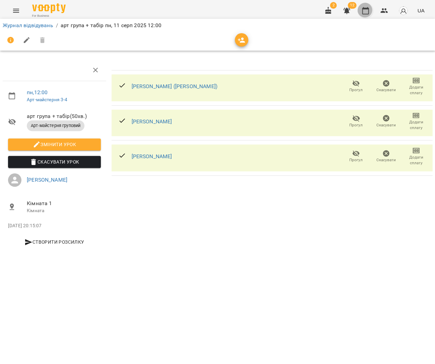
click at [365, 7] on button "button" at bounding box center [366, 11] width 16 height 16
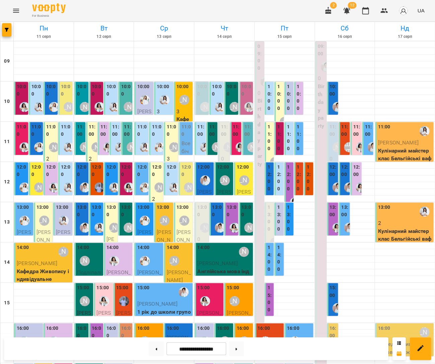
click at [42, 234] on span "[PERSON_NAME]" at bounding box center [44, 240] width 14 height 22
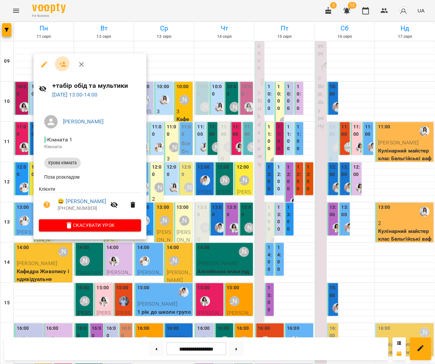
drag, startPoint x: 60, startPoint y: 63, endPoint x: 123, endPoint y: 69, distance: 63.3
click at [60, 63] on icon "button" at bounding box center [62, 64] width 7 height 5
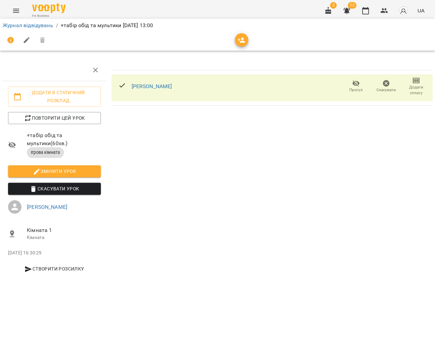
click at [235, 45] on div at bounding box center [241, 39] width 13 height 13
click at [238, 45] on button "button" at bounding box center [241, 39] width 13 height 13
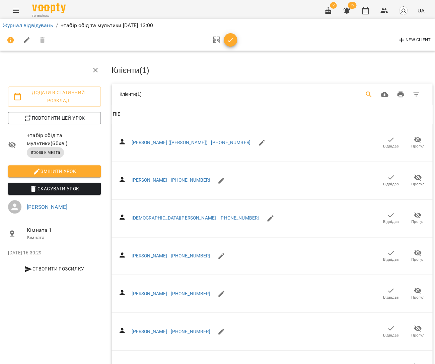
click at [376, 90] on button "Search" at bounding box center [369, 94] width 16 height 16
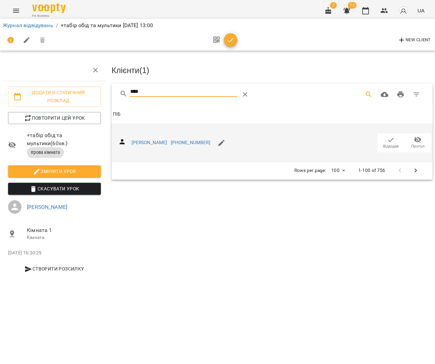
type input "****"
click at [393, 143] on span "Відвідав" at bounding box center [391, 146] width 16 height 6
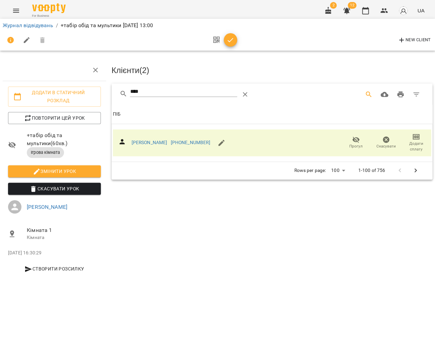
click at [249, 91] on icon "Table Toolbar" at bounding box center [245, 94] width 8 height 8
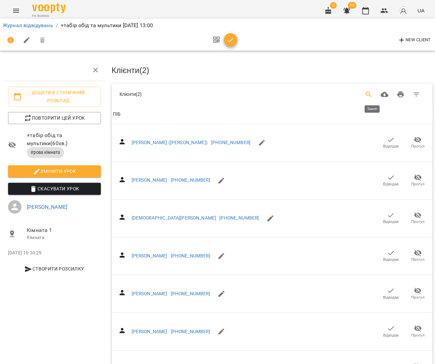
click at [373, 95] on icon "Search" at bounding box center [369, 94] width 8 height 8
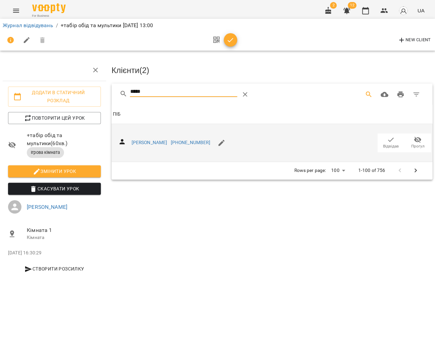
type input "*****"
click at [387, 143] on span "Відвідав" at bounding box center [391, 146] width 16 height 6
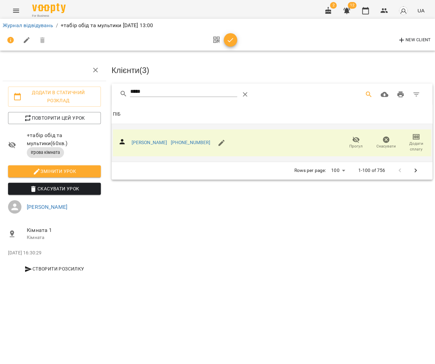
click at [229, 40] on icon "button" at bounding box center [231, 40] width 8 height 8
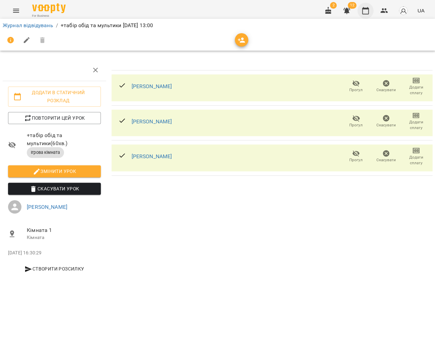
click at [368, 13] on icon "button" at bounding box center [366, 11] width 8 height 8
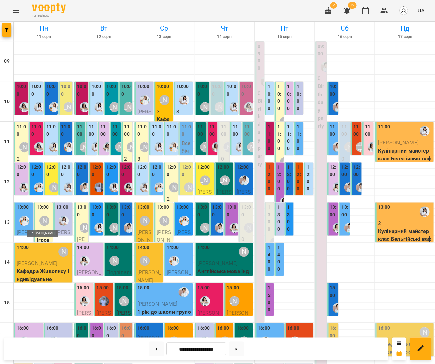
click at [42, 225] on div "[PERSON_NAME]" at bounding box center [44, 221] width 10 height 10
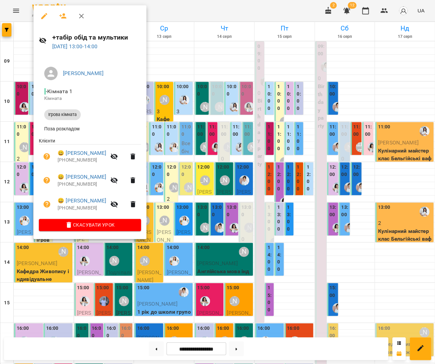
click at [188, 235] on div at bounding box center [217, 182] width 435 height 364
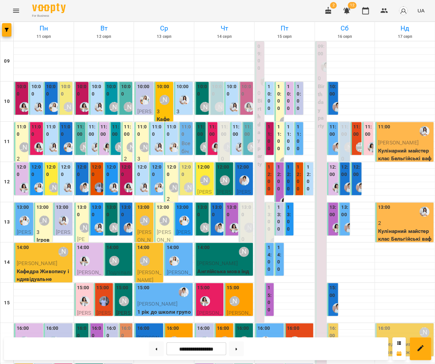
click at [52, 180] on div "[PERSON_NAME]" at bounding box center [53, 187] width 15 height 15
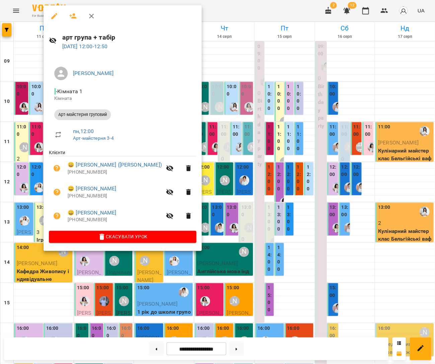
click at [217, 221] on div at bounding box center [217, 182] width 435 height 364
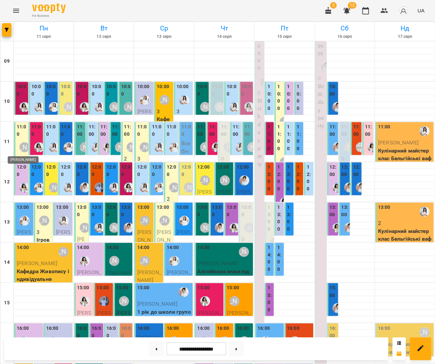
click at [19, 143] on div "[PERSON_NAME]" at bounding box center [24, 146] width 15 height 15
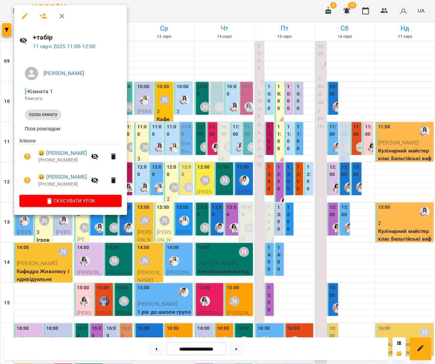
click at [222, 187] on div at bounding box center [217, 182] width 435 height 364
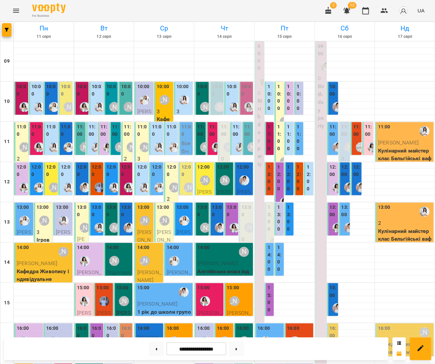
click at [216, 100] on div "[PERSON_NAME]" at bounding box center [219, 106] width 15 height 15
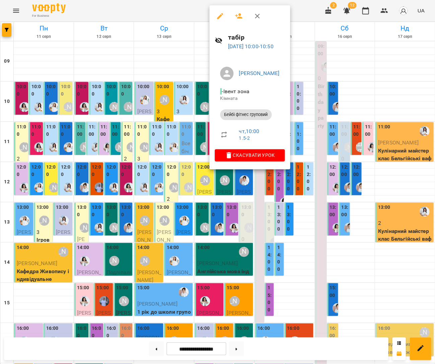
click at [236, 12] on icon "button" at bounding box center [239, 16] width 8 height 8
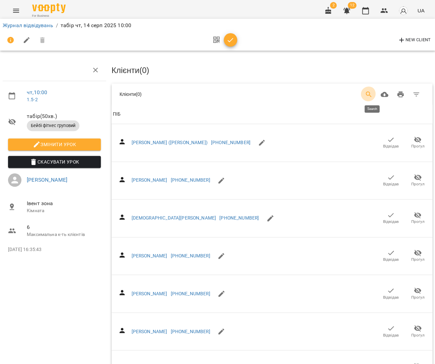
click at [373, 92] on icon "Search" at bounding box center [369, 94] width 8 height 8
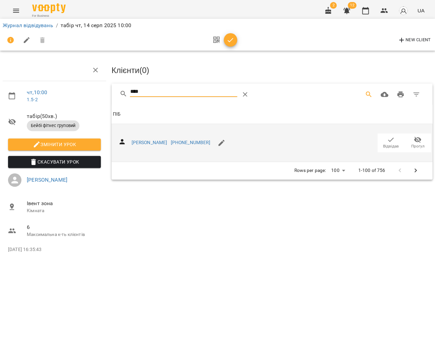
type input "****"
click at [394, 143] on span "Відвідав" at bounding box center [391, 146] width 16 height 6
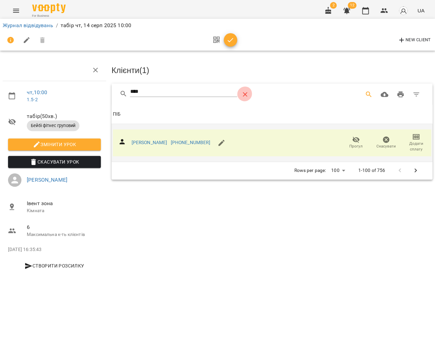
click at [249, 94] on icon "Table Toolbar" at bounding box center [245, 94] width 8 height 8
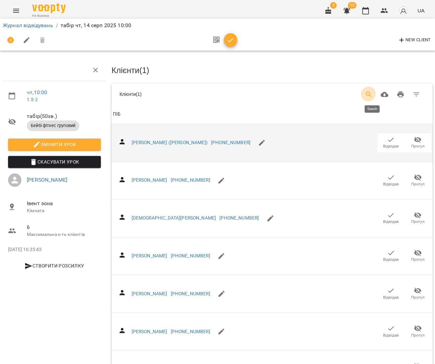
click at [369, 96] on icon "Search" at bounding box center [369, 94] width 8 height 8
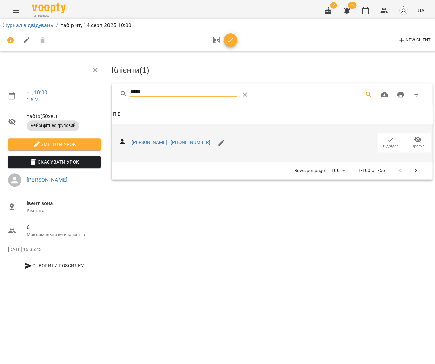
type input "*****"
click at [393, 138] on icon "button" at bounding box center [391, 140] width 8 height 8
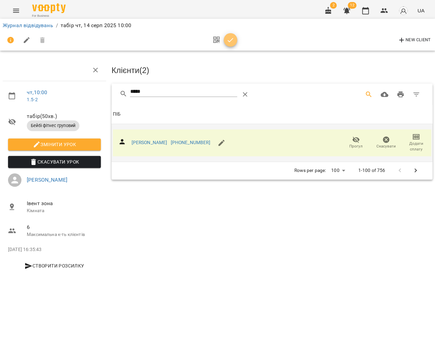
click at [228, 45] on button "button" at bounding box center [230, 39] width 13 height 13
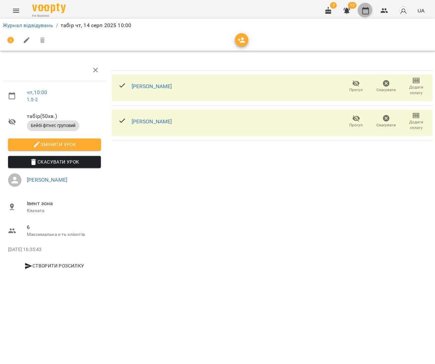
click at [370, 13] on button "button" at bounding box center [366, 11] width 16 height 16
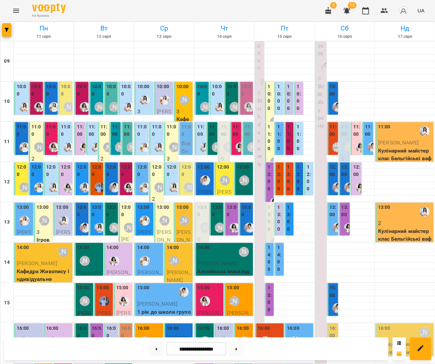
click at [219, 135] on div "11:00 [PERSON_NAME] 0 Ігрова кімната" at bounding box center [223, 171] width 11 height 98
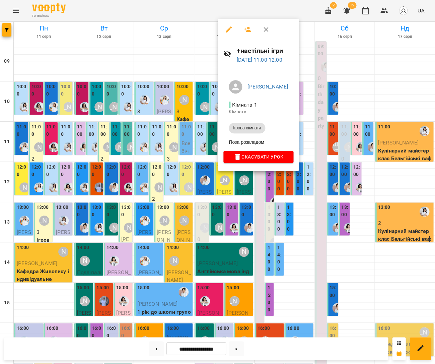
click at [246, 27] on icon "button" at bounding box center [247, 29] width 7 height 5
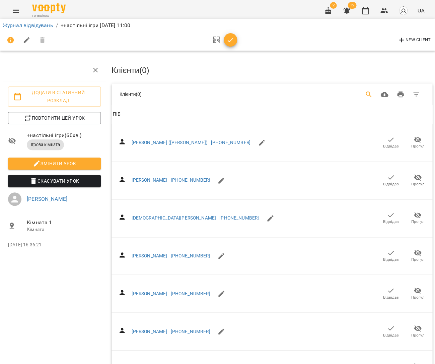
click at [373, 97] on button "Search" at bounding box center [369, 94] width 16 height 16
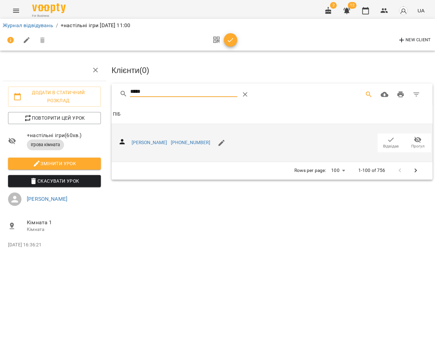
type input "*****"
click at [388, 141] on icon "button" at bounding box center [391, 140] width 8 height 8
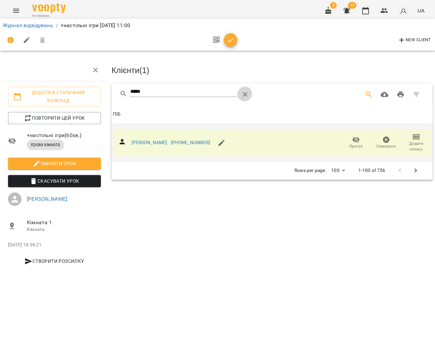
click at [250, 89] on button "Table Toolbar" at bounding box center [245, 94] width 16 height 16
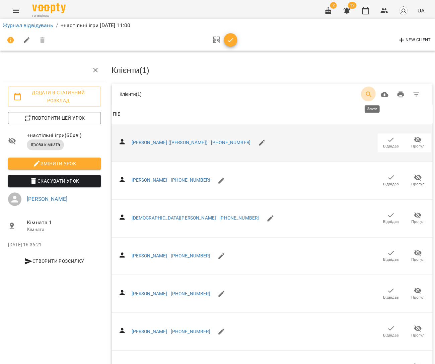
click at [377, 92] on button "Search" at bounding box center [369, 94] width 16 height 16
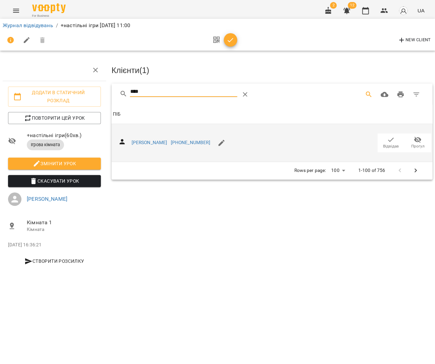
type input "****"
click at [387, 140] on icon "button" at bounding box center [391, 140] width 8 height 8
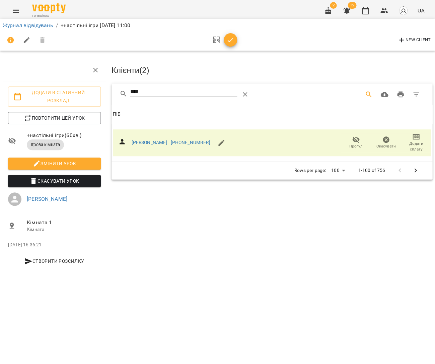
drag, startPoint x: 230, startPoint y: 41, endPoint x: 226, endPoint y: 41, distance: 4.4
click at [230, 41] on icon "button" at bounding box center [231, 40] width 8 height 8
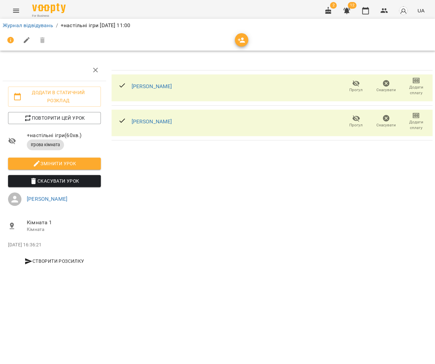
drag, startPoint x: 367, startPoint y: 12, endPoint x: 361, endPoint y: 20, distance: 10.5
click at [367, 12] on icon "button" at bounding box center [366, 11] width 8 height 8
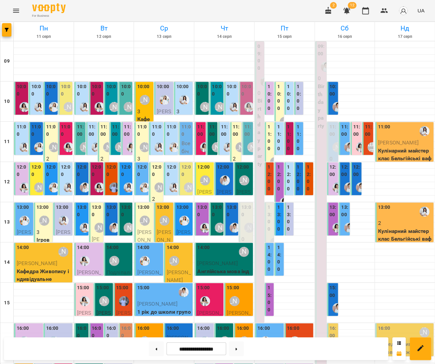
scroll to position [25, 0]
click at [147, 213] on div "[PERSON_NAME]" at bounding box center [144, 220] width 15 height 15
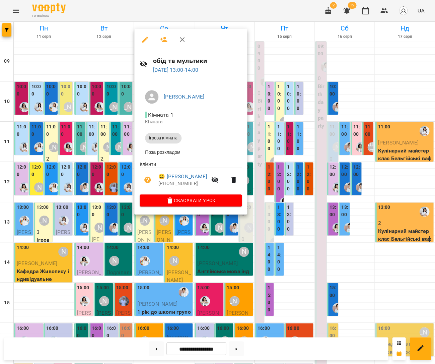
click at [310, 116] on div at bounding box center [217, 182] width 435 height 364
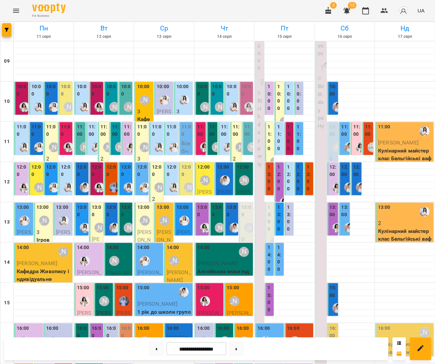
scroll to position [24, 0]
click at [210, 173] on div "[PERSON_NAME]" at bounding box center [204, 180] width 15 height 15
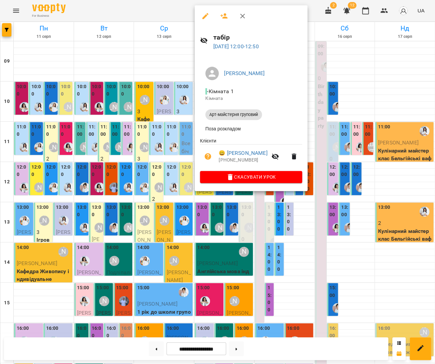
click at [220, 17] on icon "button" at bounding box center [224, 16] width 8 height 8
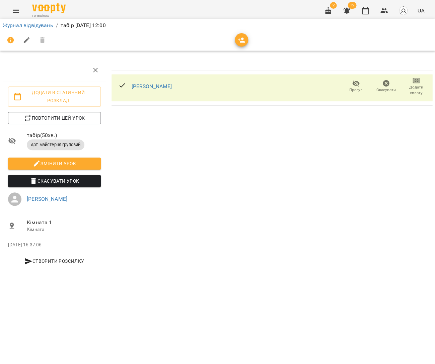
click at [238, 41] on icon "button" at bounding box center [242, 40] width 8 height 8
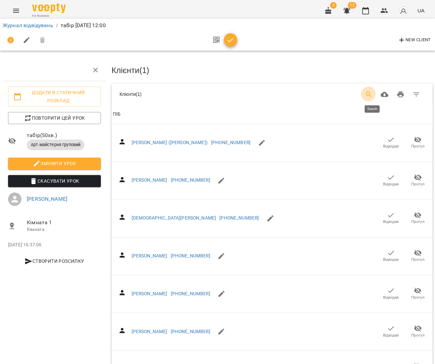
click at [373, 96] on icon "Search" at bounding box center [369, 94] width 8 height 8
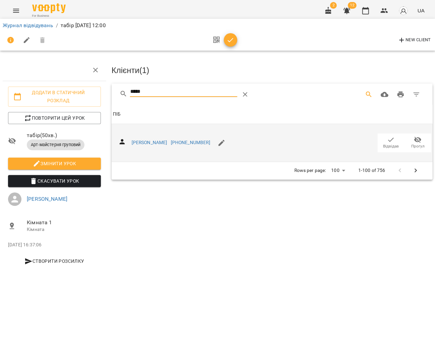
type input "*****"
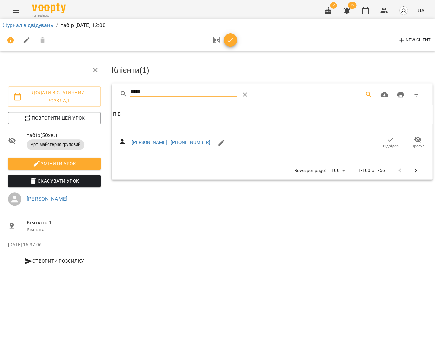
drag, startPoint x: 392, startPoint y: 136, endPoint x: 358, endPoint y: 118, distance: 39.4
click at [392, 137] on icon "button" at bounding box center [391, 139] width 6 height 4
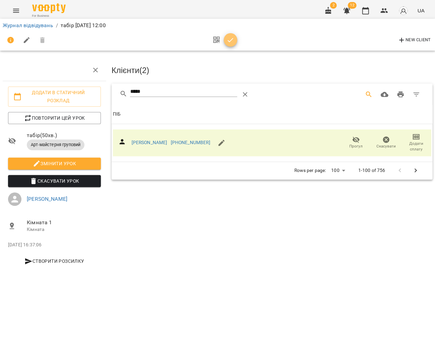
click at [225, 38] on span "button" at bounding box center [230, 40] width 13 height 8
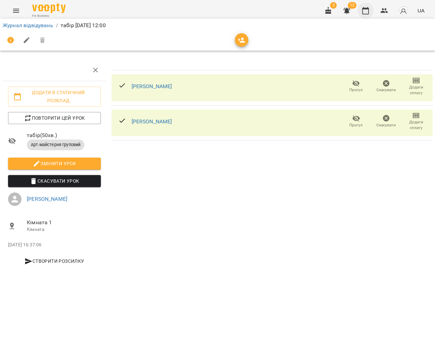
click at [365, 10] on icon "button" at bounding box center [366, 11] width 8 height 8
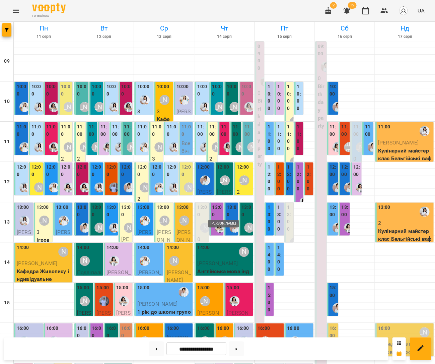
scroll to position [17, 0]
click at [202, 204] on div "13:00" at bounding box center [202, 212] width 10 height 16
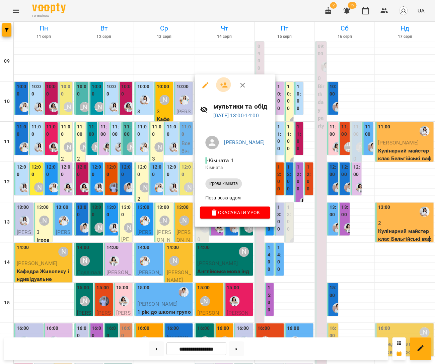
drag, startPoint x: 218, startPoint y: 82, endPoint x: 234, endPoint y: 83, distance: 15.5
click at [218, 82] on button "button" at bounding box center [224, 85] width 16 height 16
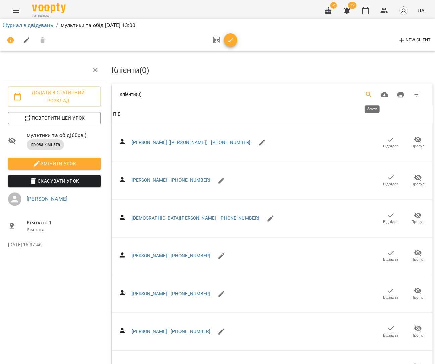
click at [375, 97] on button "Search" at bounding box center [369, 94] width 16 height 16
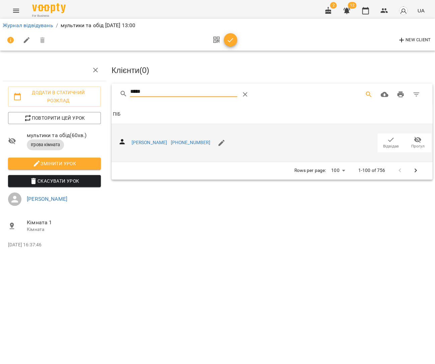
type input "*****"
drag, startPoint x: 392, startPoint y: 141, endPoint x: 370, endPoint y: 129, distance: 25.6
click at [392, 143] on span "Відвідав" at bounding box center [391, 146] width 16 height 6
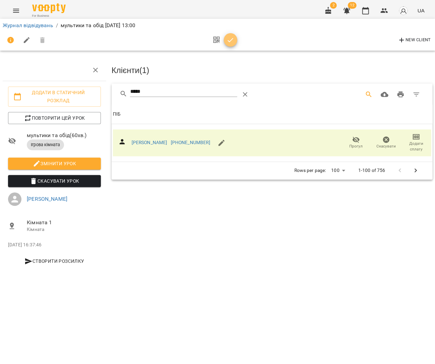
click at [232, 40] on span "button" at bounding box center [230, 40] width 13 height 8
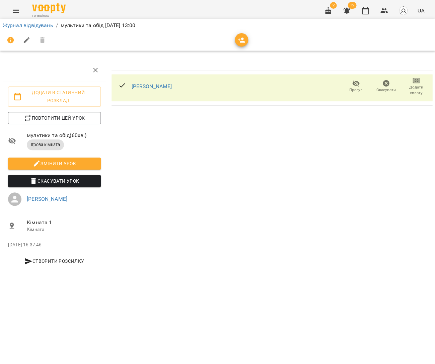
click at [393, 16] on div "2 12 UA" at bounding box center [373, 10] width 107 height 17
click at [368, 12] on icon "button" at bounding box center [366, 11] width 8 height 8
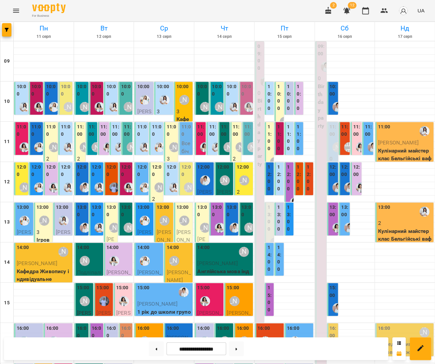
scroll to position [149, 0]
click at [238, 347] on button at bounding box center [236, 348] width 15 height 15
type input "**********"
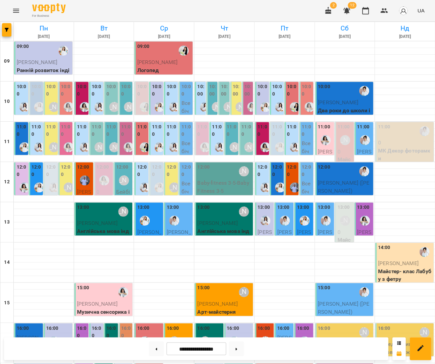
scroll to position [148, 0]
click at [20, 334] on span "[PERSON_NAME]" at bounding box center [29, 341] width 24 height 14
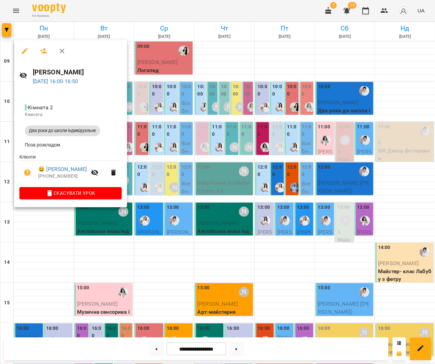
click at [186, 217] on div at bounding box center [217, 182] width 435 height 364
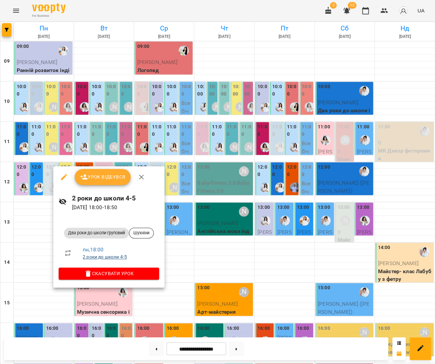
scroll to position [147, 0]
click at [143, 273] on span "Скасувати Урок" at bounding box center [109, 273] width 90 height 8
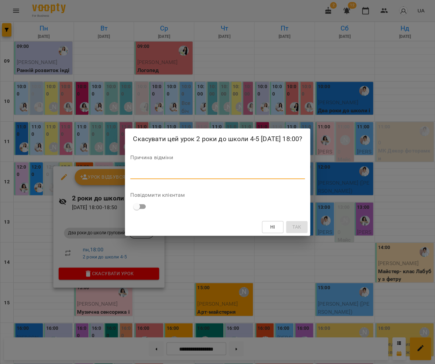
click at [197, 177] on textarea at bounding box center [217, 173] width 175 height 6
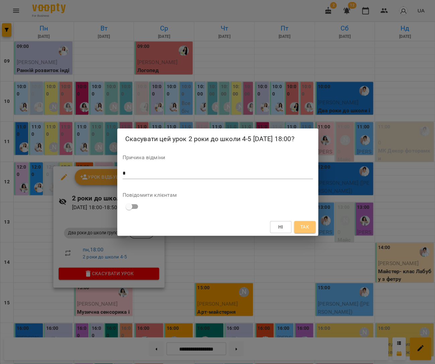
drag, startPoint x: 307, startPoint y: 233, endPoint x: 300, endPoint y: 233, distance: 7.4
click at [307, 231] on span "Так" at bounding box center [304, 227] width 9 height 8
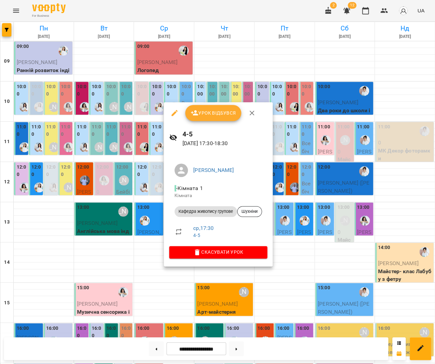
click at [253, 249] on span "Скасувати Урок" at bounding box center [218, 252] width 87 height 8
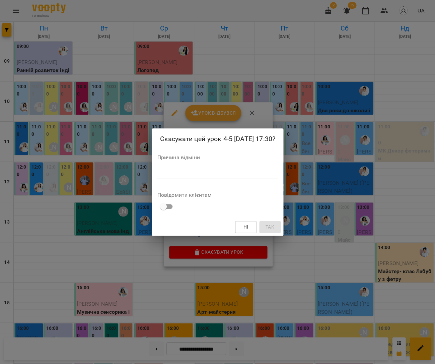
click at [236, 176] on textarea at bounding box center [217, 173] width 121 height 6
click at [239, 174] on textarea at bounding box center [217, 173] width 121 height 6
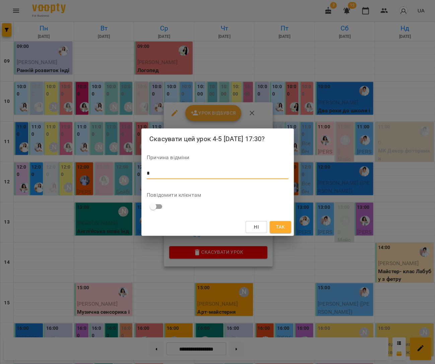
click at [286, 225] on button "Так" at bounding box center [280, 227] width 21 height 12
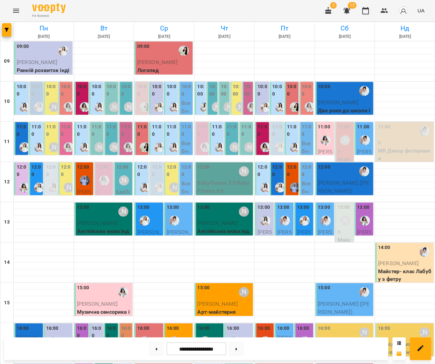
click at [341, 315] on p "1 рік до школи індивідуальне" at bounding box center [345, 323] width 54 height 16
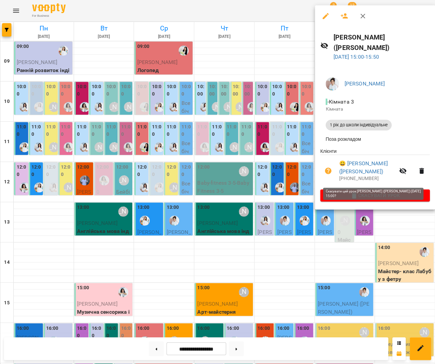
click at [348, 189] on button "Скасувати Урок" at bounding box center [375, 195] width 110 height 12
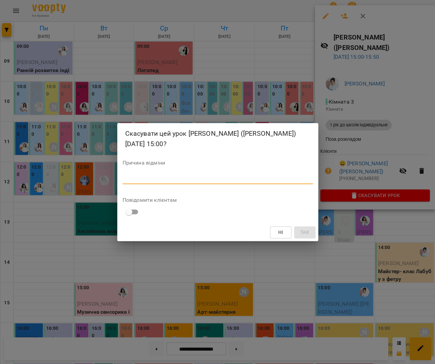
click at [246, 175] on textarea at bounding box center [218, 178] width 190 height 6
click at [300, 228] on span "Так" at bounding box center [304, 232] width 9 height 8
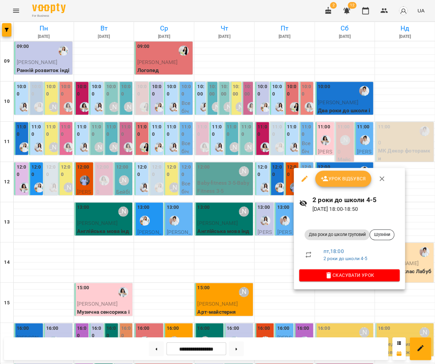
scroll to position [147, 0]
click at [333, 275] on icon "button" at bounding box center [329, 275] width 8 height 8
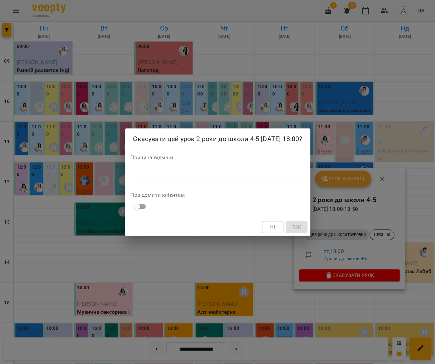
click at [233, 173] on div "*" at bounding box center [217, 173] width 175 height 11
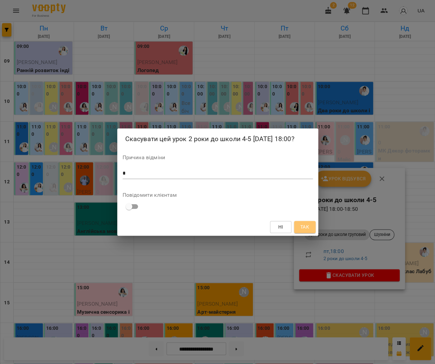
click at [302, 231] on span "Так" at bounding box center [304, 227] width 9 height 8
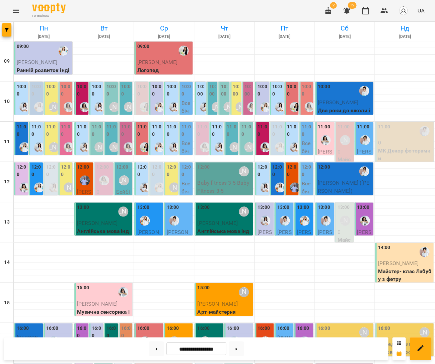
scroll to position [145, 0]
click at [78, 324] on label "16:00" at bounding box center [82, 331] width 10 height 14
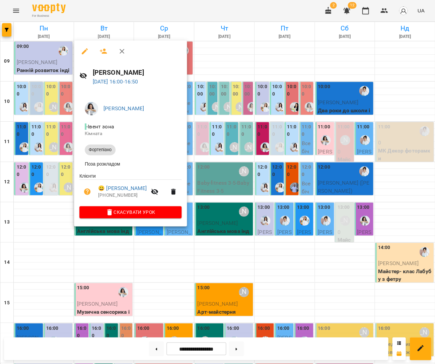
click at [210, 201] on div at bounding box center [217, 182] width 435 height 364
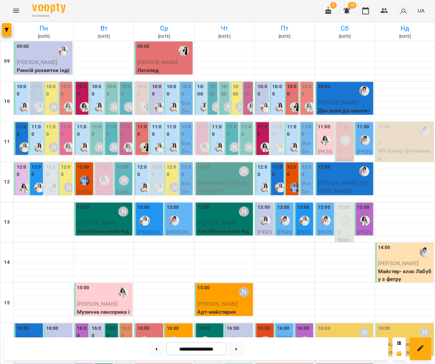
click at [314, 363] on div at bounding box center [285, 366] width 60 height 7
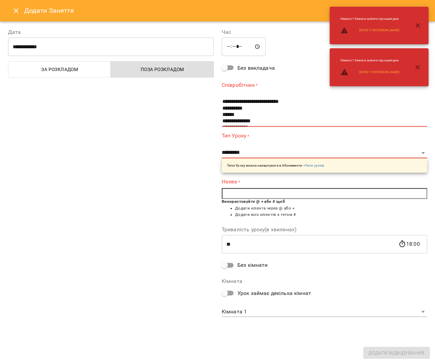
scroll to position [0, 0]
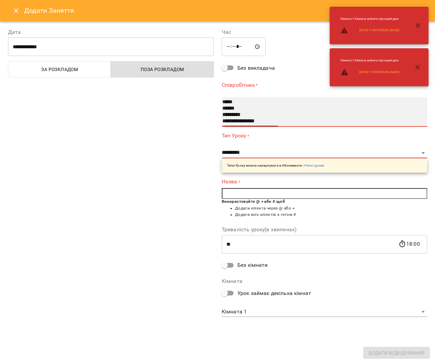
click at [234, 107] on option "******" at bounding box center [320, 108] width 197 height 6
select select "**********"
type input "**"
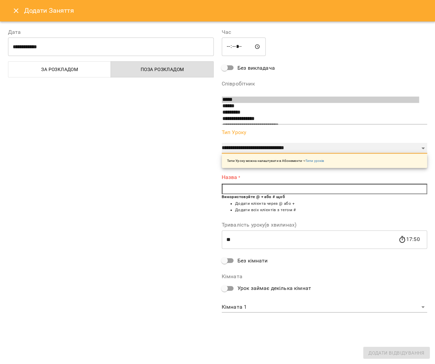
click at [242, 145] on select "**********" at bounding box center [325, 148] width 206 height 11
select select "**********"
click at [268, 188] on input "text" at bounding box center [325, 189] width 206 height 11
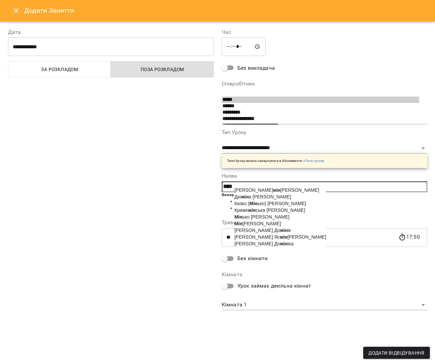
drag, startPoint x: 263, startPoint y: 227, endPoint x: 247, endPoint y: 225, distance: 15.8
click at [263, 226] on span "[PERSON_NAME]" at bounding box center [258, 223] width 47 height 5
type input "**********"
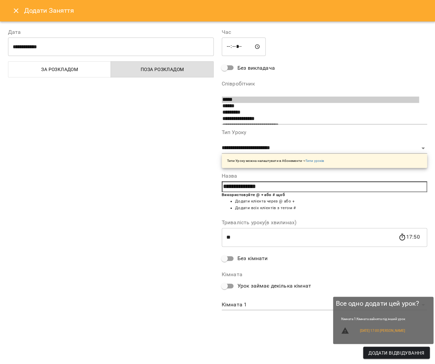
click at [400, 353] on span "Додати Відвідування" at bounding box center [397, 353] width 56 height 8
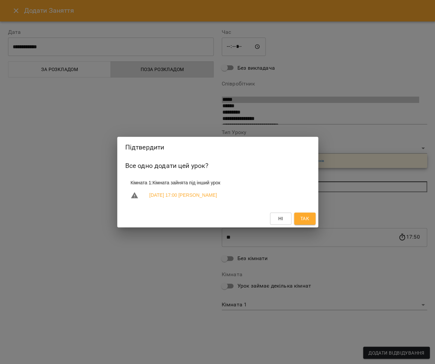
drag, startPoint x: 306, startPoint y: 219, endPoint x: 324, endPoint y: 195, distance: 30.2
click at [306, 219] on span "Так" at bounding box center [304, 219] width 9 height 8
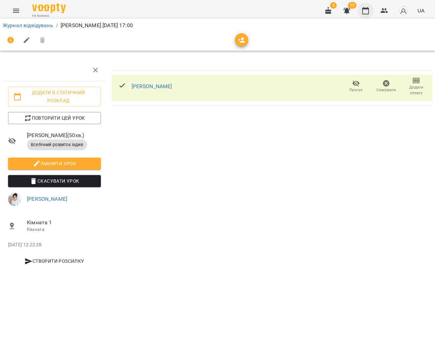
click at [368, 9] on icon "button" at bounding box center [365, 10] width 7 height 7
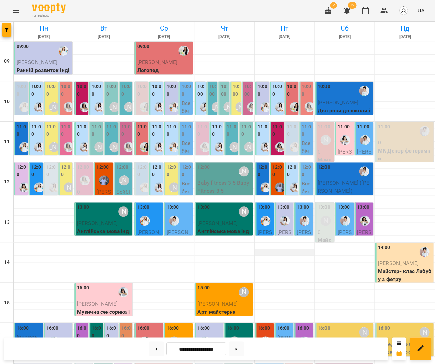
scroll to position [120, 0]
click at [157, 346] on button at bounding box center [156, 348] width 15 height 15
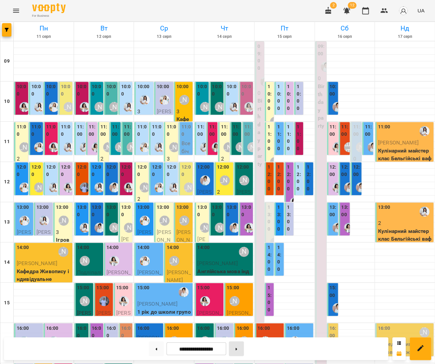
click at [237, 349] on button at bounding box center [236, 348] width 15 height 15
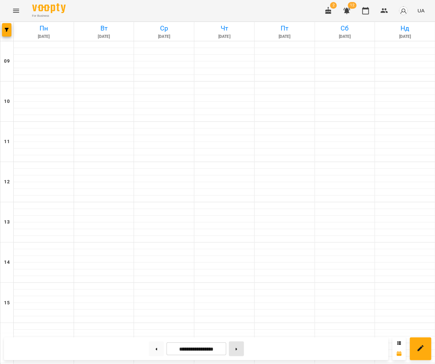
click at [237, 349] on button at bounding box center [236, 348] width 15 height 15
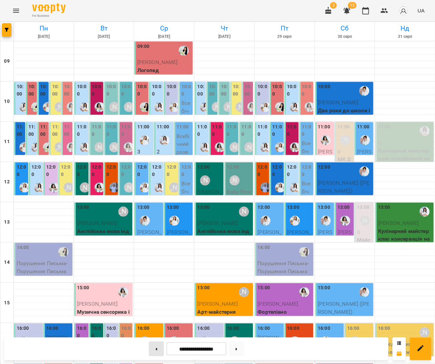
click at [153, 350] on button at bounding box center [156, 348] width 15 height 15
type input "**********"
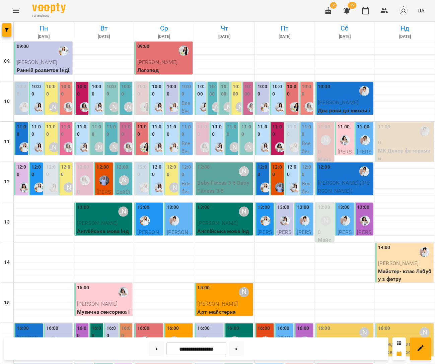
scroll to position [0, 0]
click at [188, 100] on p "Всебічний розвиток група - Ранній розвиток 2.5-3 (+)" at bounding box center [186, 158] width 10 height 119
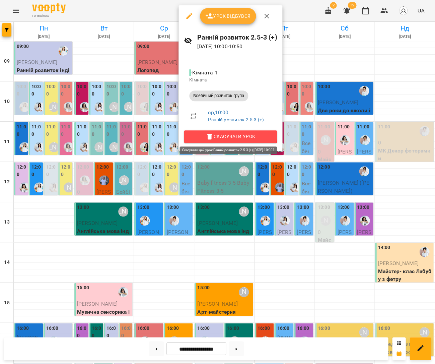
click at [229, 134] on span "Скасувати Урок" at bounding box center [230, 136] width 82 height 8
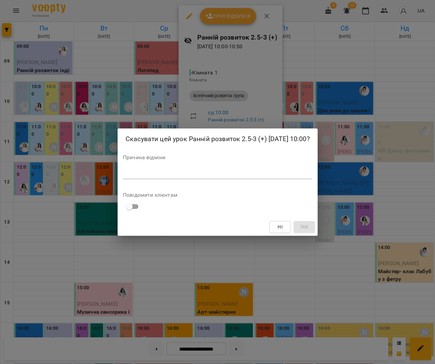
drag, startPoint x: 230, startPoint y: 179, endPoint x: 243, endPoint y: 186, distance: 15.1
click at [230, 177] on textarea at bounding box center [218, 173] width 190 height 6
click at [306, 231] on span "Так" at bounding box center [304, 227] width 9 height 8
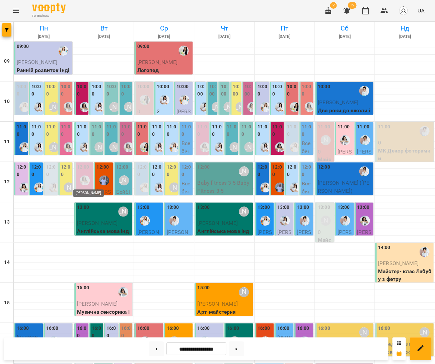
click at [87, 184] on img "Анна Білан" at bounding box center [85, 180] width 10 height 10
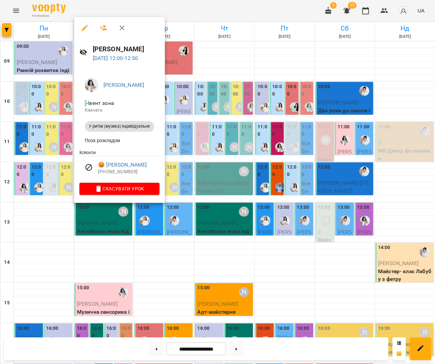
click at [197, 191] on div at bounding box center [217, 182] width 435 height 364
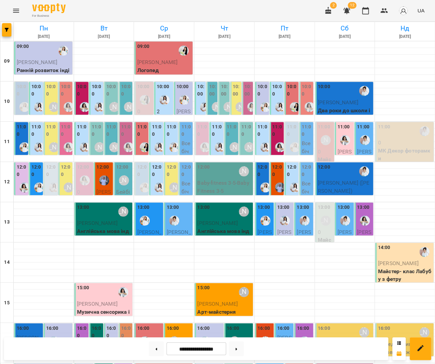
click at [112, 134] on label "11:00" at bounding box center [112, 130] width 10 height 14
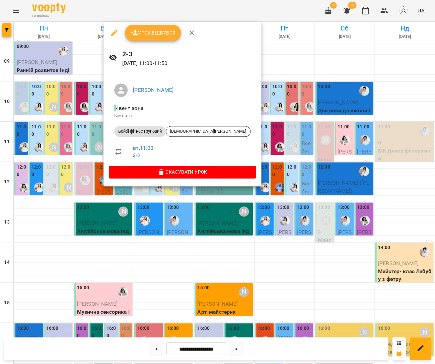
click at [249, 154] on div at bounding box center [217, 182] width 435 height 364
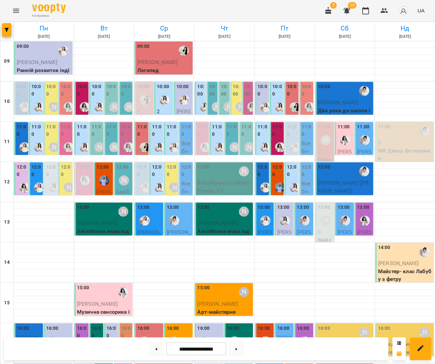
click at [18, 140] on div at bounding box center [24, 146] width 15 height 15
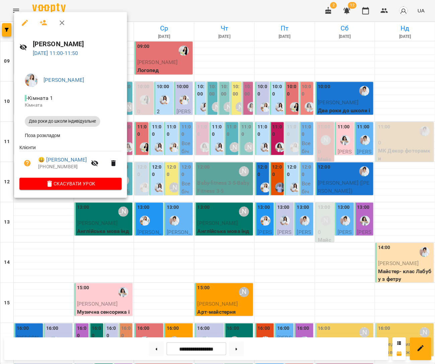
click at [198, 145] on div at bounding box center [217, 182] width 435 height 364
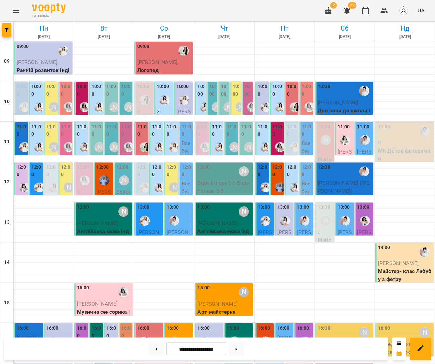
click at [33, 174] on label "12:00" at bounding box center [37, 171] width 10 height 14
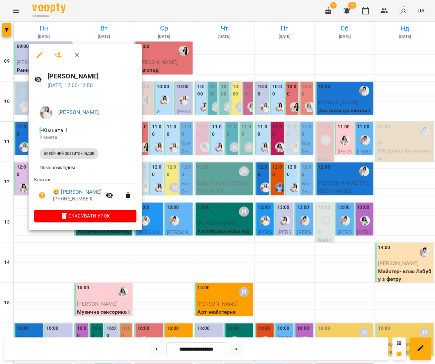
click at [212, 174] on div at bounding box center [217, 182] width 435 height 364
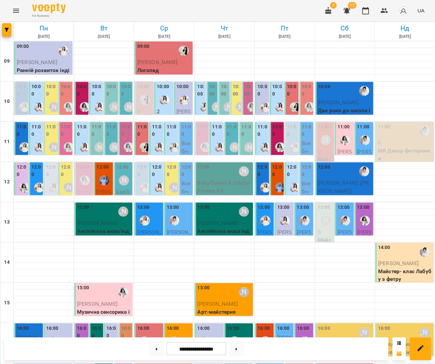
scroll to position [4, 0]
click at [147, 97] on img "Роксолана" at bounding box center [145, 100] width 10 height 10
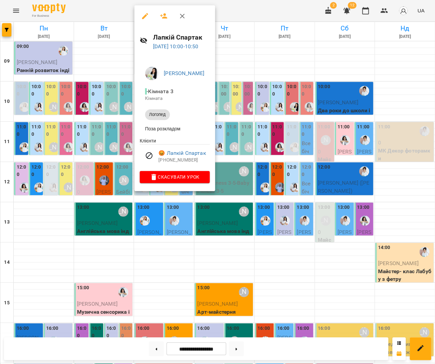
click at [262, 132] on div at bounding box center [217, 182] width 435 height 364
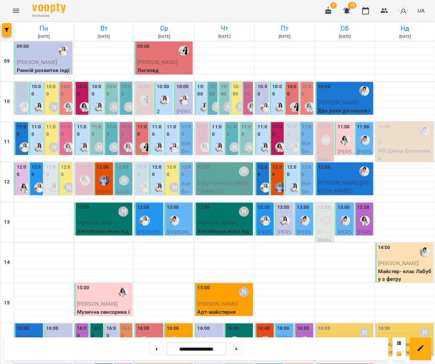
scroll to position [0, 0]
drag, startPoint x: 146, startPoint y: 131, endPoint x: 208, endPoint y: 129, distance: 61.4
click at [264, 96] on label "10:00" at bounding box center [263, 90] width 10 height 14
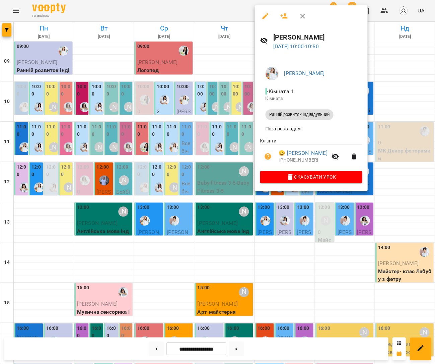
click at [196, 110] on div at bounding box center [217, 182] width 435 height 364
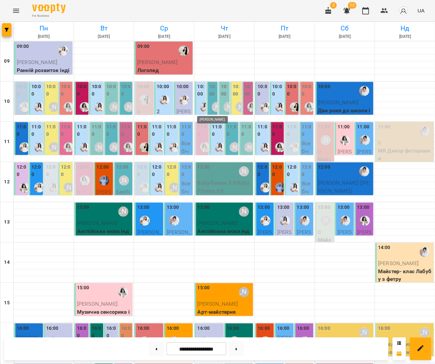
click at [203, 105] on img "Каріна" at bounding box center [205, 107] width 10 height 10
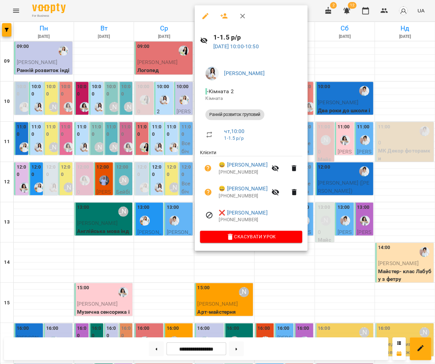
click at [77, 133] on div at bounding box center [217, 182] width 435 height 364
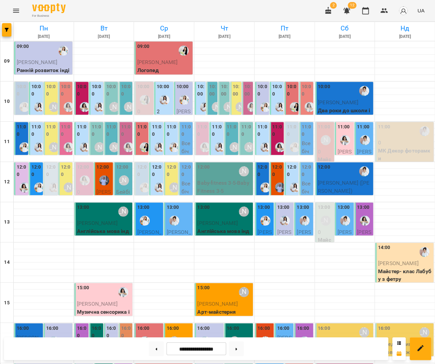
click at [83, 134] on label "11:00" at bounding box center [82, 130] width 10 height 14
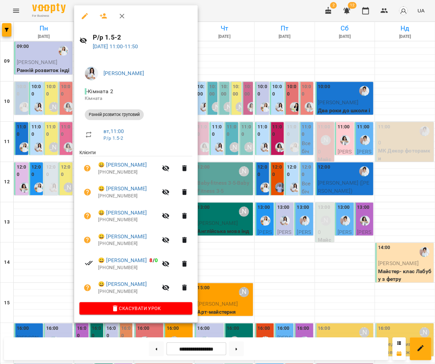
drag, startPoint x: 251, startPoint y: 155, endPoint x: 150, endPoint y: 154, distance: 101.6
click at [251, 155] on div at bounding box center [217, 182] width 435 height 364
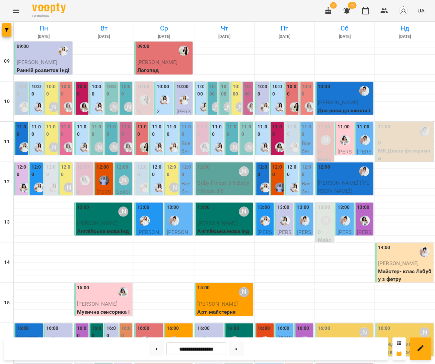
click at [188, 137] on div "11:00" at bounding box center [186, 131] width 10 height 16
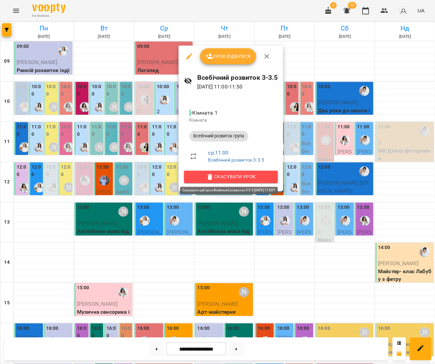
click at [231, 174] on span "Скасувати Урок" at bounding box center [230, 177] width 83 height 8
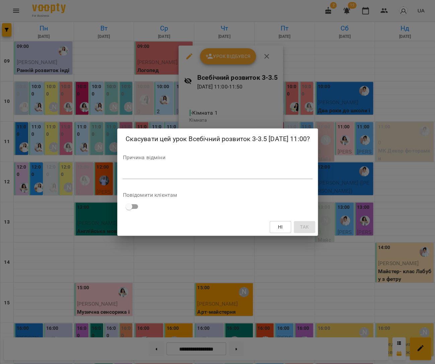
click at [249, 177] on textarea at bounding box center [218, 173] width 190 height 6
click at [315, 232] on button "Так" at bounding box center [304, 227] width 21 height 12
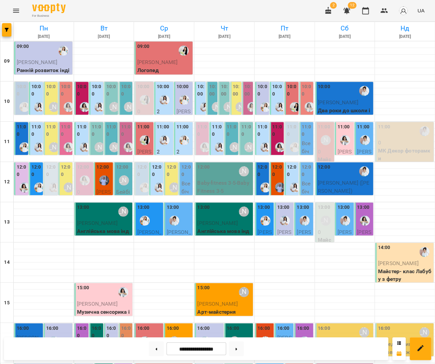
click at [189, 167] on label "12:00" at bounding box center [186, 171] width 10 height 14
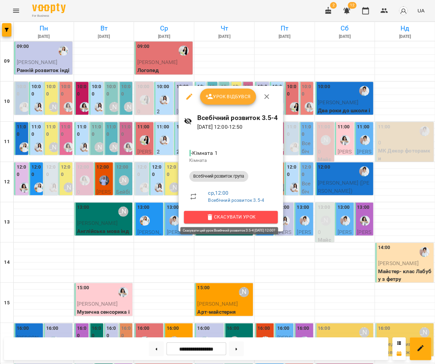
click at [247, 215] on span "Скасувати Урок" at bounding box center [230, 217] width 83 height 8
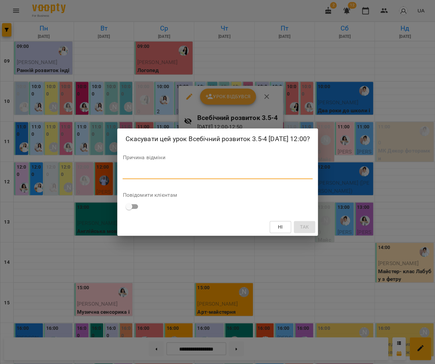
click at [244, 177] on textarea at bounding box center [218, 173] width 190 height 6
click at [306, 231] on span "Так" at bounding box center [304, 227] width 9 height 8
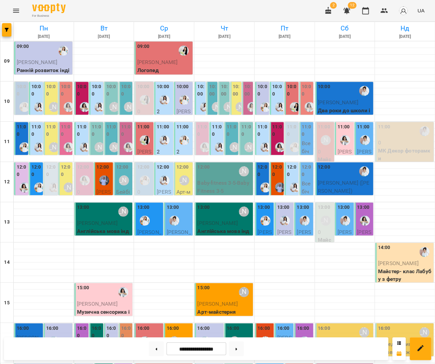
click at [309, 177] on div "12:00" at bounding box center [307, 172] width 10 height 16
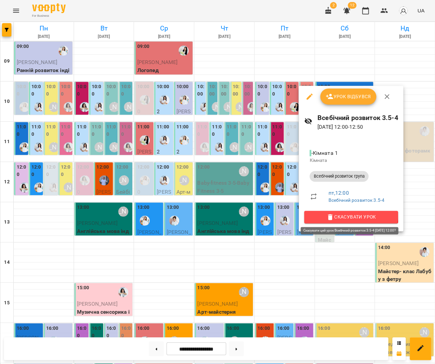
click at [329, 214] on icon "button" at bounding box center [330, 217] width 8 height 8
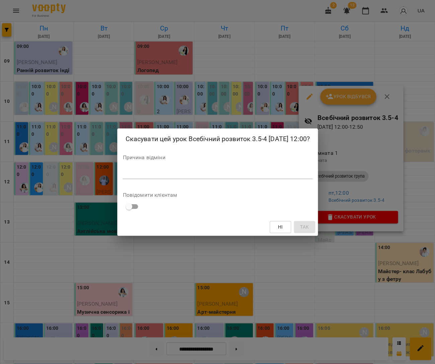
click at [287, 176] on textarea at bounding box center [218, 173] width 190 height 6
click at [309, 231] on span "Так" at bounding box center [304, 227] width 9 height 8
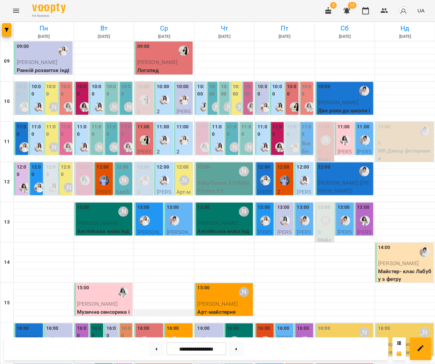
scroll to position [133, 0]
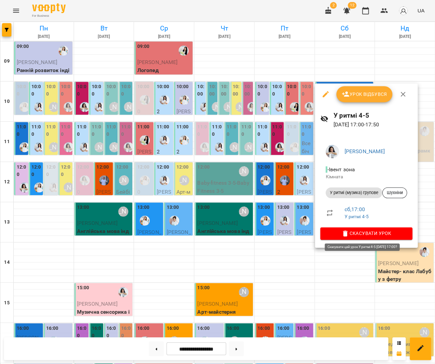
click at [348, 230] on icon "button" at bounding box center [346, 234] width 8 height 8
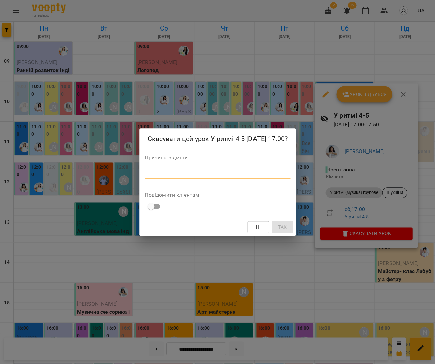
click at [271, 173] on textarea at bounding box center [217, 173] width 145 height 6
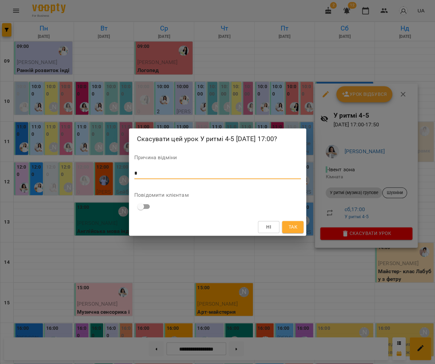
click at [296, 228] on span "Так" at bounding box center [293, 227] width 9 height 8
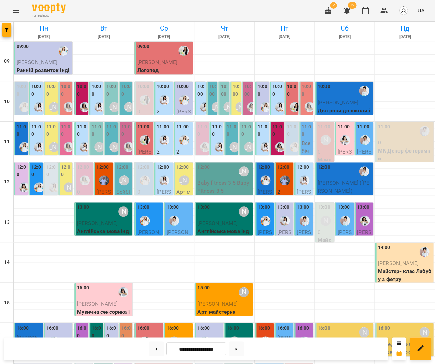
scroll to position [121, 0]
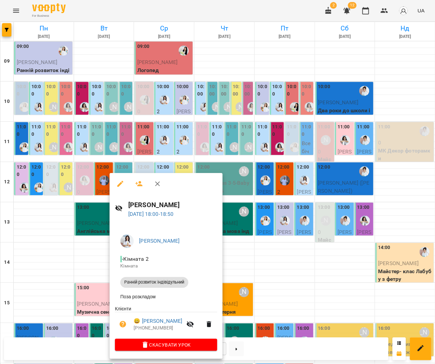
drag, startPoint x: 87, startPoint y: 298, endPoint x: 82, endPoint y: 297, distance: 5.1
click at [80, 294] on div at bounding box center [217, 182] width 435 height 364
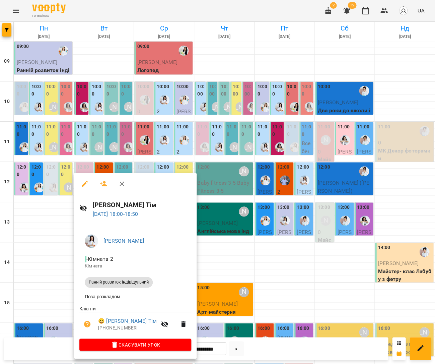
click at [55, 292] on div at bounding box center [217, 182] width 435 height 364
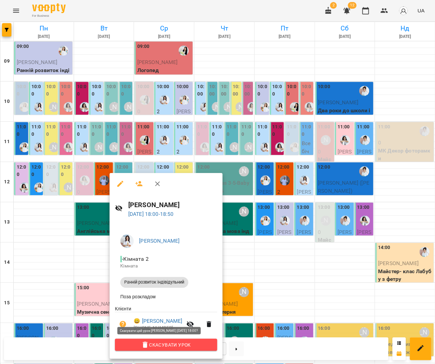
click at [169, 340] on button "Скасувати Урок" at bounding box center [166, 345] width 102 height 12
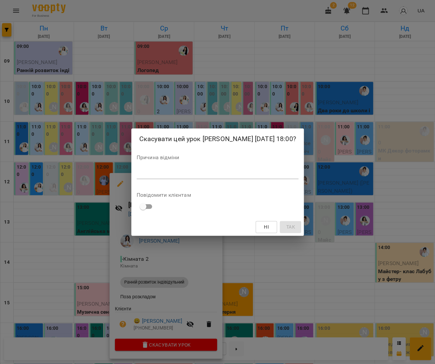
click at [205, 178] on div "*" at bounding box center [218, 173] width 162 height 11
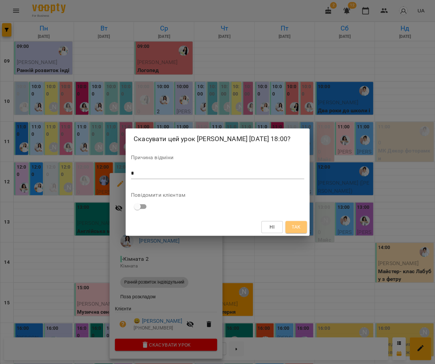
click at [300, 226] on span "Так" at bounding box center [296, 227] width 9 height 8
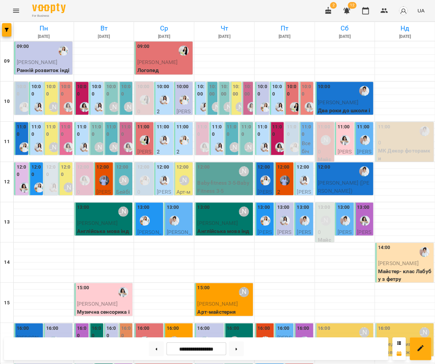
scroll to position [120, 0]
click at [242, 351] on button at bounding box center [236, 348] width 15 height 15
type input "**********"
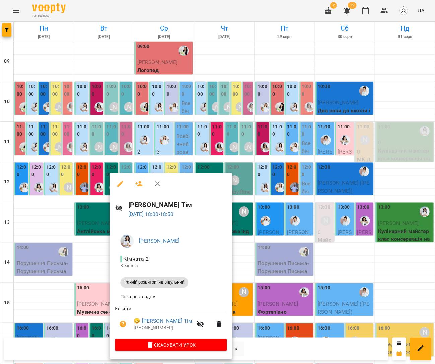
click at [104, 300] on div at bounding box center [217, 182] width 435 height 364
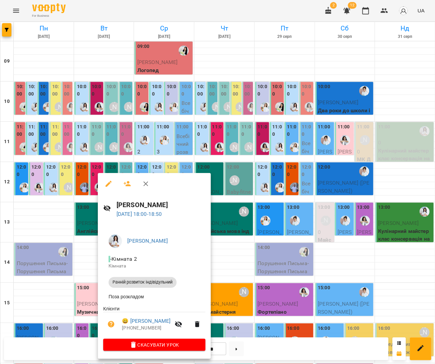
click at [165, 338] on ul "Клієнти 😀 [PERSON_NAME] [PHONE_NUMBER]" at bounding box center [154, 322] width 102 height 34
click at [167, 341] on span "Скасувати Урок" at bounding box center [155, 345] width 92 height 8
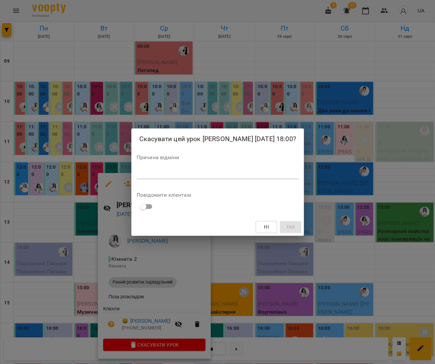
click at [195, 176] on textarea at bounding box center [218, 173] width 162 height 6
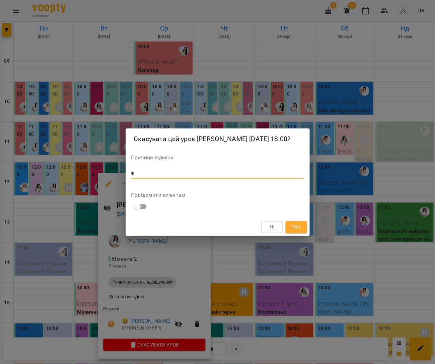
click at [294, 221] on button "Так" at bounding box center [296, 227] width 21 height 12
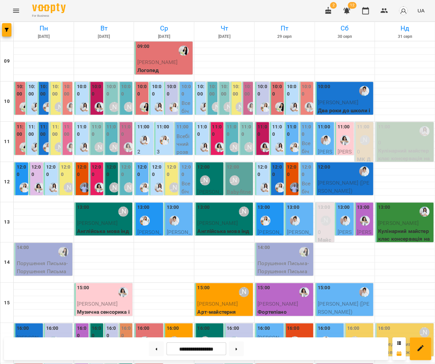
scroll to position [122, 0]
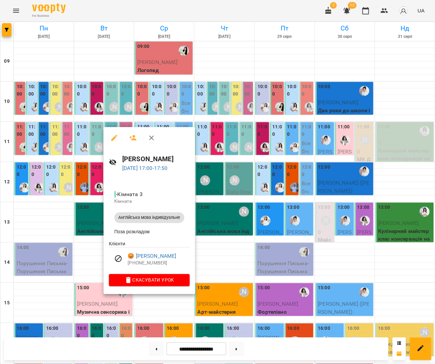
click at [153, 278] on span "Скасувати Урок" at bounding box center [149, 280] width 70 height 8
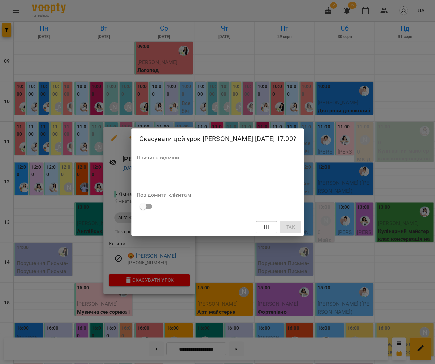
drag, startPoint x: 165, startPoint y: 168, endPoint x: 204, endPoint y: 178, distance: 41.1
click at [165, 168] on div "*" at bounding box center [218, 173] width 162 height 11
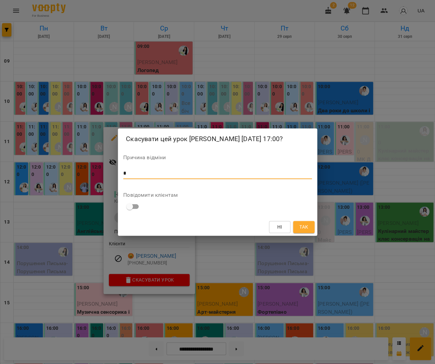
click at [303, 226] on span "Так" at bounding box center [304, 227] width 9 height 8
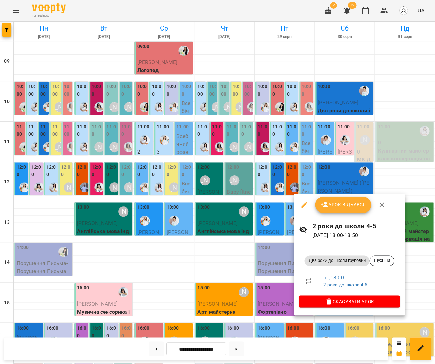
click at [259, 290] on div at bounding box center [217, 182] width 435 height 364
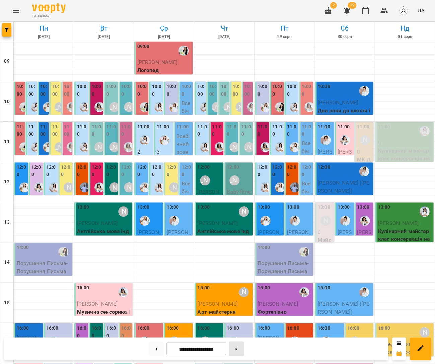
click at [239, 351] on button at bounding box center [236, 348] width 15 height 15
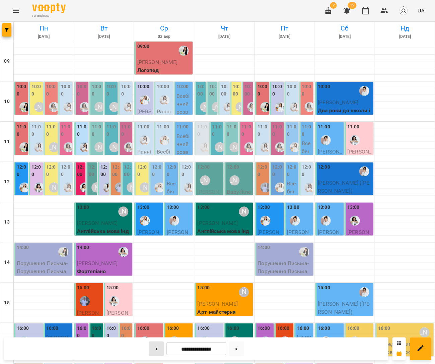
click at [153, 349] on button at bounding box center [156, 348] width 15 height 15
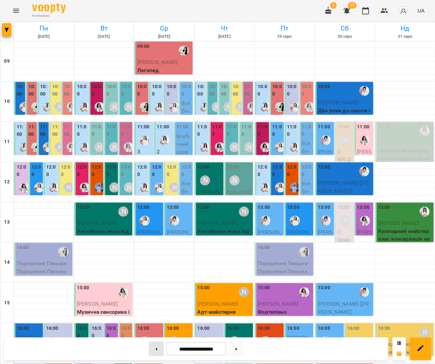
click at [153, 349] on button at bounding box center [156, 348] width 15 height 15
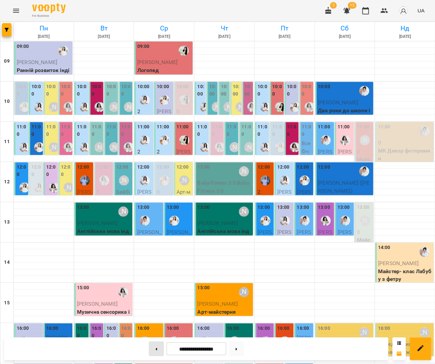
click at [153, 349] on button at bounding box center [156, 348] width 15 height 15
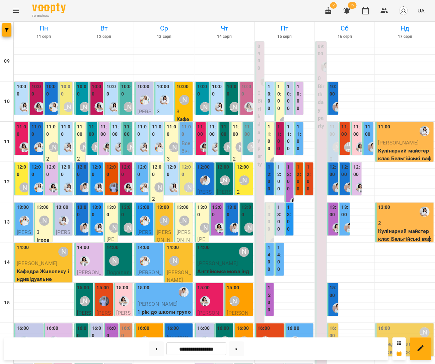
scroll to position [0, 0]
click at [238, 347] on button at bounding box center [236, 348] width 15 height 15
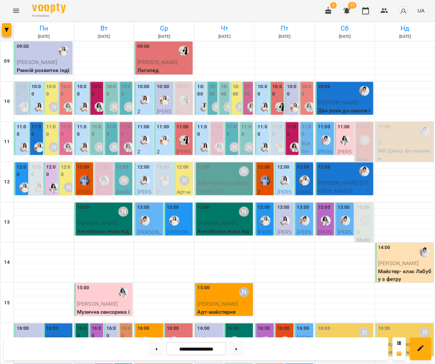
click at [65, 139] on div at bounding box center [68, 146] width 15 height 15
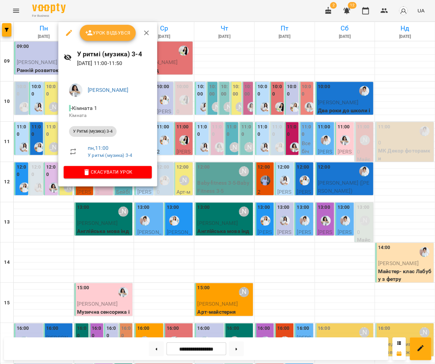
click at [31, 138] on div at bounding box center [217, 182] width 435 height 364
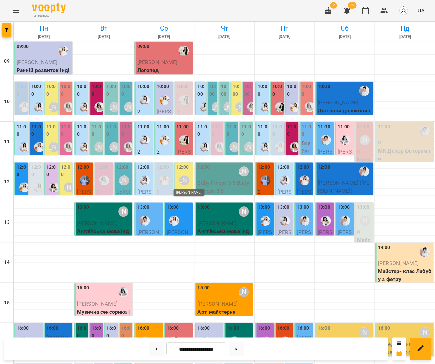
click at [184, 176] on div "[PERSON_NAME]" at bounding box center [184, 180] width 10 height 10
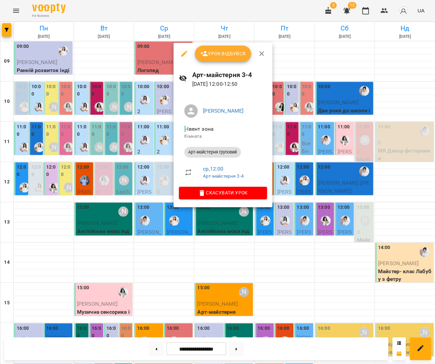
click at [136, 164] on div at bounding box center [217, 182] width 435 height 364
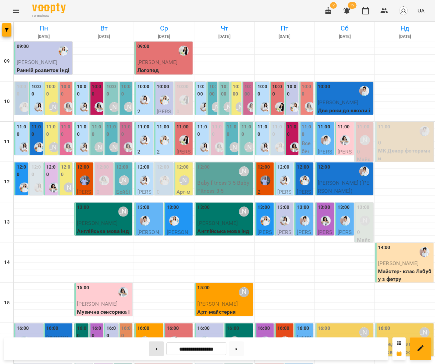
click at [156, 349] on button at bounding box center [156, 348] width 15 height 15
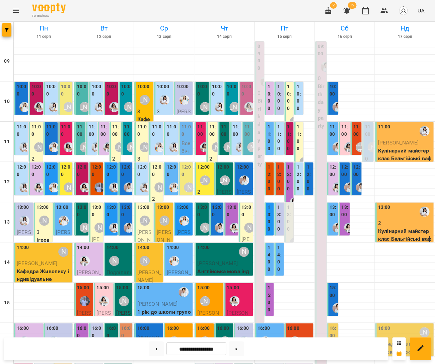
click at [65, 136] on label "11:00" at bounding box center [66, 130] width 10 height 14
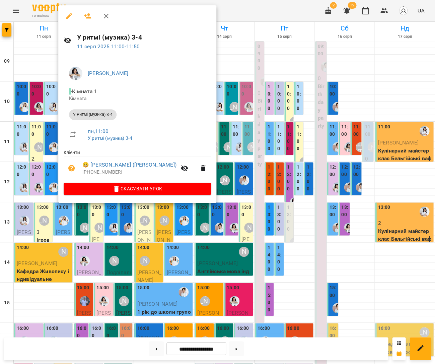
scroll to position [2, 0]
click at [193, 196] on div at bounding box center [217, 182] width 435 height 364
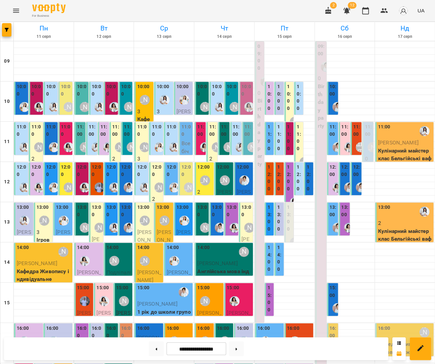
click at [69, 130] on label "11:00" at bounding box center [66, 130] width 10 height 14
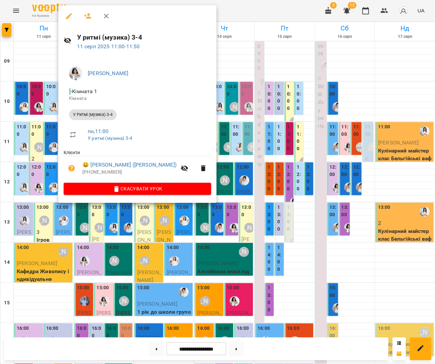
click at [219, 143] on div at bounding box center [217, 182] width 435 height 364
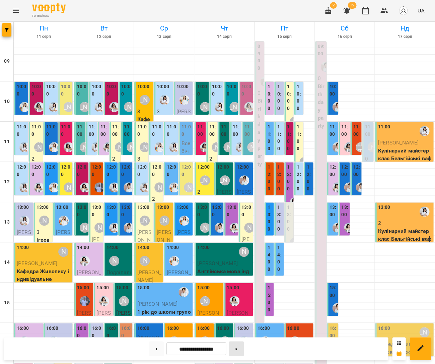
click at [238, 346] on button at bounding box center [236, 348] width 15 height 15
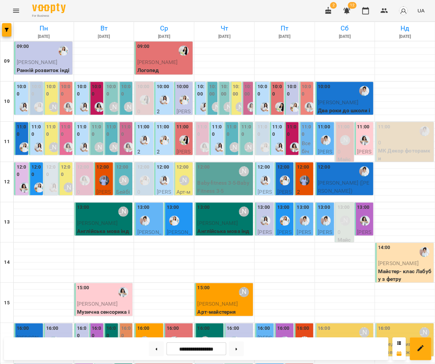
drag, startPoint x: 149, startPoint y: 352, endPoint x: 146, endPoint y: 339, distance: 13.2
click at [149, 352] on button at bounding box center [156, 348] width 15 height 15
type input "**********"
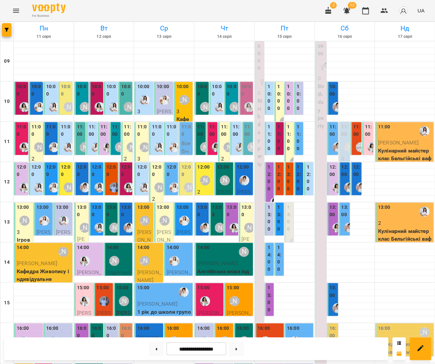
click at [27, 94] on div "10:00 2 У ритмі (музика) групове" at bounding box center [21, 134] width 14 height 105
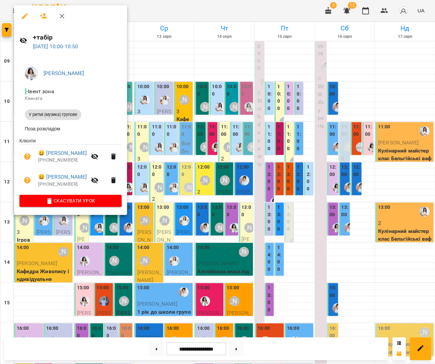
click at [198, 107] on div at bounding box center [217, 182] width 435 height 364
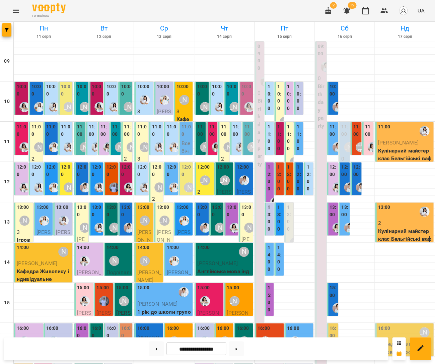
click at [41, 99] on div at bounding box center [39, 106] width 15 height 15
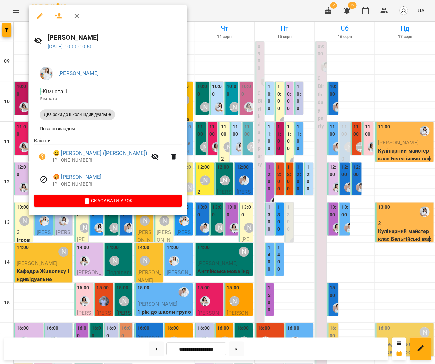
click at [184, 126] on div at bounding box center [217, 182] width 435 height 364
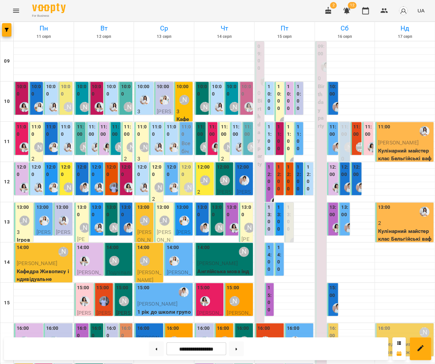
click at [35, 92] on label "10:00" at bounding box center [37, 90] width 10 height 14
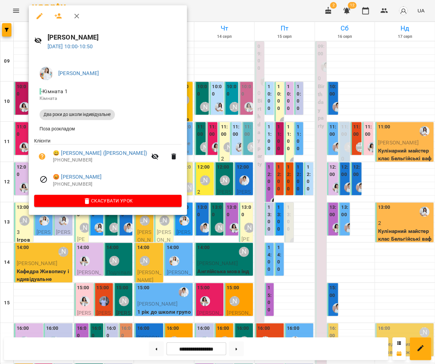
drag, startPoint x: 42, startPoint y: 13, endPoint x: 60, endPoint y: 19, distance: 19.1
click at [42, 13] on icon "button" at bounding box center [40, 16] width 8 height 8
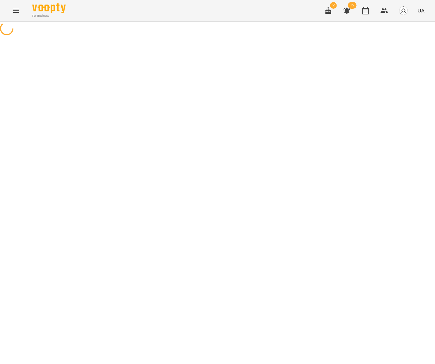
select select "**********"
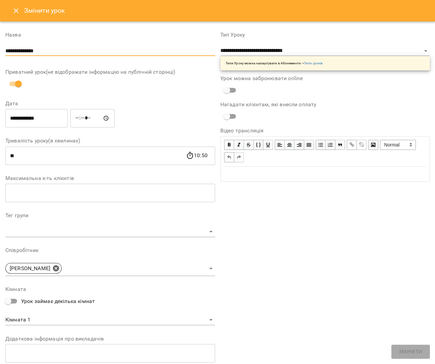
drag, startPoint x: 47, startPoint y: 52, endPoint x: -11, endPoint y: 47, distance: 58.2
click at [0, 47] on html "**********" at bounding box center [217, 137] width 435 height 275
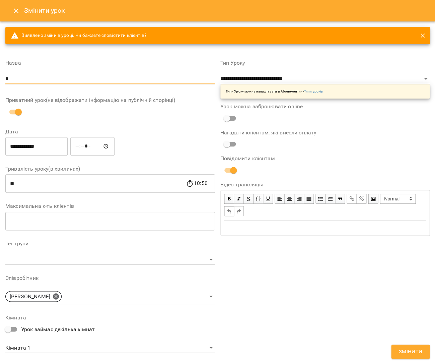
drag, startPoint x: 398, startPoint y: 351, endPoint x: 389, endPoint y: 345, distance: 11.0
click at [398, 351] on button "Змінити" at bounding box center [410, 352] width 39 height 14
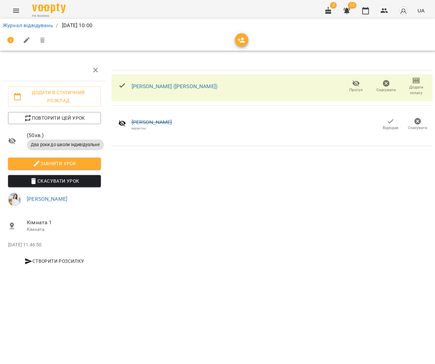
click at [360, 16] on div "2 12 UA" at bounding box center [373, 10] width 107 height 17
click at [369, 12] on icon "button" at bounding box center [365, 10] width 7 height 7
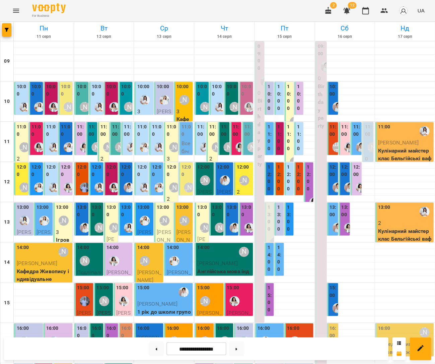
click at [40, 98] on div "10:00" at bounding box center [37, 91] width 10 height 16
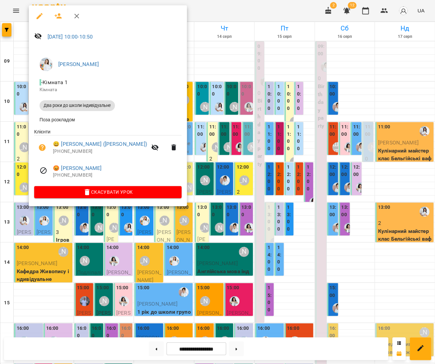
click at [208, 127] on div at bounding box center [217, 182] width 435 height 364
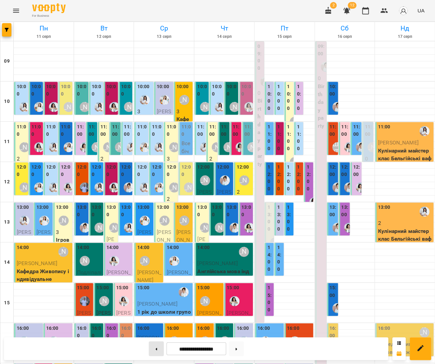
click at [160, 345] on button at bounding box center [156, 348] width 15 height 15
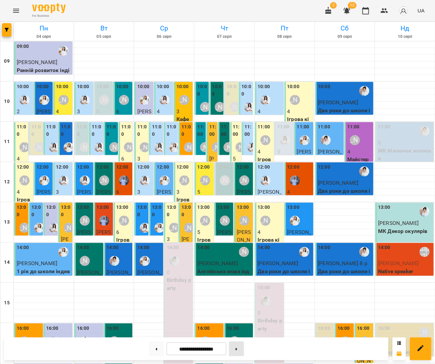
click at [235, 346] on button at bounding box center [236, 348] width 15 height 15
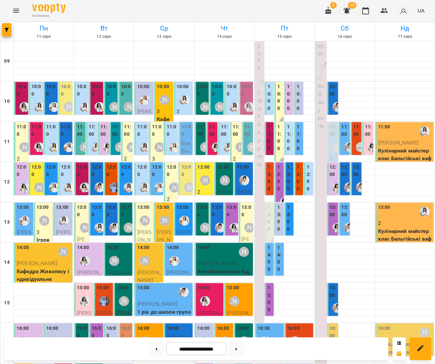
click at [19, 180] on div at bounding box center [24, 187] width 15 height 15
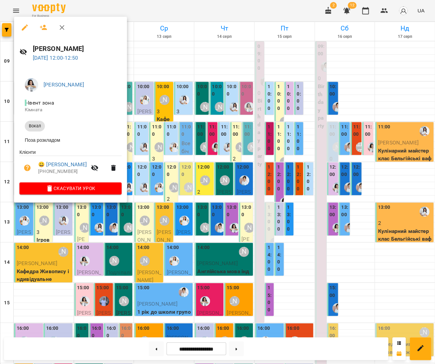
click at [146, 218] on div at bounding box center [217, 182] width 435 height 364
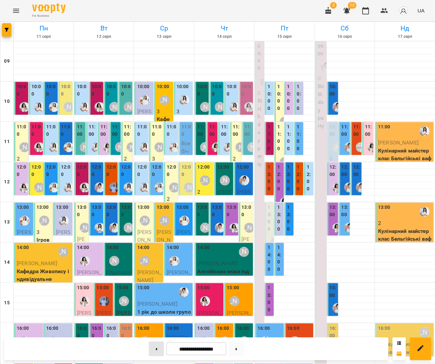
click at [152, 342] on button at bounding box center [156, 348] width 15 height 15
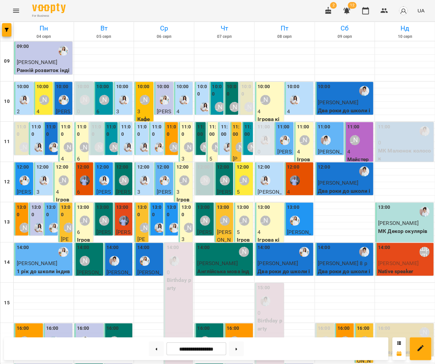
scroll to position [13, 0]
click at [241, 346] on button at bounding box center [236, 348] width 15 height 15
type input "**********"
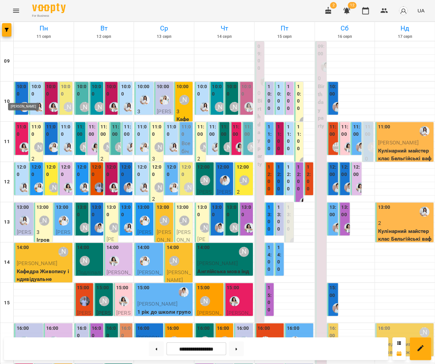
click at [22, 102] on img "Юлія Масющенко" at bounding box center [24, 107] width 10 height 10
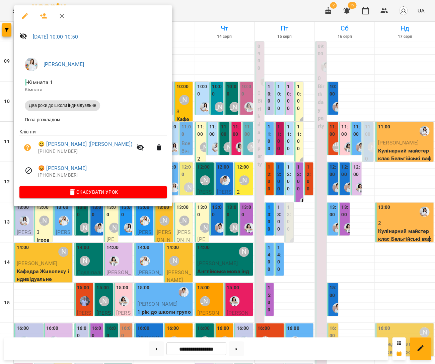
click at [187, 136] on div at bounding box center [217, 182] width 435 height 364
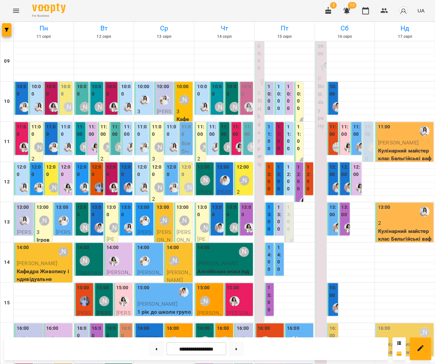
click at [49, 83] on label "10:00" at bounding box center [51, 90] width 10 height 14
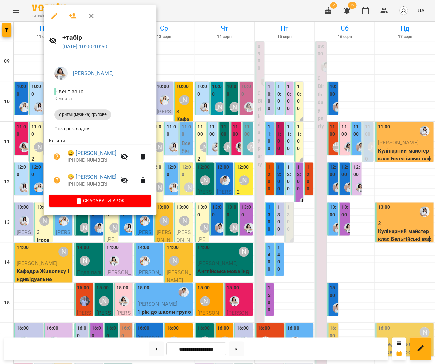
click at [66, 14] on button "button" at bounding box center [73, 16] width 16 height 16
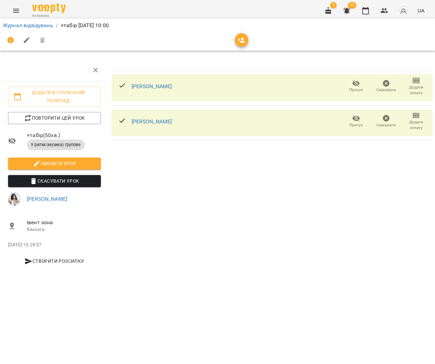
drag, startPoint x: 238, startPoint y: 41, endPoint x: 264, endPoint y: 52, distance: 28.2
click at [238, 41] on icon "button" at bounding box center [242, 40] width 8 height 8
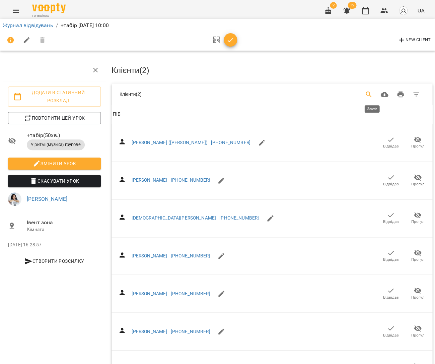
click at [377, 93] on button "Search" at bounding box center [369, 94] width 16 height 16
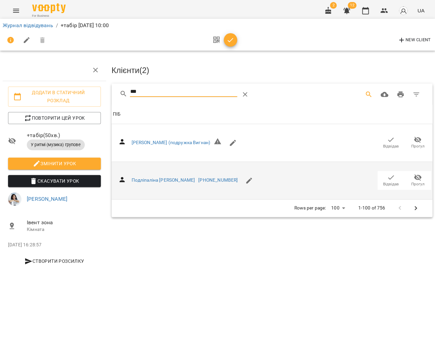
type input "***"
click at [391, 177] on icon "button" at bounding box center [391, 177] width 8 height 8
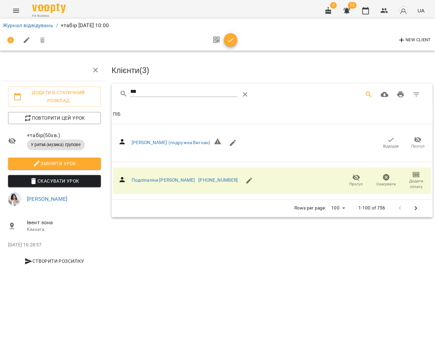
click at [228, 39] on icon "button" at bounding box center [231, 40] width 8 height 8
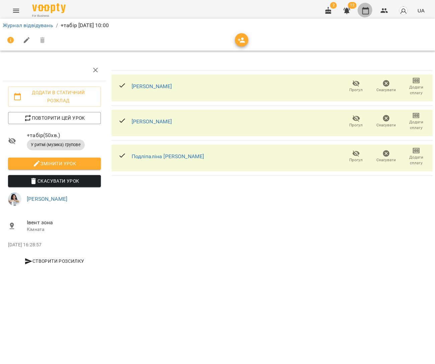
drag, startPoint x: 365, startPoint y: 11, endPoint x: 333, endPoint y: 26, distance: 35.8
click at [365, 11] on icon "button" at bounding box center [366, 11] width 8 height 8
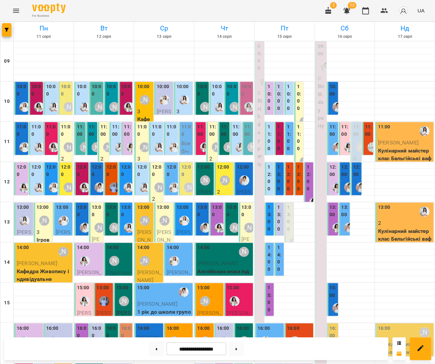
click at [65, 138] on div "11:00" at bounding box center [66, 131] width 10 height 16
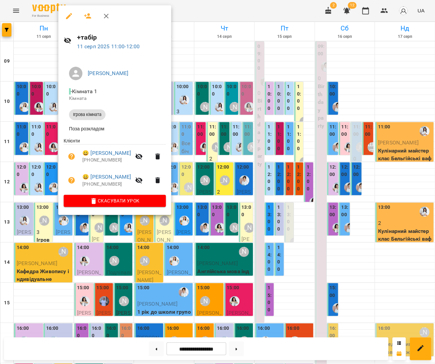
click at [84, 13] on icon "button" at bounding box center [88, 16] width 8 height 8
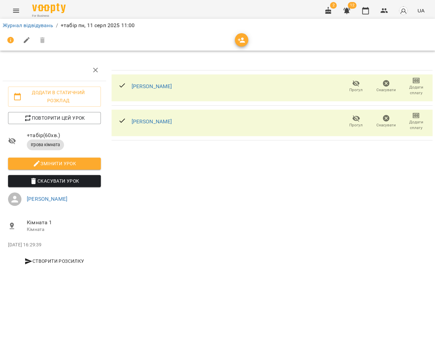
click at [243, 38] on icon "button" at bounding box center [242, 40] width 8 height 8
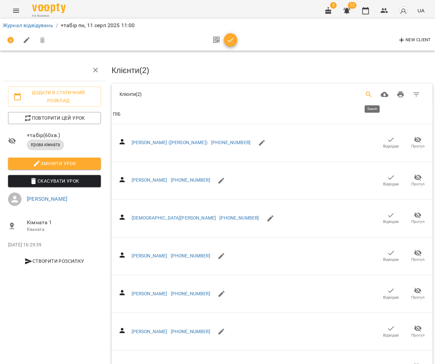
click at [366, 96] on button "Search" at bounding box center [369, 94] width 16 height 16
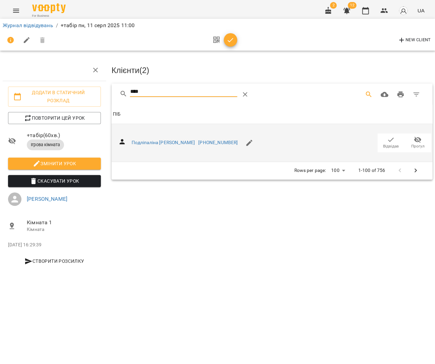
type input "****"
click at [389, 143] on span "Відвідав" at bounding box center [391, 146] width 16 height 6
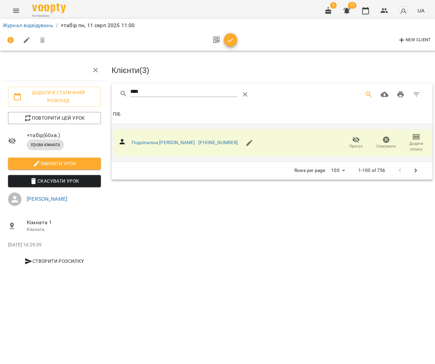
click at [231, 38] on icon "button" at bounding box center [231, 40] width 8 height 8
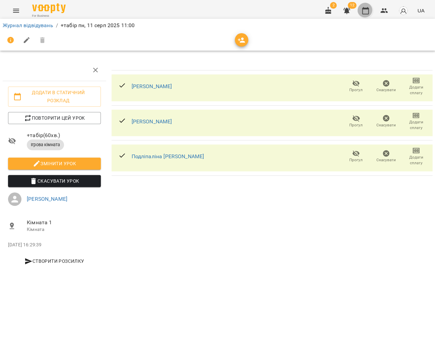
click at [366, 9] on icon "button" at bounding box center [366, 11] width 8 height 8
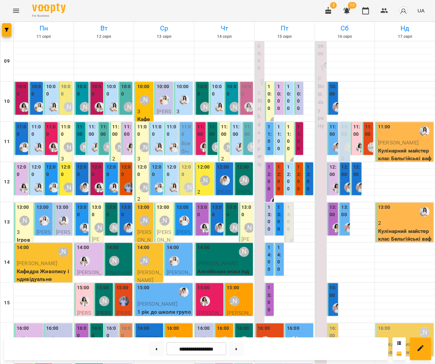
click at [67, 180] on div "[PERSON_NAME]" at bounding box center [68, 187] width 15 height 15
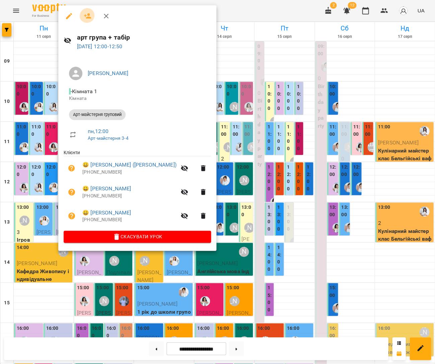
click at [92, 18] on button "button" at bounding box center [88, 16] width 16 height 16
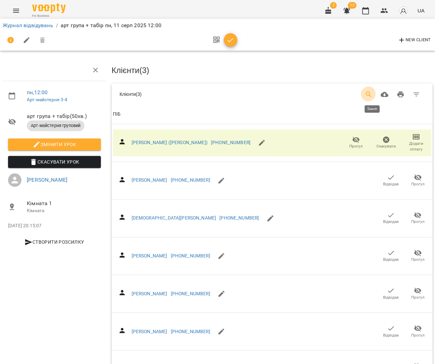
click at [373, 96] on icon "Search" at bounding box center [369, 94] width 8 height 8
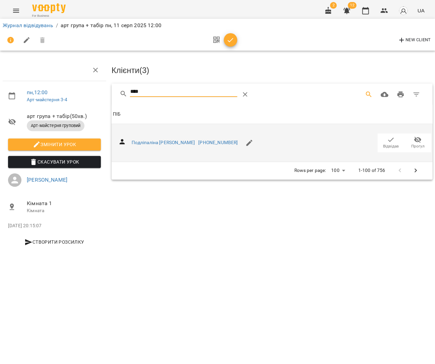
type input "****"
click at [387, 143] on span "Відвідав" at bounding box center [391, 146] width 16 height 6
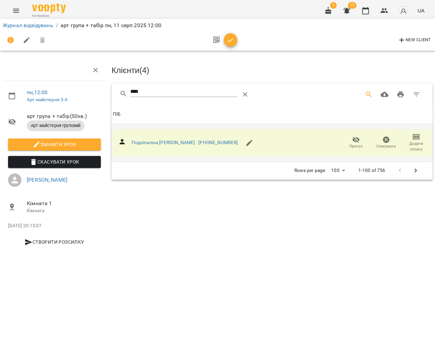
click at [228, 40] on icon "button" at bounding box center [231, 40] width 8 height 8
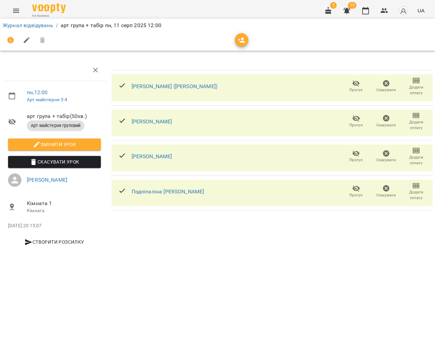
click at [361, 12] on button "button" at bounding box center [366, 11] width 16 height 16
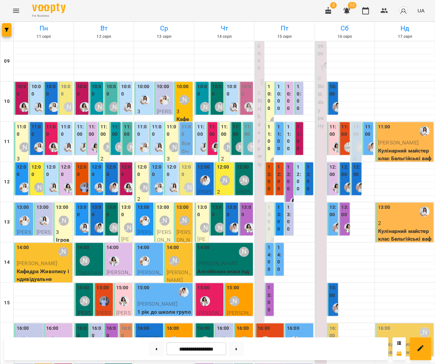
click at [61, 217] on div "[PERSON_NAME]" at bounding box center [64, 221] width 10 height 10
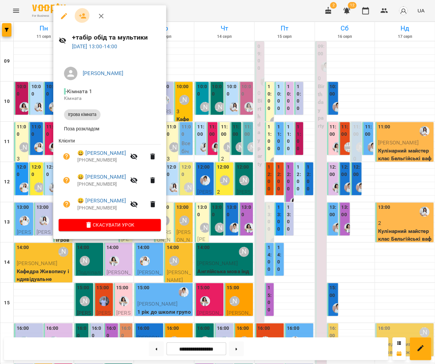
click at [85, 14] on button "button" at bounding box center [83, 16] width 16 height 16
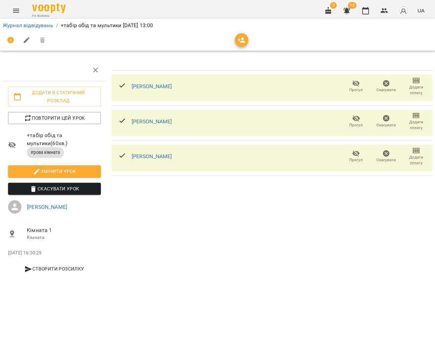
drag, startPoint x: 228, startPoint y: 41, endPoint x: 237, endPoint y: 40, distance: 9.4
click at [228, 41] on div at bounding box center [218, 40] width 430 height 16
click at [238, 40] on icon "button" at bounding box center [241, 40] width 7 height 5
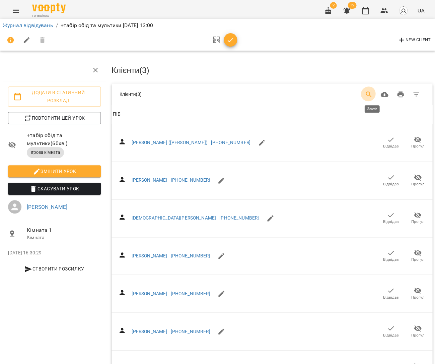
click at [373, 93] on icon "Search" at bounding box center [369, 94] width 8 height 8
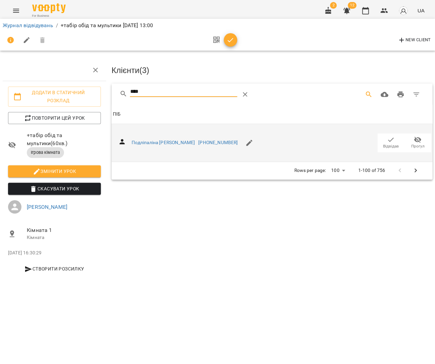
type input "****"
click at [394, 139] on icon "button" at bounding box center [391, 140] width 8 height 8
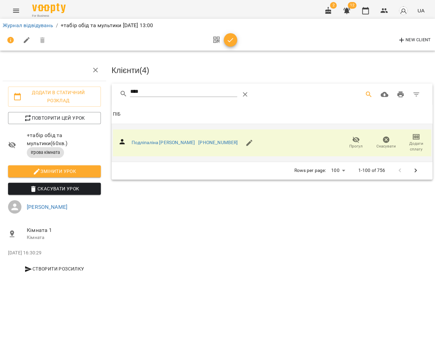
click at [236, 41] on div "New Client" at bounding box center [218, 40] width 430 height 16
click at [224, 37] on span "button" at bounding box center [230, 40] width 13 height 8
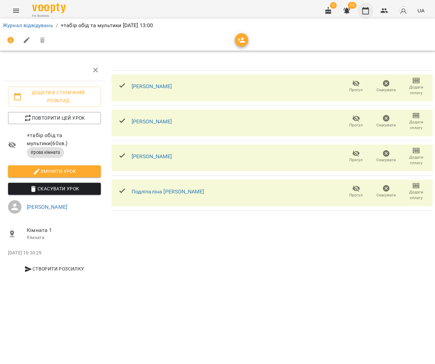
click at [365, 13] on icon "button" at bounding box center [366, 11] width 8 height 8
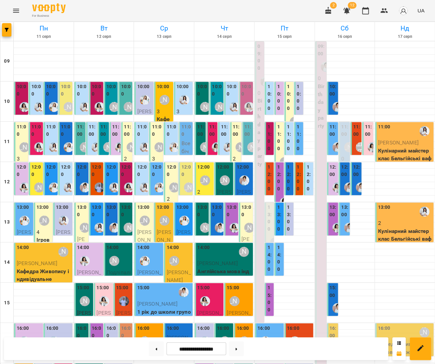
click at [97, 92] on label "10:00" at bounding box center [97, 90] width 10 height 14
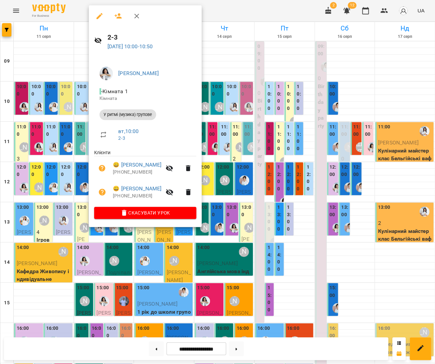
drag, startPoint x: 72, startPoint y: 90, endPoint x: 87, endPoint y: 97, distance: 16.3
click at [72, 90] on div at bounding box center [217, 182] width 435 height 364
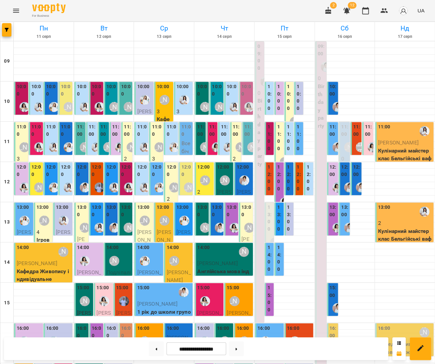
click at [110, 97] on div "10:00" at bounding box center [112, 91] width 10 height 16
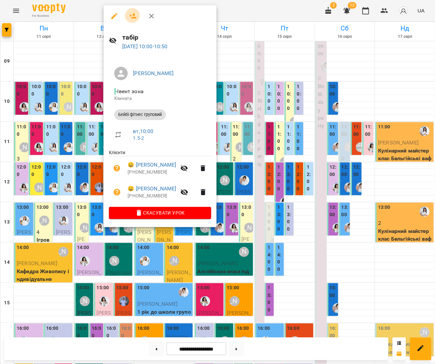
click at [131, 15] on icon "button" at bounding box center [133, 16] width 8 height 8
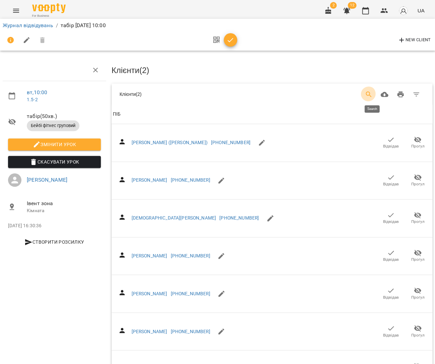
click at [372, 95] on icon "Search" at bounding box center [369, 95] width 6 height 6
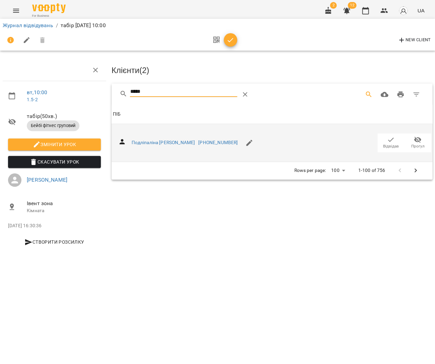
type input "*****"
click at [397, 140] on span "Відвідав" at bounding box center [391, 142] width 19 height 13
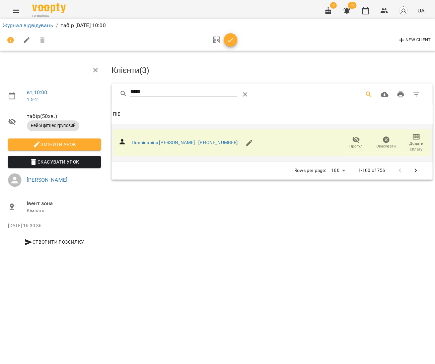
click at [231, 40] on icon "button" at bounding box center [231, 40] width 8 height 8
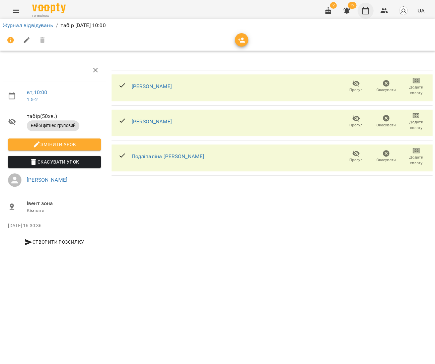
click at [368, 6] on button "button" at bounding box center [366, 11] width 16 height 16
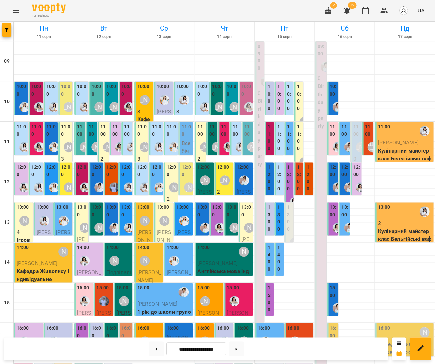
click at [105, 138] on div "11:00" at bounding box center [104, 131] width 7 height 16
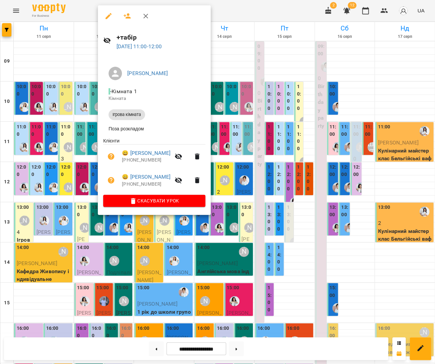
click at [128, 15] on icon "button" at bounding box center [127, 16] width 8 height 8
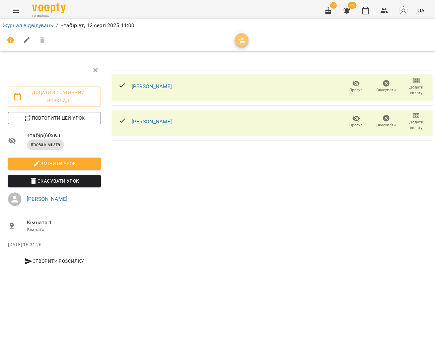
click at [243, 43] on icon "button" at bounding box center [242, 40] width 8 height 8
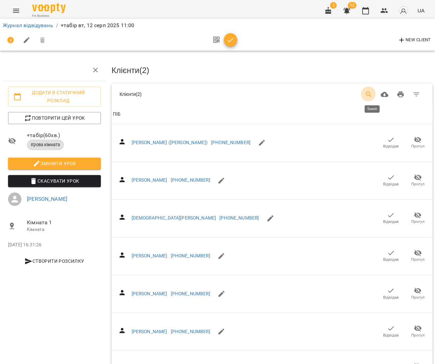
click at [372, 90] on icon "Search" at bounding box center [369, 94] width 8 height 8
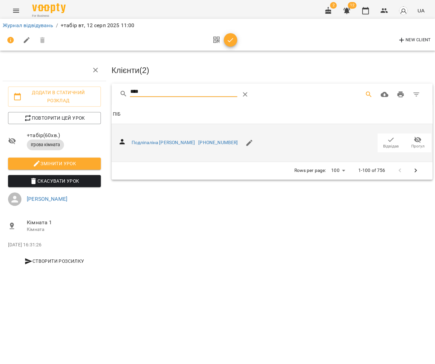
type input "****"
click at [393, 143] on span "Відвідав" at bounding box center [391, 146] width 16 height 6
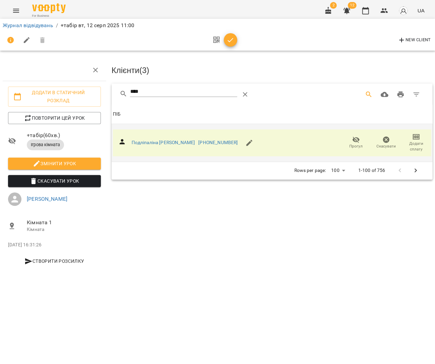
click at [232, 39] on icon "button" at bounding box center [231, 40] width 8 height 8
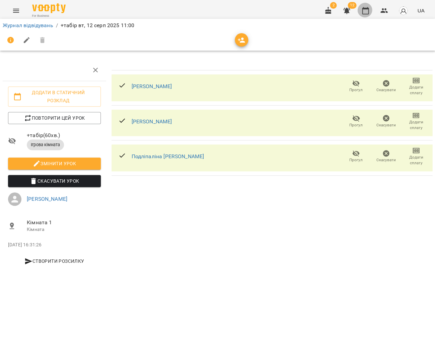
drag, startPoint x: 366, startPoint y: 11, endPoint x: 310, endPoint y: 64, distance: 77.5
click at [366, 11] on icon "button" at bounding box center [366, 11] width 8 height 8
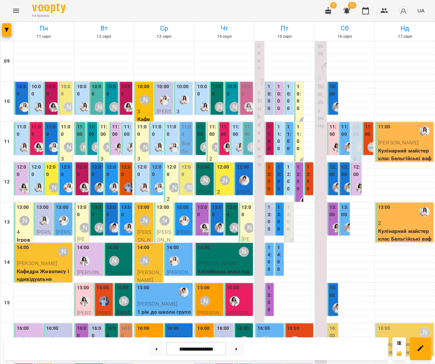
click at [83, 183] on img "Анна Білан" at bounding box center [85, 187] width 10 height 10
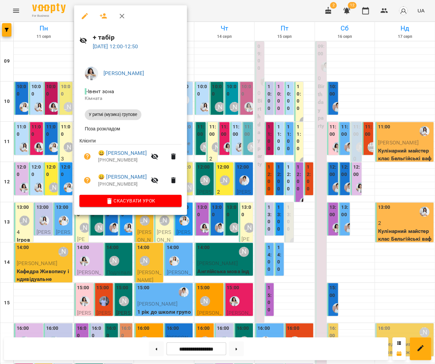
click at [217, 194] on div at bounding box center [217, 182] width 435 height 364
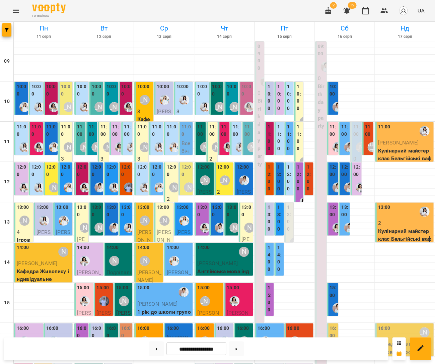
click at [82, 172] on label "12:00" at bounding box center [82, 171] width 10 height 14
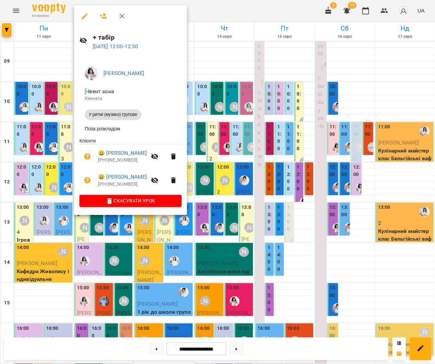
click at [100, 18] on icon "button" at bounding box center [104, 16] width 8 height 8
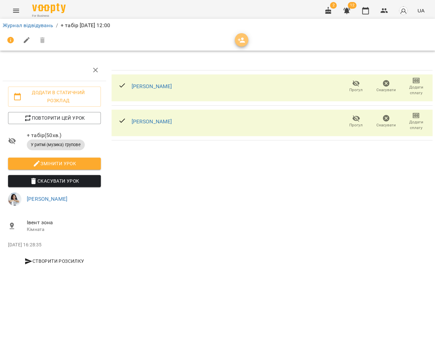
click at [239, 39] on icon "button" at bounding box center [242, 40] width 8 height 8
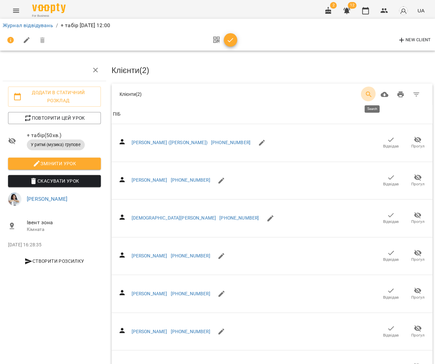
click at [369, 98] on button "Search" at bounding box center [369, 94] width 16 height 16
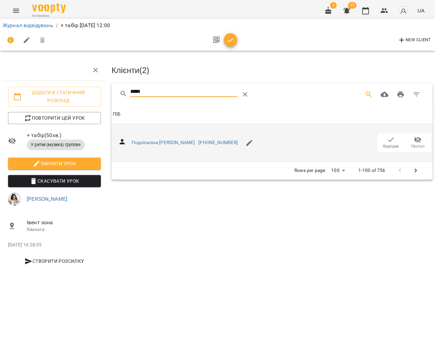
type input "*****"
click at [389, 140] on icon "button" at bounding box center [391, 140] width 8 height 8
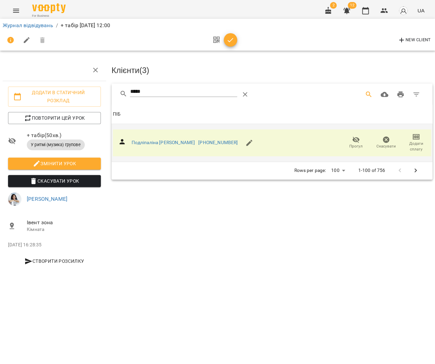
click at [227, 38] on icon "button" at bounding box center [231, 40] width 8 height 8
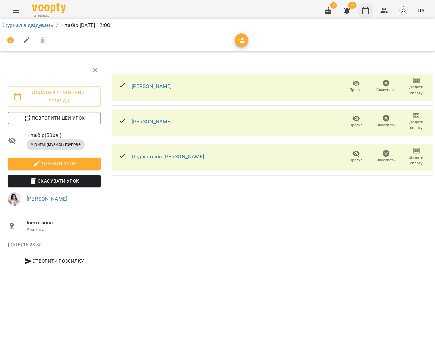
click at [367, 13] on icon "button" at bounding box center [366, 11] width 8 height 8
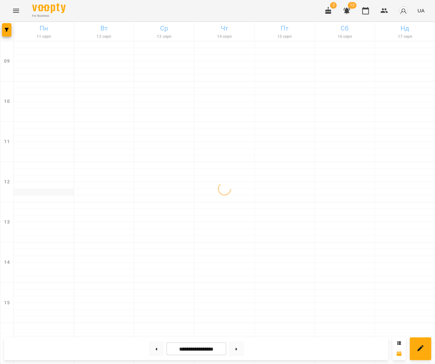
scroll to position [2, 0]
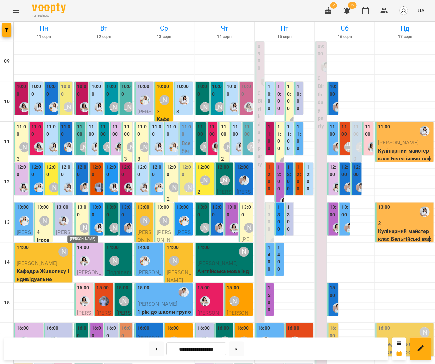
click at [83, 223] on div "[PERSON_NAME]" at bounding box center [85, 228] width 10 height 10
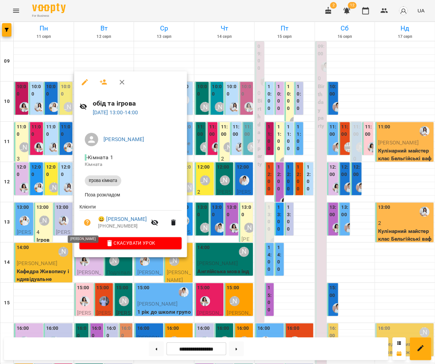
scroll to position [1, 0]
click at [100, 82] on icon "button" at bounding box center [104, 82] width 8 height 8
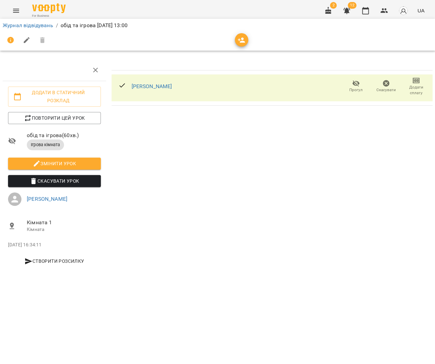
click at [247, 41] on div at bounding box center [218, 40] width 430 height 16
click at [243, 40] on icon "button" at bounding box center [242, 40] width 8 height 8
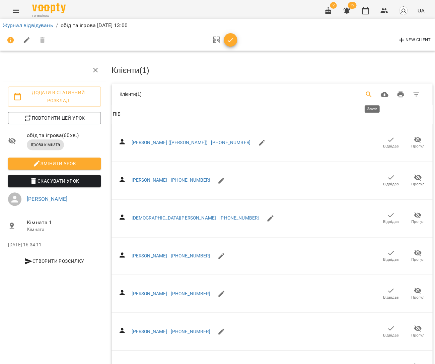
click at [367, 93] on button "Search" at bounding box center [369, 94] width 16 height 16
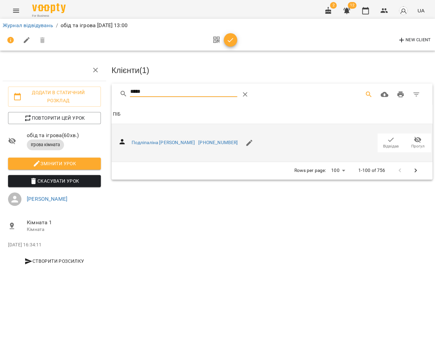
type input "*****"
click at [384, 143] on span "Відвідав" at bounding box center [391, 146] width 16 height 6
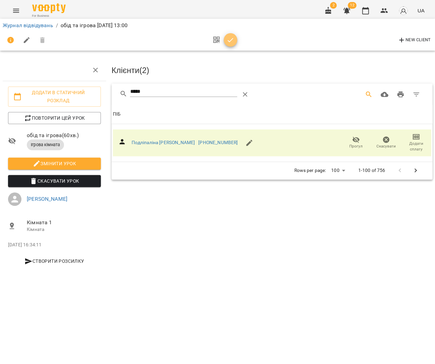
click at [232, 42] on icon "button" at bounding box center [231, 40] width 8 height 8
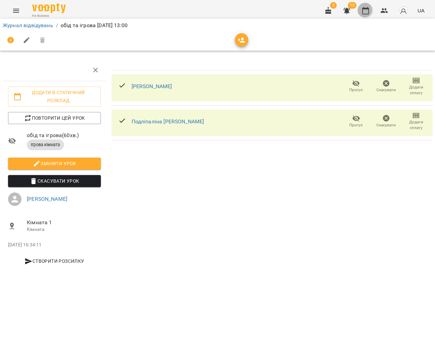
click at [364, 10] on icon "button" at bounding box center [365, 10] width 7 height 7
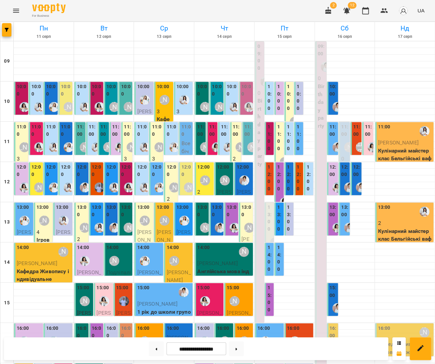
click at [38, 100] on div at bounding box center [39, 106] width 15 height 15
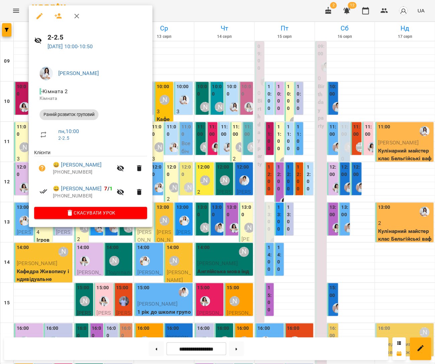
drag, startPoint x: 198, startPoint y: 130, endPoint x: 84, endPoint y: 151, distance: 116.3
click at [198, 130] on div at bounding box center [217, 182] width 435 height 364
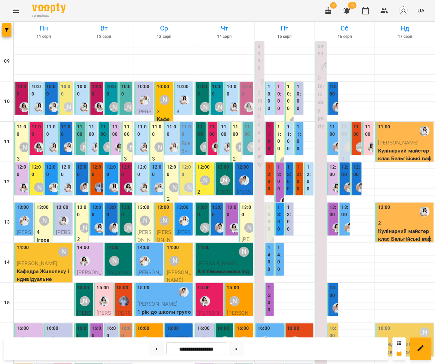
click at [51, 137] on div "11:00" at bounding box center [51, 131] width 10 height 16
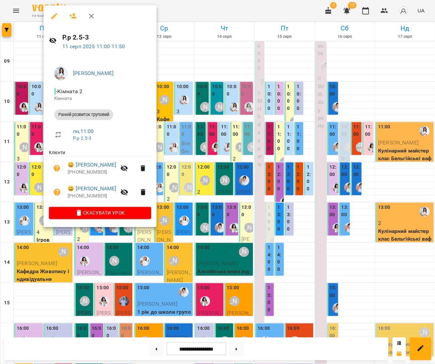
drag, startPoint x: 241, startPoint y: 170, endPoint x: 226, endPoint y: 169, distance: 14.8
click at [240, 170] on div at bounding box center [217, 182] width 435 height 364
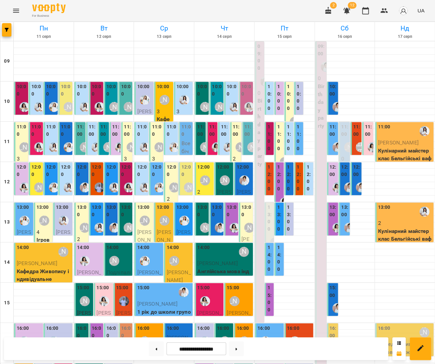
click at [20, 136] on label "11:00" at bounding box center [22, 130] width 10 height 14
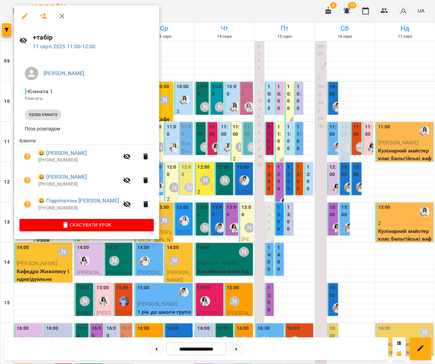
click at [163, 148] on div at bounding box center [217, 182] width 435 height 364
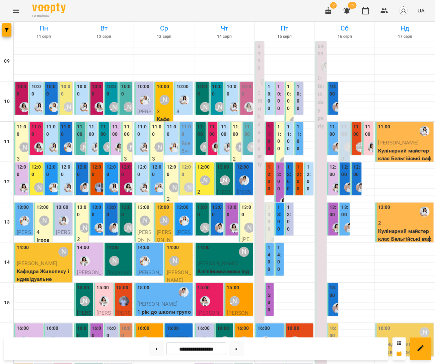
click at [37, 177] on label "12:00" at bounding box center [37, 171] width 10 height 14
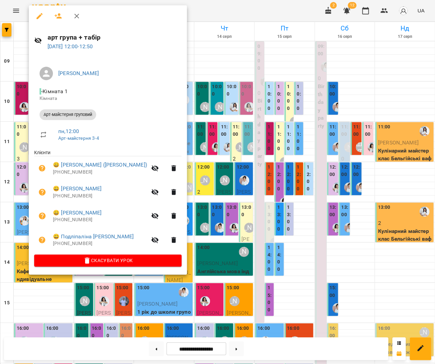
click at [207, 192] on div at bounding box center [217, 182] width 435 height 364
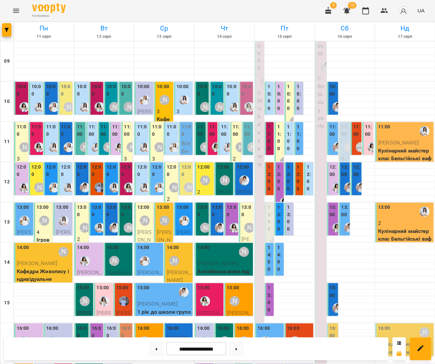
click at [83, 214] on label "13:00" at bounding box center [82, 211] width 10 height 14
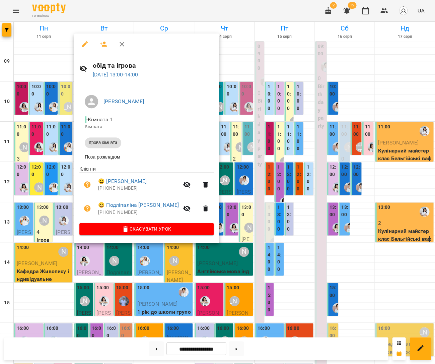
drag, startPoint x: 233, startPoint y: 205, endPoint x: 189, endPoint y: 217, distance: 44.8
click at [233, 205] on div at bounding box center [217, 182] width 435 height 364
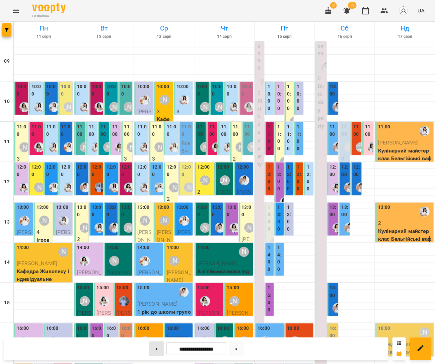
click at [155, 344] on button at bounding box center [156, 348] width 15 height 15
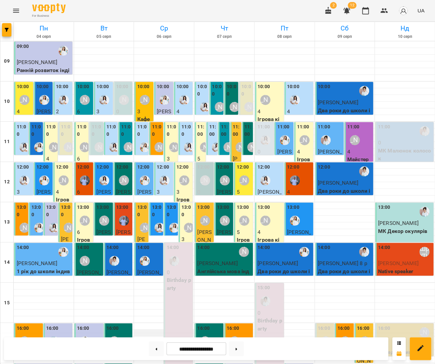
scroll to position [53, 0]
click at [237, 351] on button at bounding box center [236, 348] width 15 height 15
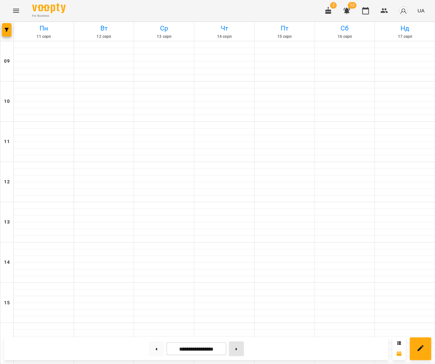
type input "**********"
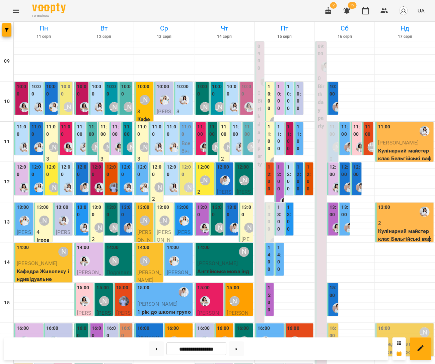
click at [369, 123] on label "11:00" at bounding box center [368, 130] width 7 height 14
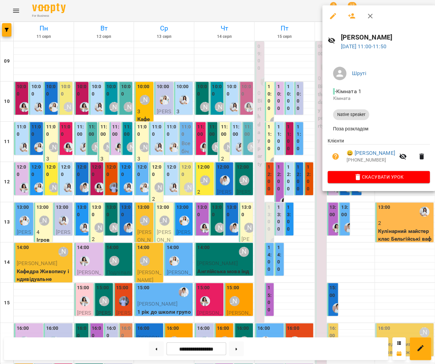
click at [336, 13] on icon "button" at bounding box center [333, 16] width 8 height 8
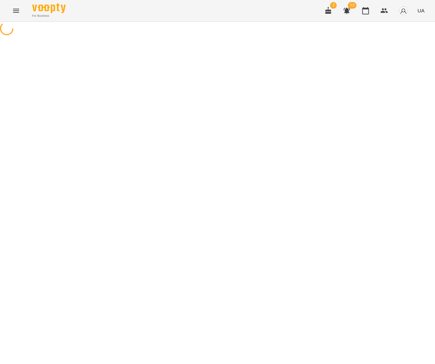
select select "**********"
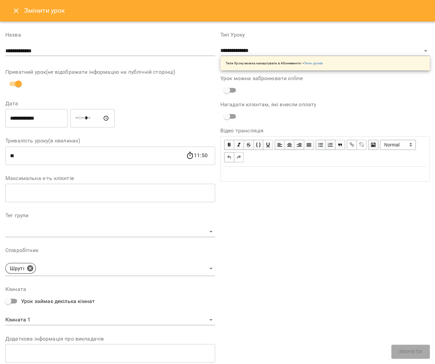
drag, startPoint x: 82, startPoint y: 118, endPoint x: 87, endPoint y: 120, distance: 4.8
click at [82, 118] on input "*****" at bounding box center [92, 118] width 44 height 19
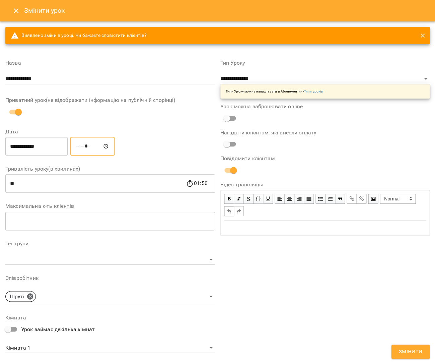
type input "*****"
click at [415, 353] on span "Змінити" at bounding box center [411, 351] width 24 height 9
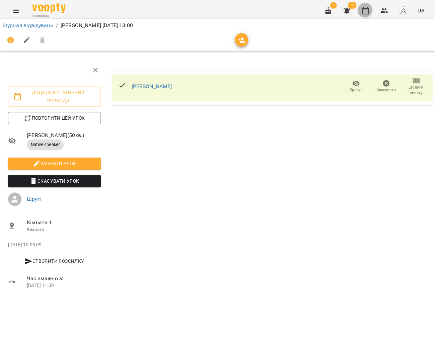
click at [369, 12] on icon "button" at bounding box center [365, 10] width 7 height 7
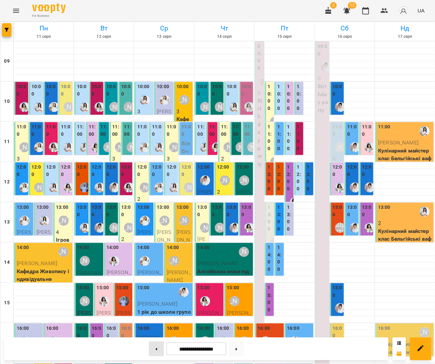
click at [149, 351] on button at bounding box center [156, 348] width 15 height 15
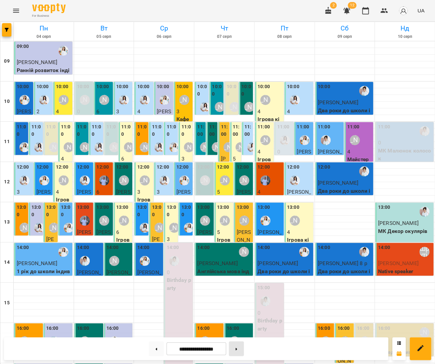
click at [240, 345] on button at bounding box center [236, 348] width 15 height 15
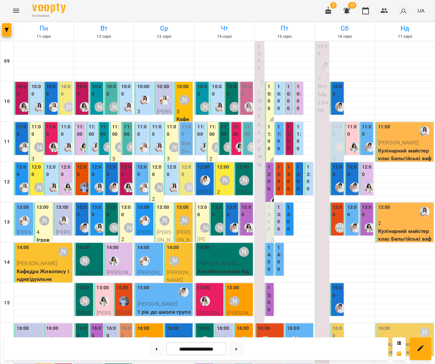
scroll to position [12, 0]
click at [152, 344] on button at bounding box center [156, 348] width 15 height 15
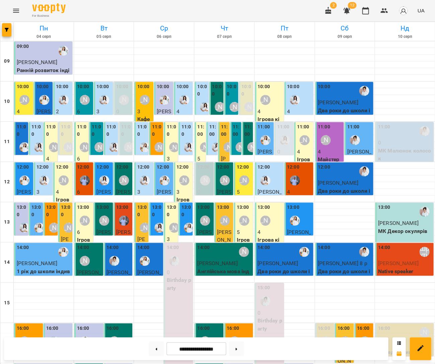
click at [330, 6] on button "button" at bounding box center [328, 11] width 16 height 16
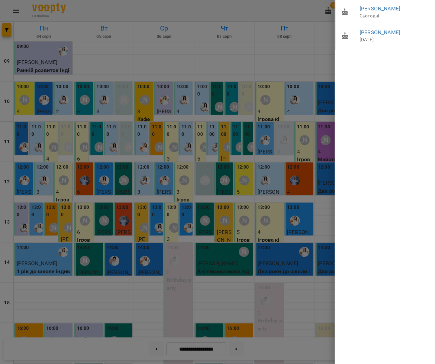
click at [270, 113] on div at bounding box center [217, 182] width 435 height 364
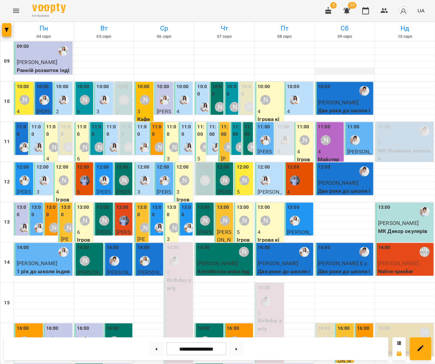
scroll to position [10, 0]
click at [243, 345] on button at bounding box center [236, 348] width 15 height 15
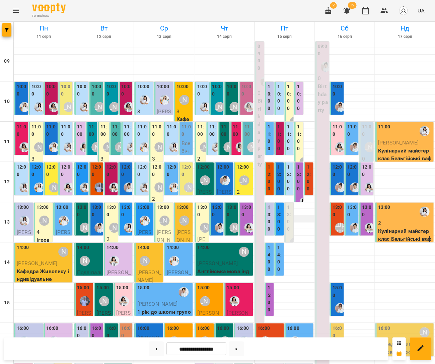
scroll to position [13, 0]
click at [238, 351] on button at bounding box center [236, 348] width 15 height 15
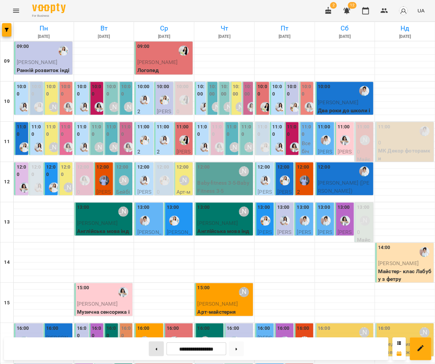
click at [152, 345] on button at bounding box center [156, 348] width 15 height 15
type input "**********"
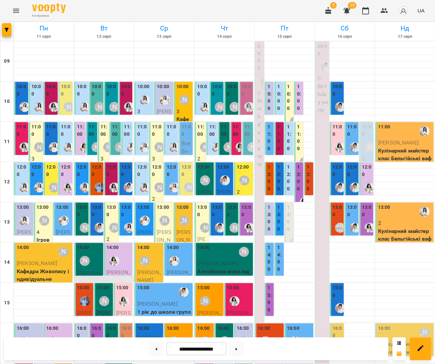
scroll to position [1, 0]
click at [66, 106] on div "[PERSON_NAME]" at bounding box center [69, 107] width 10 height 10
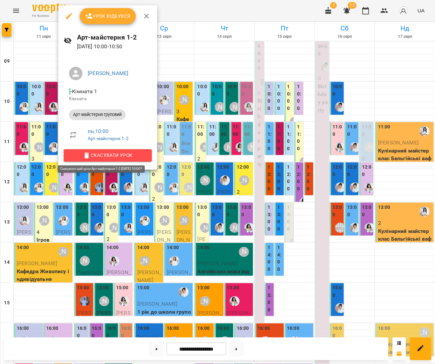
click at [122, 150] on button "Скасувати Урок" at bounding box center [108, 155] width 88 height 12
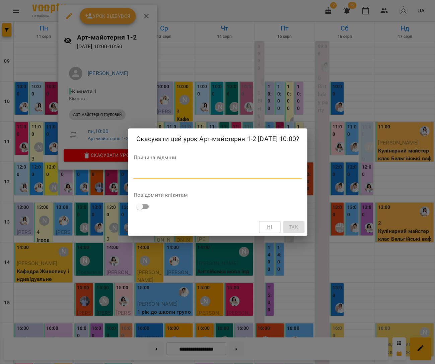
click at [216, 176] on textarea at bounding box center [217, 173] width 168 height 6
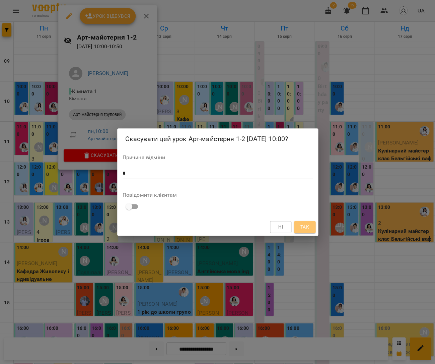
click at [311, 232] on button "Так" at bounding box center [304, 227] width 21 height 12
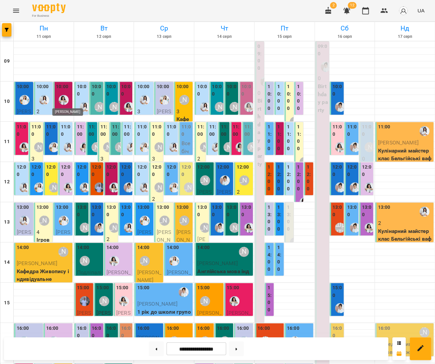
click at [62, 103] on img "Анна Білан" at bounding box center [64, 100] width 10 height 10
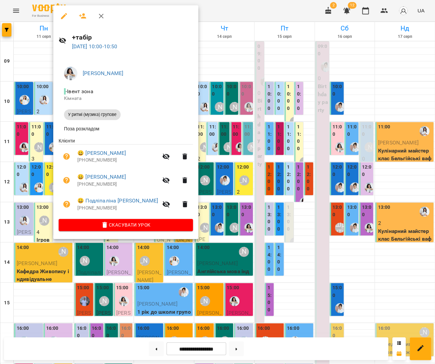
click at [217, 157] on div at bounding box center [217, 182] width 435 height 364
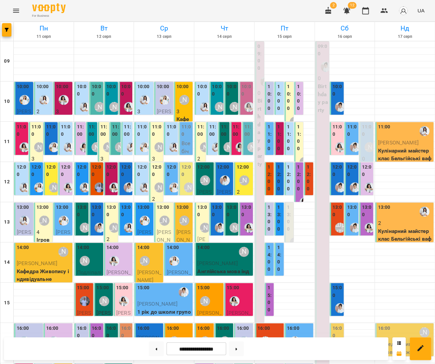
scroll to position [42, 0]
click at [156, 348] on icon at bounding box center [157, 349] width 2 height 3
type input "**********"
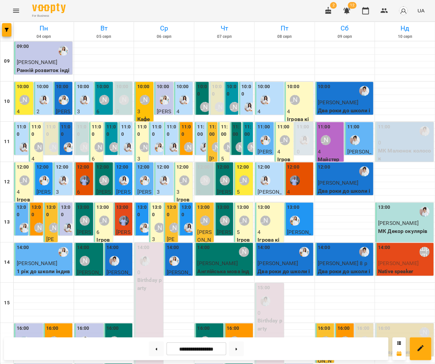
scroll to position [41, 0]
click at [16, 7] on icon "Menu" at bounding box center [16, 11] width 8 height 8
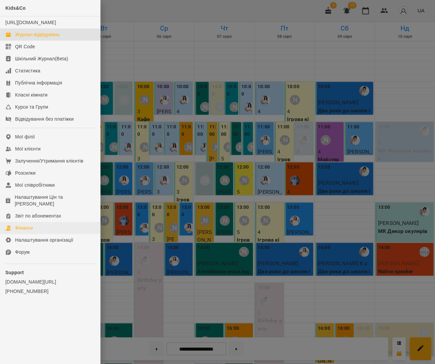
click at [34, 227] on link "Фінанси" at bounding box center [50, 228] width 100 height 12
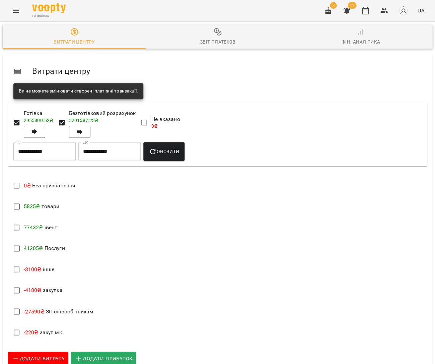
scroll to position [107, 0]
click at [42, 354] on span "Додати витрату" at bounding box center [38, 358] width 53 height 9
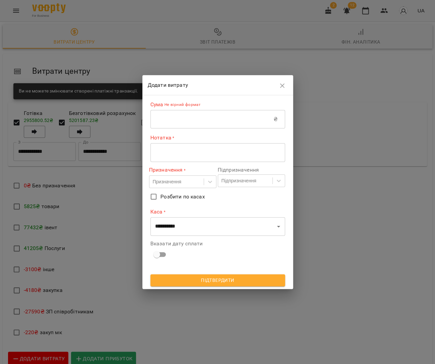
drag, startPoint x: 179, startPoint y: 107, endPoint x: 179, endPoint y: 111, distance: 4.0
click at [179, 107] on p "Не вірний формат" at bounding box center [182, 105] width 38 height 7
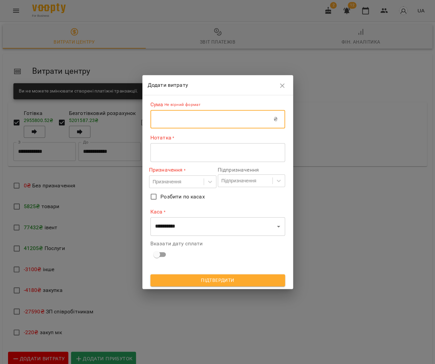
click at [179, 116] on input "text" at bounding box center [211, 119] width 123 height 19
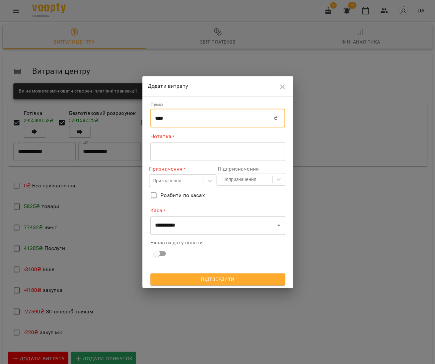
type input "****"
click at [175, 155] on div "* ​" at bounding box center [217, 151] width 135 height 19
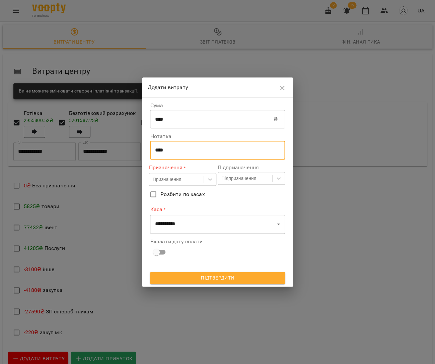
type textarea "****"
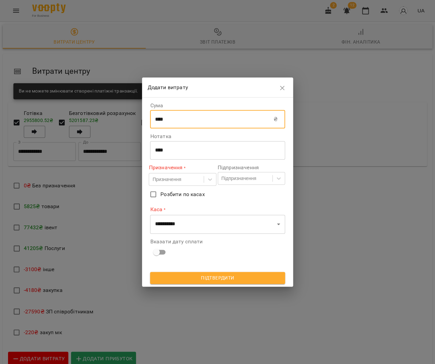
drag, startPoint x: 172, startPoint y: 122, endPoint x: 147, endPoint y: 120, distance: 24.5
click at [148, 119] on div "**********" at bounding box center [217, 192] width 151 height 189
type input "****"
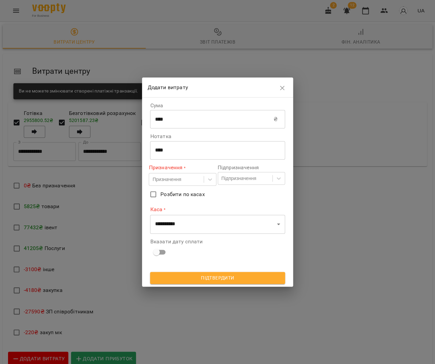
drag, startPoint x: 179, startPoint y: 146, endPoint x: 179, endPoint y: 154, distance: 7.4
click at [179, 146] on div "**** * ​" at bounding box center [217, 150] width 135 height 19
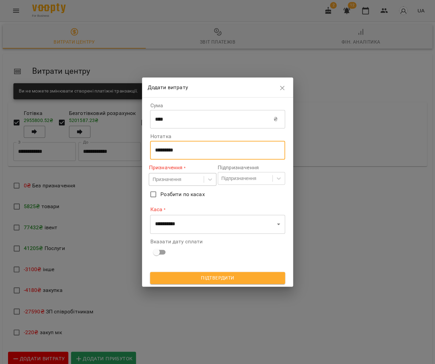
type textarea "*********"
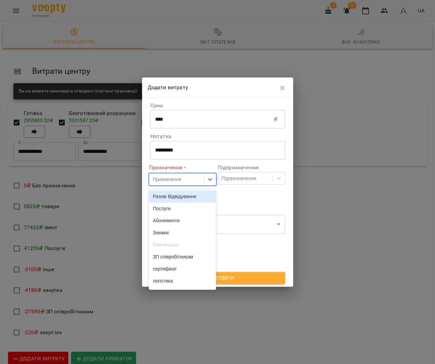
click at [173, 185] on div "Призначення" at bounding box center [176, 179] width 54 height 11
click at [175, 258] on div "ЗП співробітникам" at bounding box center [182, 257] width 67 height 12
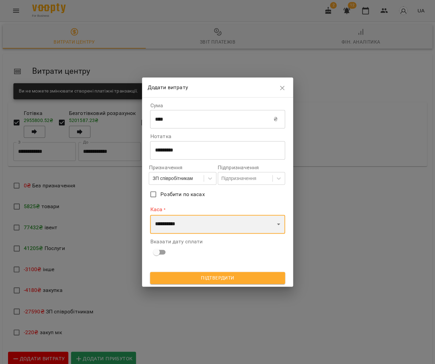
select select "****"
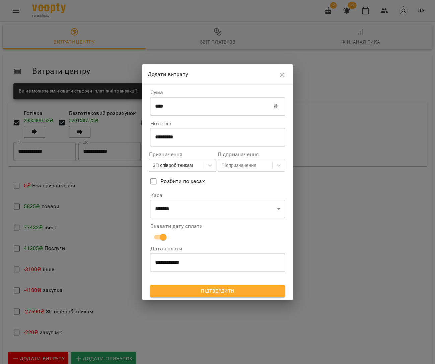
click at [188, 291] on span "Підтвердити" at bounding box center [218, 291] width 124 height 8
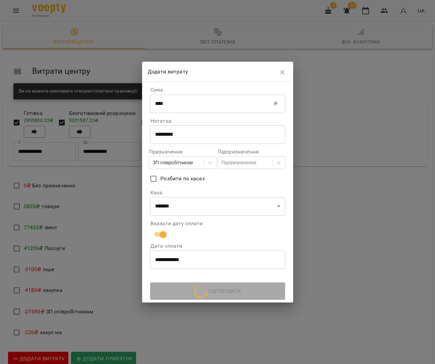
scroll to position [0, 0]
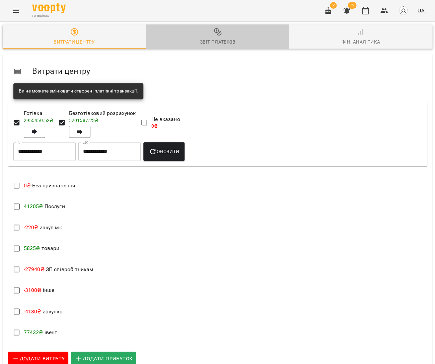
click at [219, 39] on div "Звіт платежів" at bounding box center [218, 42] width 36 height 8
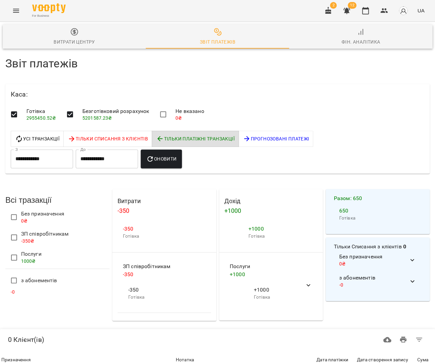
click at [96, 46] on button "Витрати центру" at bounding box center [74, 36] width 143 height 24
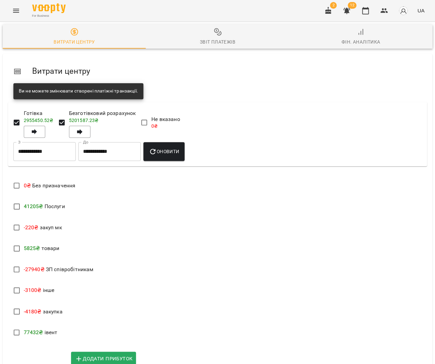
click at [41, 354] on span "Додати витрату" at bounding box center [38, 358] width 53 height 9
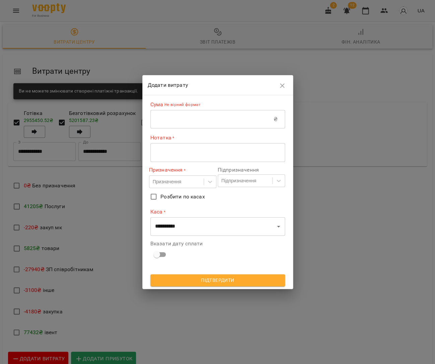
click at [209, 115] on input "text" at bounding box center [211, 119] width 123 height 19
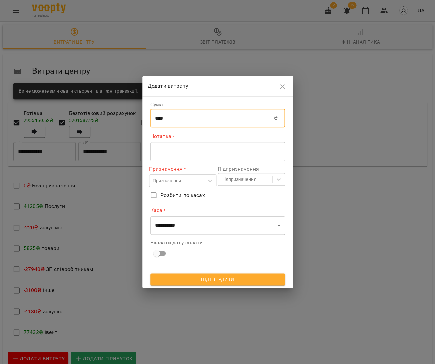
type input "****"
click at [207, 148] on textarea at bounding box center [217, 151] width 125 height 6
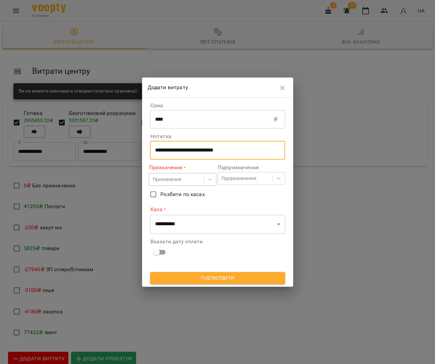
type textarea "**********"
click at [194, 181] on div "Призначення" at bounding box center [176, 179] width 54 height 11
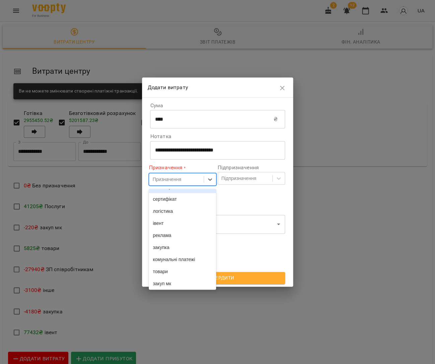
scroll to position [109, 0]
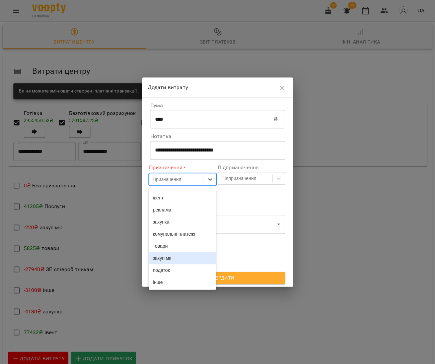
click at [181, 257] on div "закуп мк" at bounding box center [182, 258] width 67 height 12
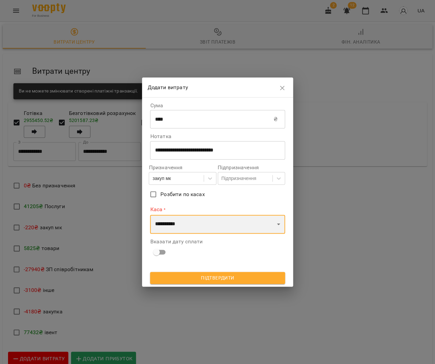
select select "****"
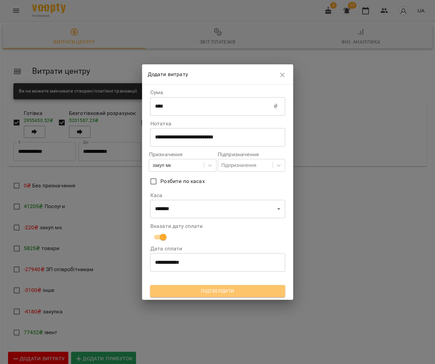
click at [185, 292] on span "Підтвердити" at bounding box center [218, 291] width 124 height 8
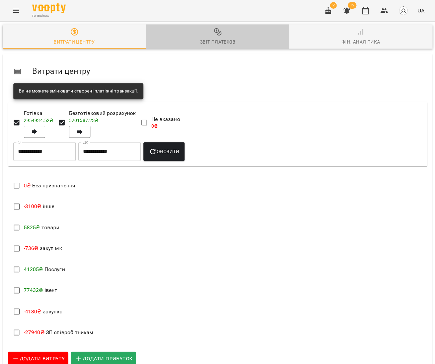
click at [225, 35] on span "Звіт платежів" at bounding box center [217, 37] width 135 height 18
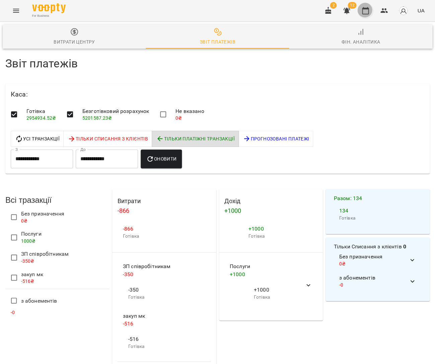
click at [371, 9] on button "button" at bounding box center [366, 11] width 16 height 16
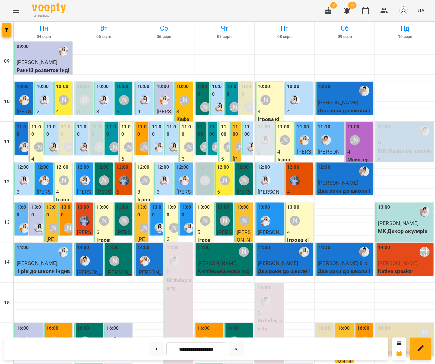
scroll to position [115, 0]
click at [19, 11] on button "Menu" at bounding box center [16, 11] width 16 height 16
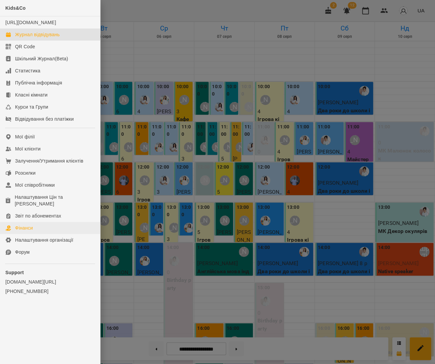
click at [18, 225] on div "Фінанси" at bounding box center [24, 228] width 18 height 7
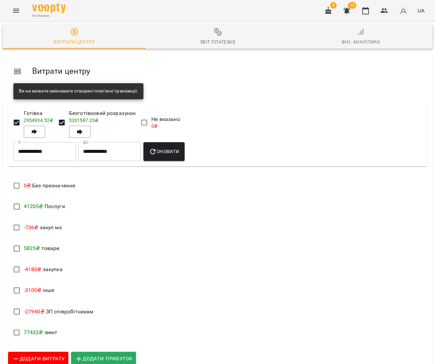
scroll to position [4, 0]
click at [118, 354] on span "Додати прибуток" at bounding box center [104, 358] width 58 height 9
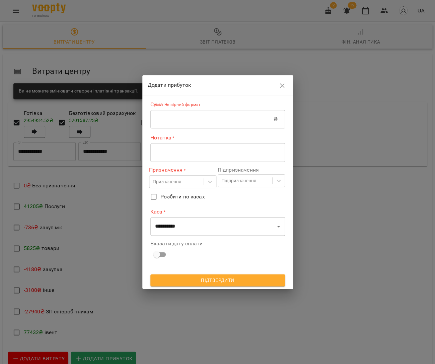
click at [180, 123] on input "text" at bounding box center [211, 119] width 123 height 19
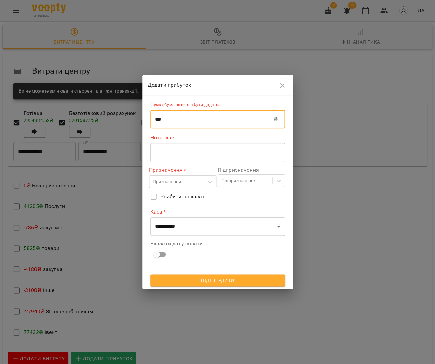
click at [158, 118] on input "***" at bounding box center [211, 119] width 123 height 19
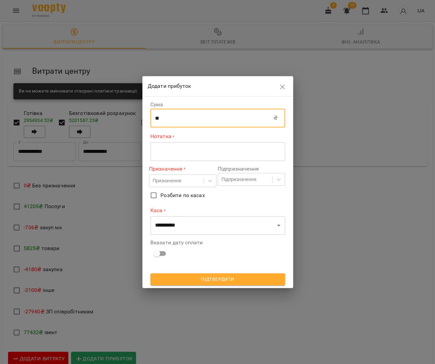
click at [164, 118] on input "**" at bounding box center [211, 118] width 123 height 19
type input "***"
click at [169, 155] on div "* ​" at bounding box center [217, 151] width 135 height 19
drag, startPoint x: 168, startPoint y: 124, endPoint x: 147, endPoint y: 121, distance: 20.3
click at [147, 121] on div "**********" at bounding box center [217, 192] width 151 height 191
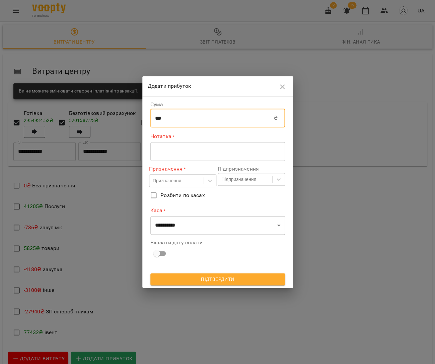
type input "***"
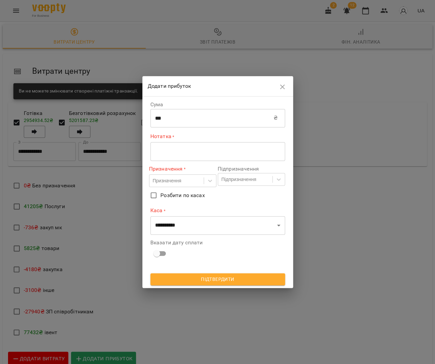
click at [158, 160] on div "* ​" at bounding box center [217, 151] width 135 height 19
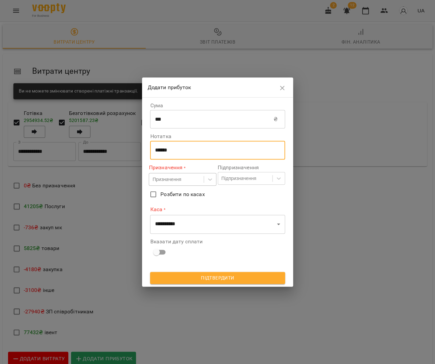
type textarea "******"
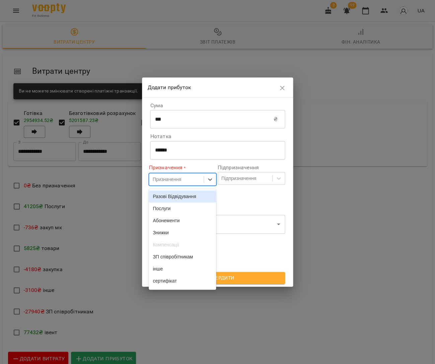
click at [158, 180] on div "Призначення" at bounding box center [167, 179] width 28 height 7
click at [160, 205] on div "Послуги" at bounding box center [182, 208] width 67 height 12
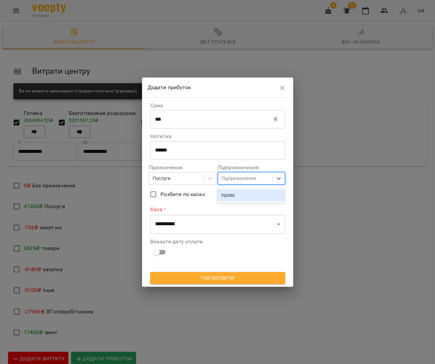
drag, startPoint x: 250, startPoint y: 179, endPoint x: 248, endPoint y: 190, distance: 11.6
click at [250, 179] on div "Підпризначення" at bounding box center [239, 178] width 35 height 7
click at [247, 197] on div "ігрова" at bounding box center [251, 195] width 67 height 12
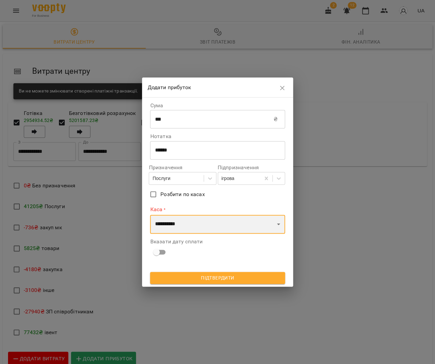
select select "****"
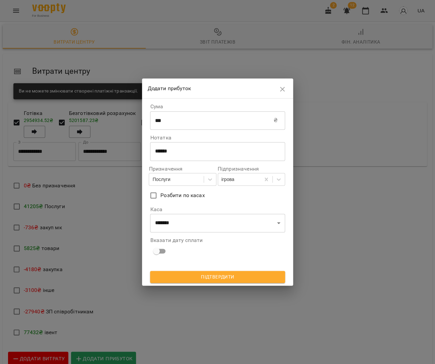
click at [161, 245] on span at bounding box center [159, 251] width 19 height 13
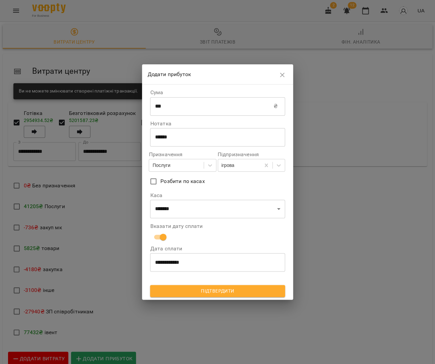
click at [195, 295] on button "Підтвердити" at bounding box center [217, 291] width 135 height 12
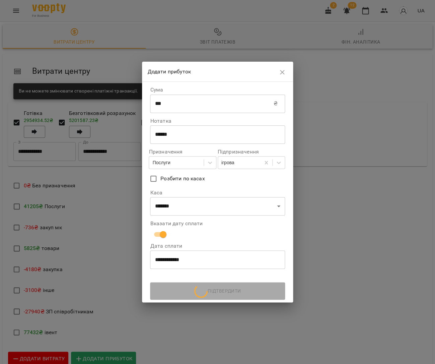
scroll to position [0, 0]
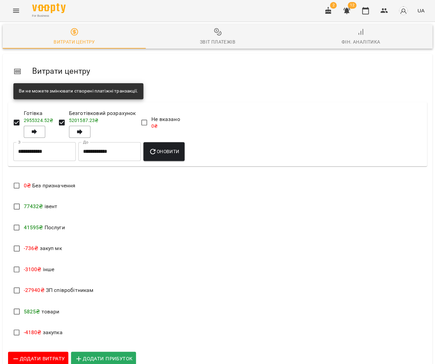
click at [372, 11] on button "button" at bounding box center [366, 11] width 16 height 16
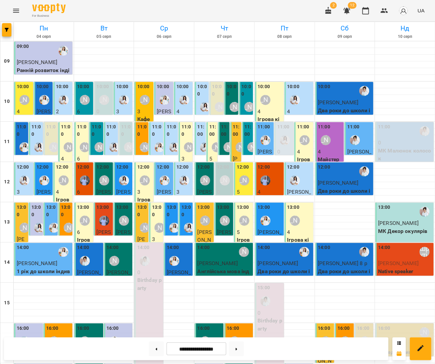
scroll to position [107, 0]
drag, startPoint x: 240, startPoint y: 338, endPoint x: 242, endPoint y: 344, distance: 6.8
click at [240, 339] on div "**********" at bounding box center [196, 348] width 384 height 23
click at [243, 346] on button at bounding box center [236, 348] width 15 height 15
type input "**********"
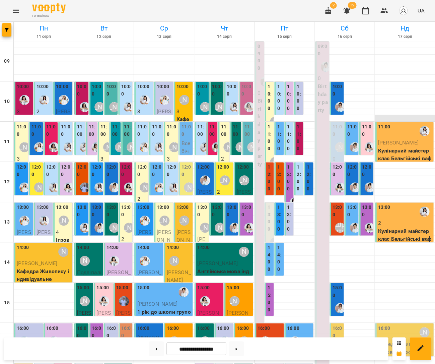
scroll to position [61, 0]
click at [404, 204] on div "13:00" at bounding box center [405, 211] width 54 height 15
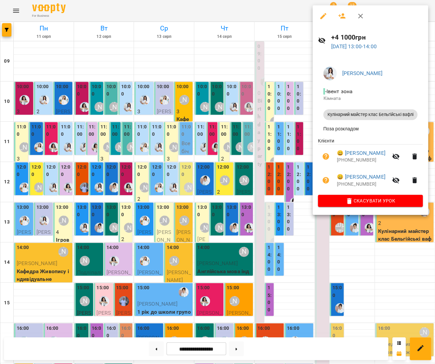
click at [160, 74] on div at bounding box center [217, 182] width 435 height 364
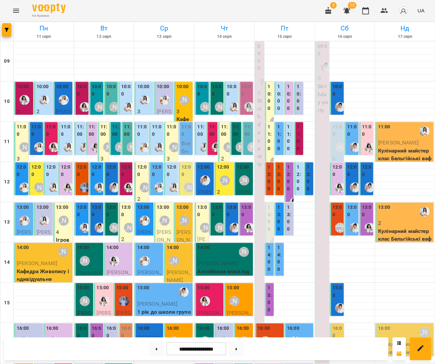
click at [339, 142] on div "[PERSON_NAME]" at bounding box center [340, 147] width 10 height 10
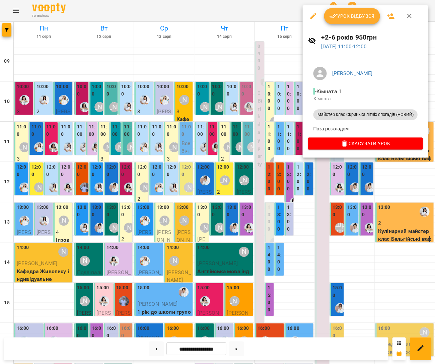
click at [180, 91] on div at bounding box center [217, 182] width 435 height 364
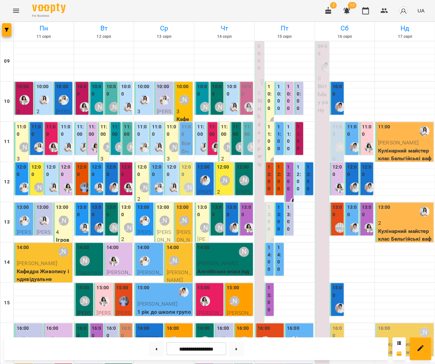
click at [17, 13] on icon "Menu" at bounding box center [16, 11] width 8 height 8
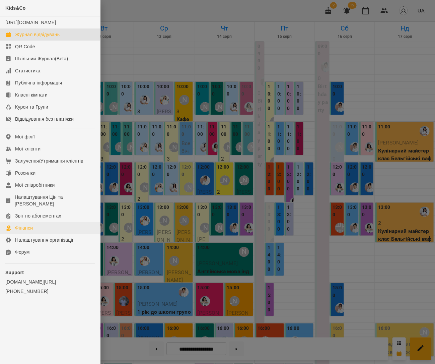
click at [39, 226] on link "Фінанси" at bounding box center [50, 228] width 100 height 12
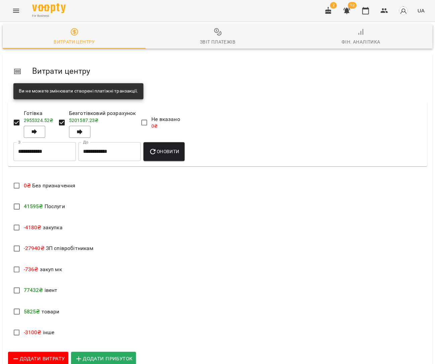
scroll to position [29, 0]
click at [119, 354] on span "Додати прибуток" at bounding box center [104, 358] width 58 height 9
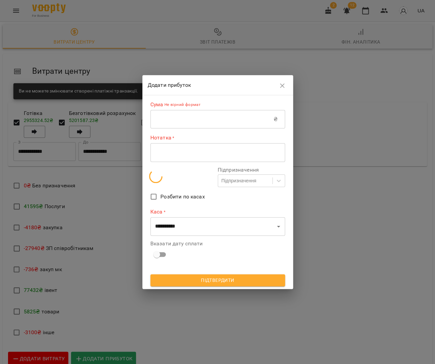
click at [192, 118] on input "text" at bounding box center [211, 119] width 123 height 19
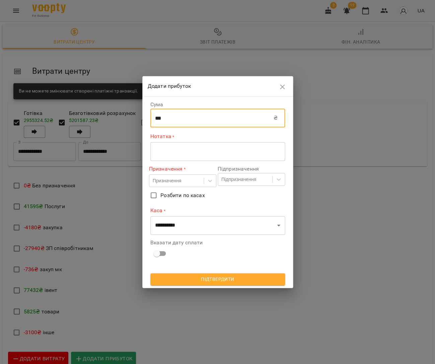
click at [199, 156] on div "* ​" at bounding box center [217, 151] width 135 height 19
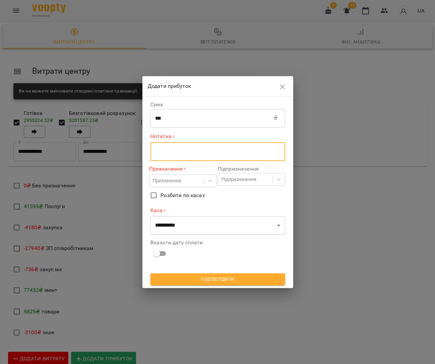
click at [160, 118] on input "***" at bounding box center [211, 118] width 123 height 19
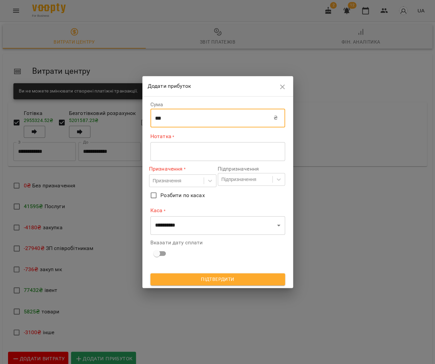
drag, startPoint x: 158, startPoint y: 118, endPoint x: 173, endPoint y: 119, distance: 15.1
click at [158, 118] on input "***" at bounding box center [211, 118] width 123 height 19
type input "***"
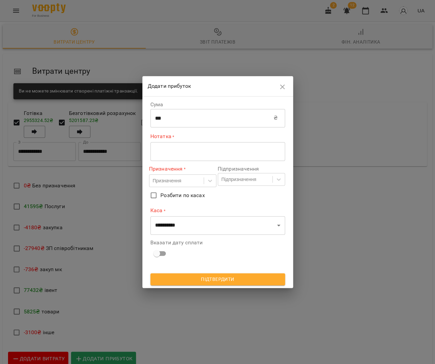
click at [195, 146] on div "* ​" at bounding box center [217, 151] width 135 height 19
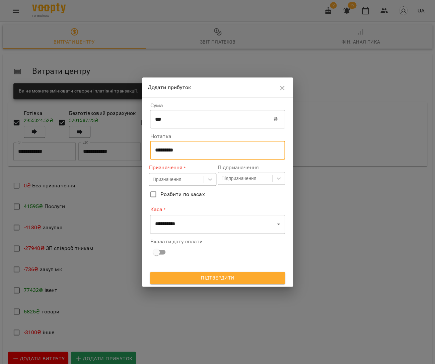
click at [175, 180] on div "Призначення" at bounding box center [167, 179] width 28 height 7
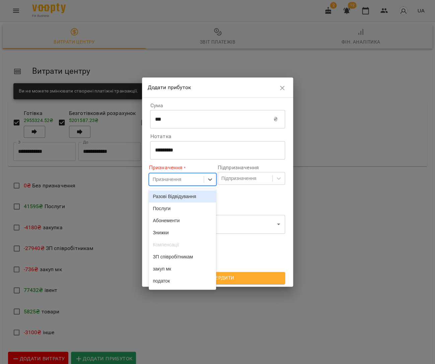
click at [189, 149] on textarea "********" at bounding box center [217, 150] width 125 height 6
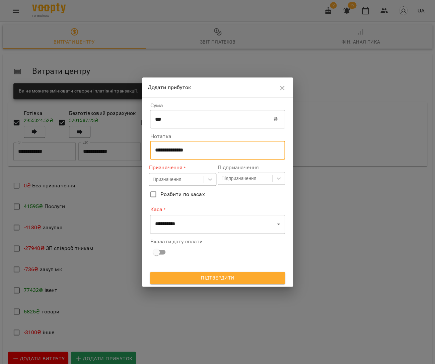
type textarea "**********"
click at [191, 180] on div "Призначення" at bounding box center [176, 179] width 54 height 11
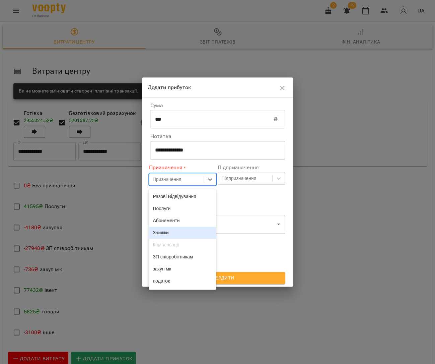
scroll to position [109, 0]
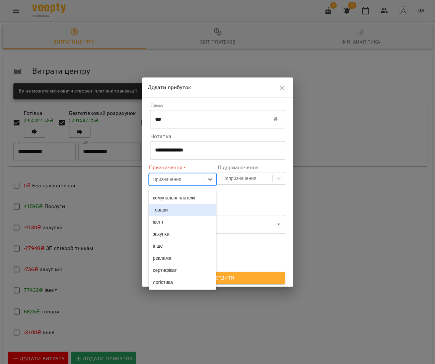
click at [174, 204] on div "товари" at bounding box center [182, 210] width 67 height 12
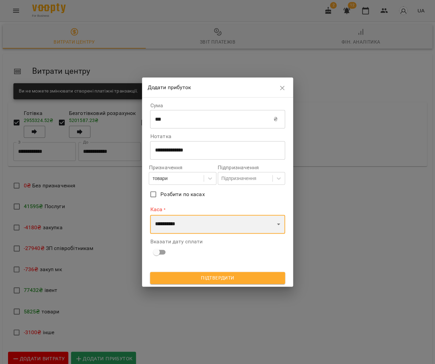
select select "****"
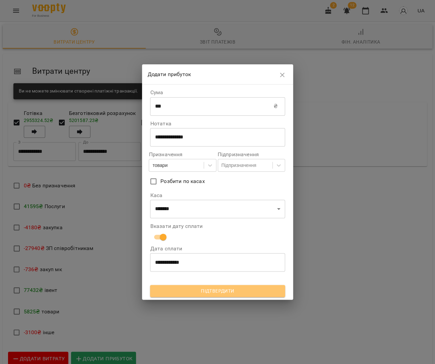
click at [203, 291] on span "Підтвердити" at bounding box center [218, 291] width 124 height 8
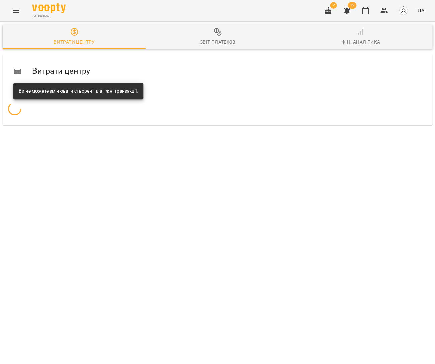
scroll to position [0, 0]
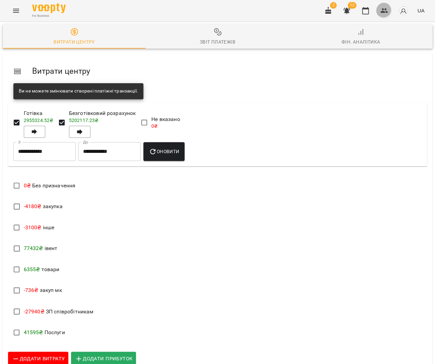
click at [386, 14] on button "button" at bounding box center [384, 11] width 16 height 16
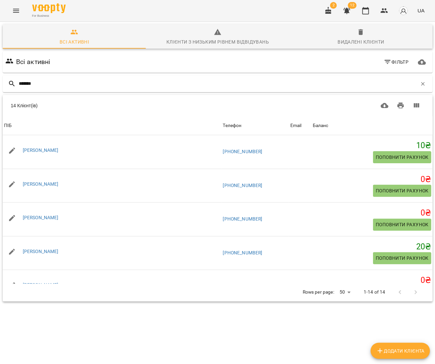
scroll to position [0, 0]
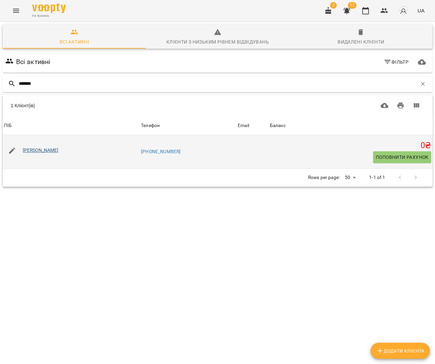
type input "*******"
click at [45, 148] on link "[PERSON_NAME]" at bounding box center [41, 149] width 36 height 5
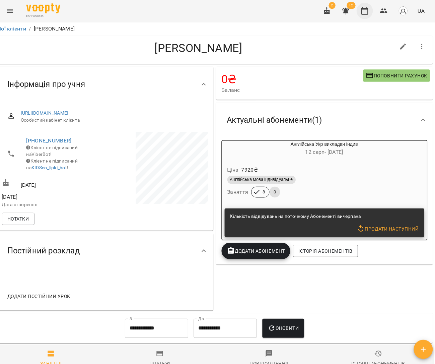
click at [359, 14] on button "button" at bounding box center [366, 11] width 16 height 16
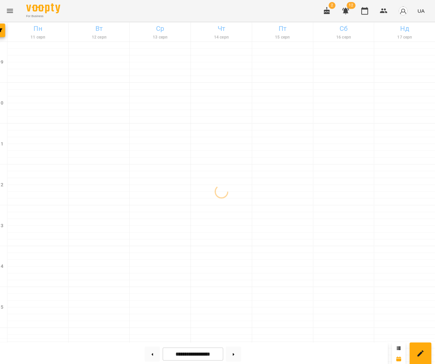
click at [320, 13] on button "button" at bounding box center [328, 11] width 16 height 16
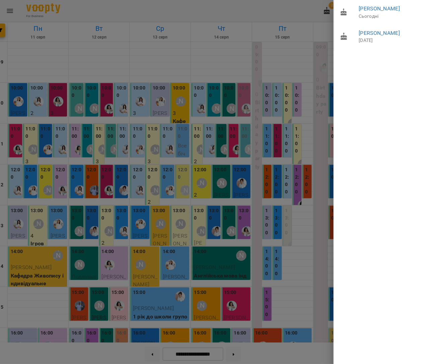
click at [285, 30] on div at bounding box center [217, 182] width 435 height 364
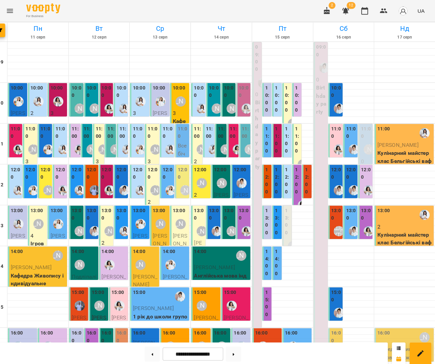
scroll to position [101, 0]
click at [149, 349] on button at bounding box center [156, 348] width 15 height 15
type input "**********"
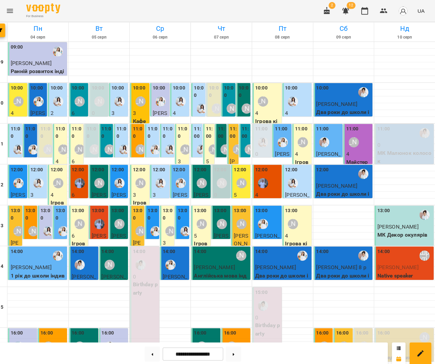
click at [12, 12] on icon "Menu" at bounding box center [16, 11] width 8 height 8
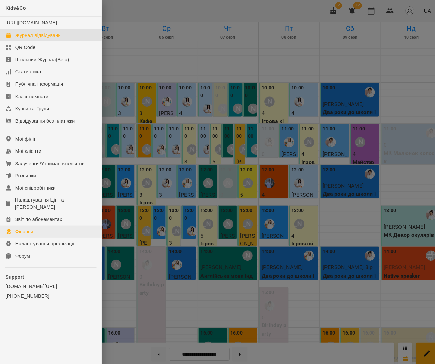
click at [40, 222] on link "Фінанси" at bounding box center [50, 228] width 100 height 12
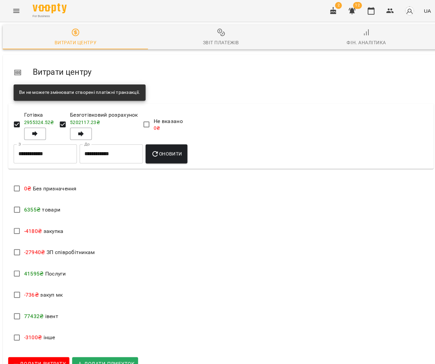
scroll to position [34, 0]
click at [99, 354] on span "Додати прибуток" at bounding box center [104, 358] width 58 height 9
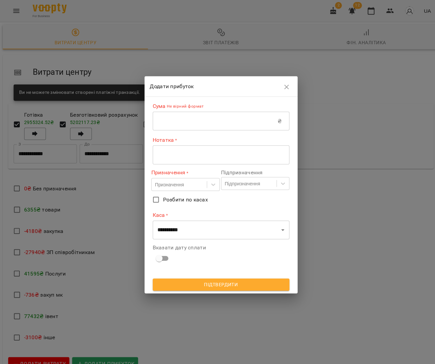
drag, startPoint x: 100, startPoint y: 212, endPoint x: 84, endPoint y: 249, distance: 40.1
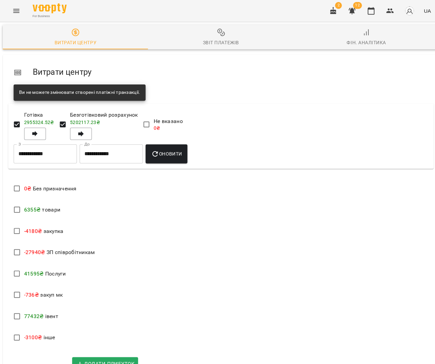
click at [41, 354] on span "Додати витрату" at bounding box center [38, 358] width 53 height 9
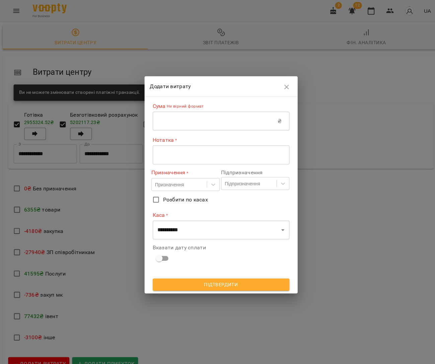
click at [170, 116] on input "text" at bounding box center [211, 119] width 123 height 19
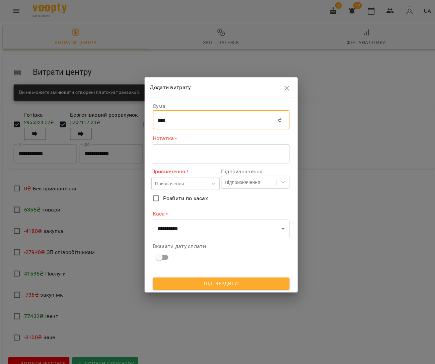
type input "****"
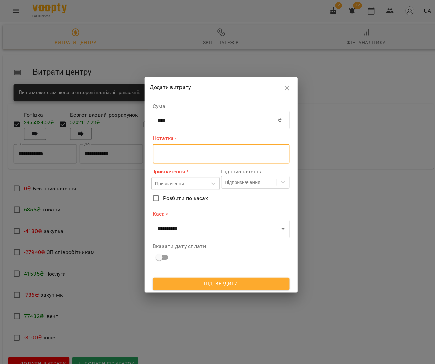
click at [171, 152] on textarea at bounding box center [217, 151] width 125 height 6
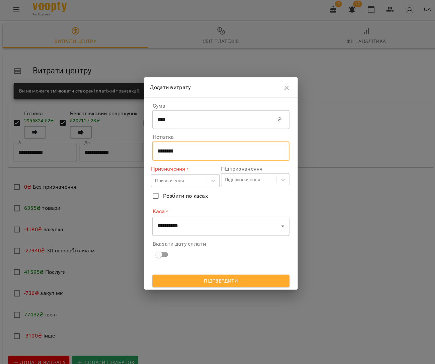
click at [164, 149] on textarea "********" at bounding box center [217, 150] width 125 height 6
type textarea "********"
click at [176, 177] on div "Призначення" at bounding box center [167, 179] width 28 height 7
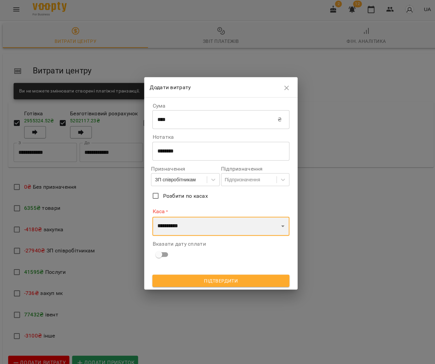
select select "****"
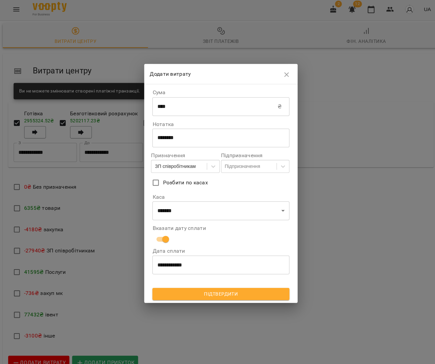
click at [219, 290] on span "Підтвердити" at bounding box center [218, 291] width 124 height 8
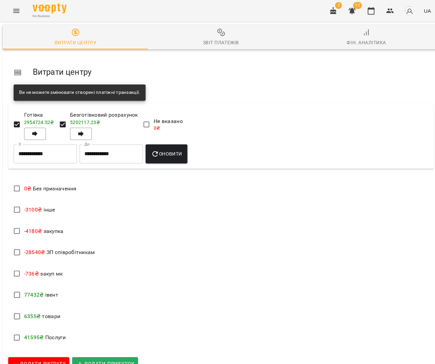
scroll to position [5, 0]
click at [50, 354] on span "Додати витрату" at bounding box center [38, 358] width 53 height 9
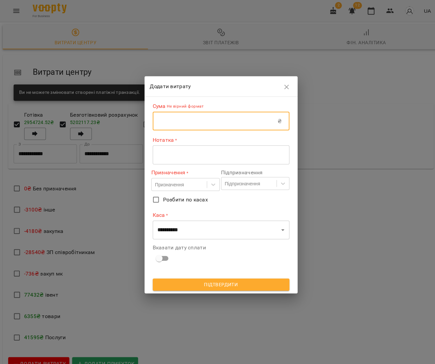
click at [196, 122] on input "text" at bounding box center [211, 119] width 123 height 19
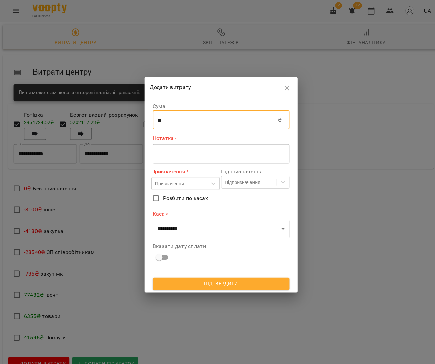
type input "**"
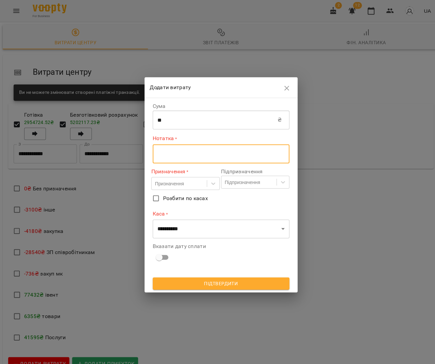
click at [192, 152] on textarea at bounding box center [217, 151] width 125 height 6
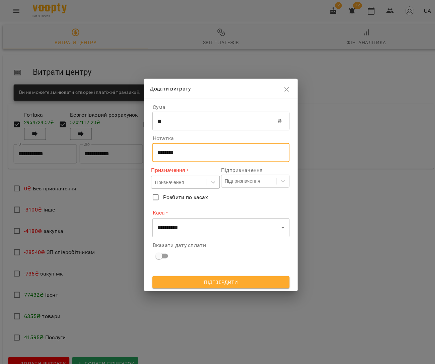
type textarea "********"
click at [181, 180] on div "Призначення" at bounding box center [167, 179] width 28 height 7
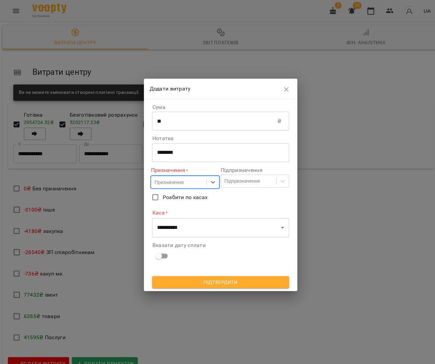
scroll to position [1, 0]
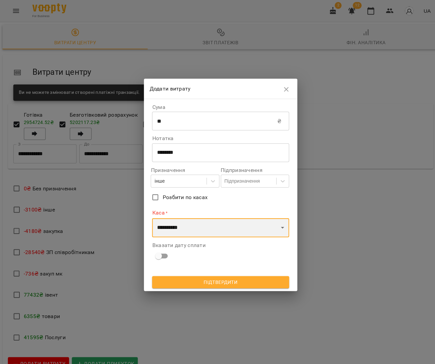
select select "****"
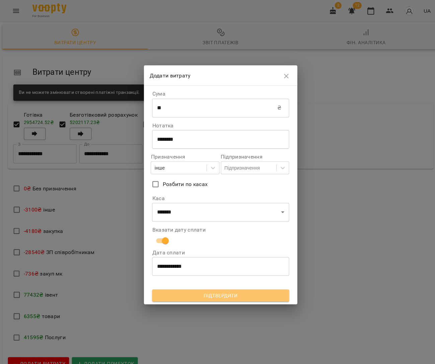
click at [214, 290] on span "Підтвердити" at bounding box center [218, 291] width 124 height 8
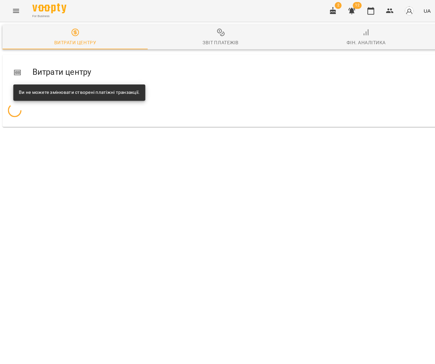
scroll to position [0, 0]
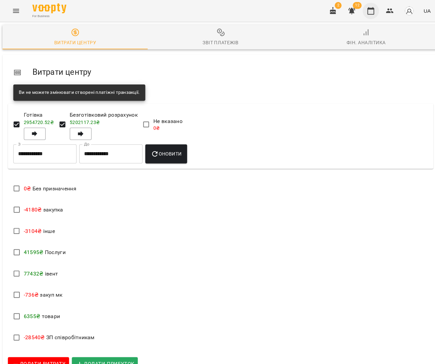
click at [363, 9] on button "button" at bounding box center [366, 11] width 16 height 16
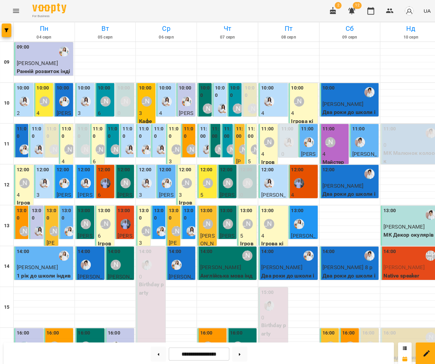
scroll to position [77, 0]
click at [388, 260] on span "[PERSON_NAME]" at bounding box center [398, 263] width 41 height 6
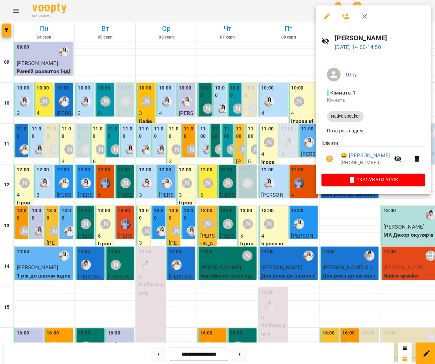
click at [325, 157] on icon "button" at bounding box center [325, 156] width 7 height 7
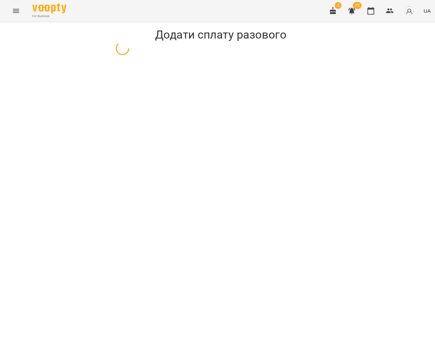
select select "**********"
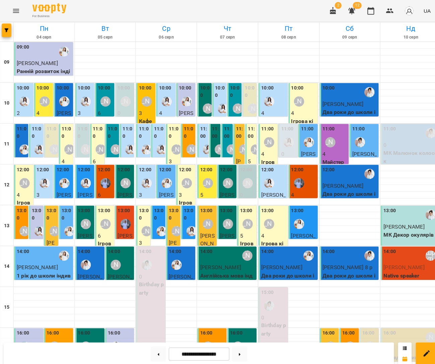
click at [408, 257] on div "14:00 Шруті" at bounding box center [405, 251] width 54 height 15
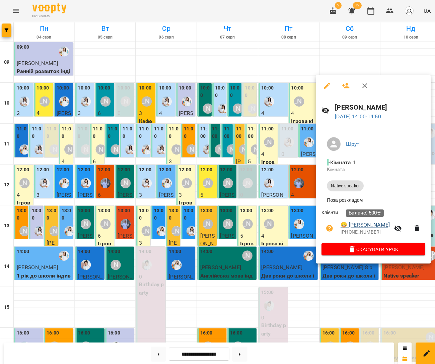
click at [378, 223] on link "😀 [PERSON_NAME]" at bounding box center [360, 222] width 49 height 8
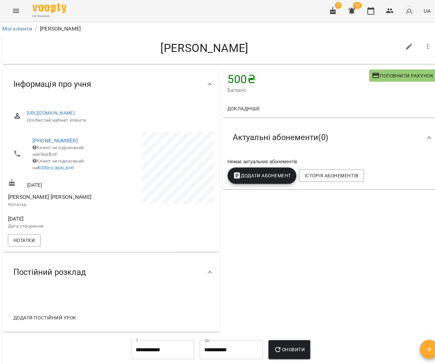
click at [370, 76] on icon "button" at bounding box center [371, 74] width 8 height 8
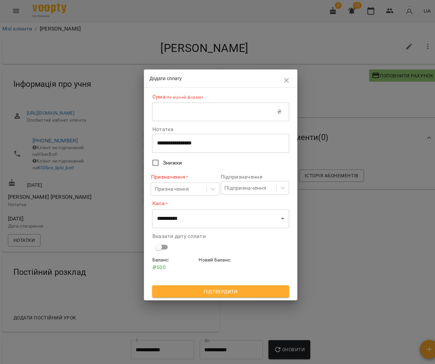
click at [210, 114] on input "text" at bounding box center [211, 110] width 123 height 19
type input "*"
